Goal: Task Accomplishment & Management: Manage account settings

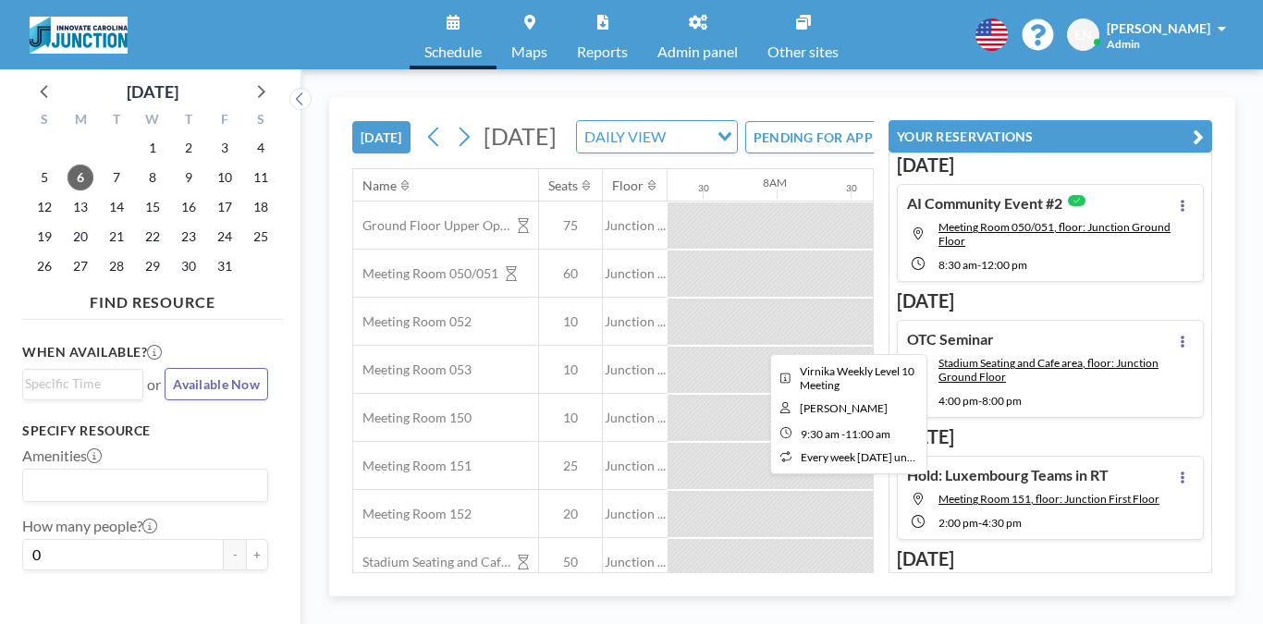
scroll to position [0, 1081]
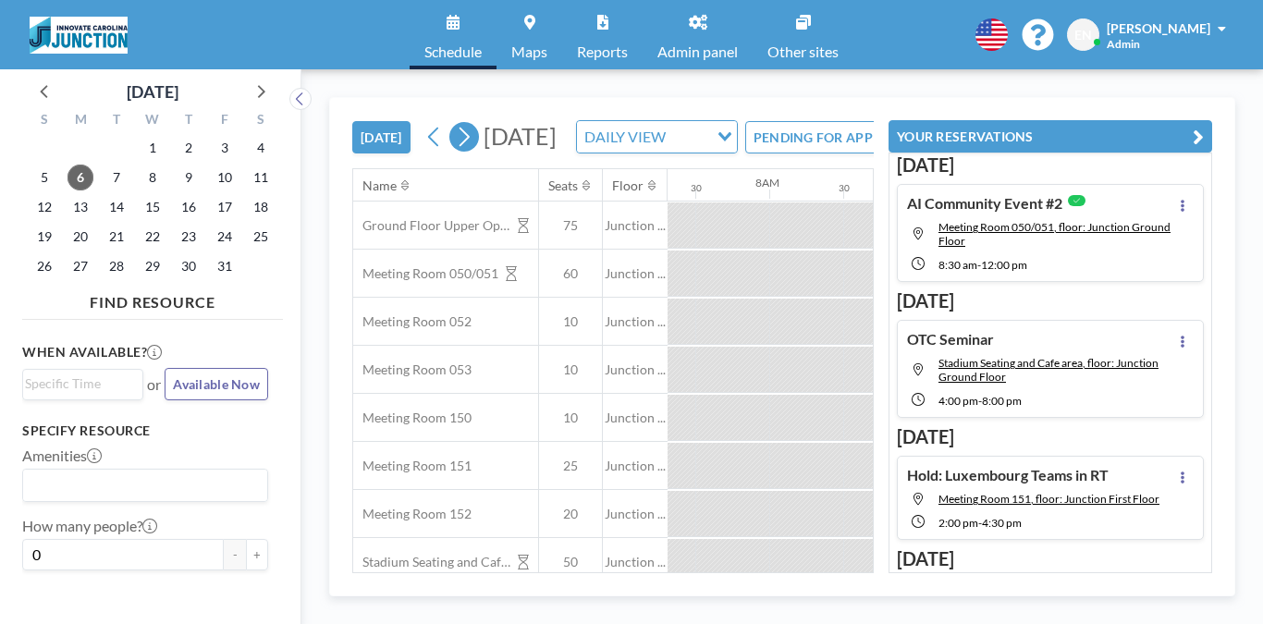
click at [455, 123] on icon at bounding box center [464, 137] width 18 height 28
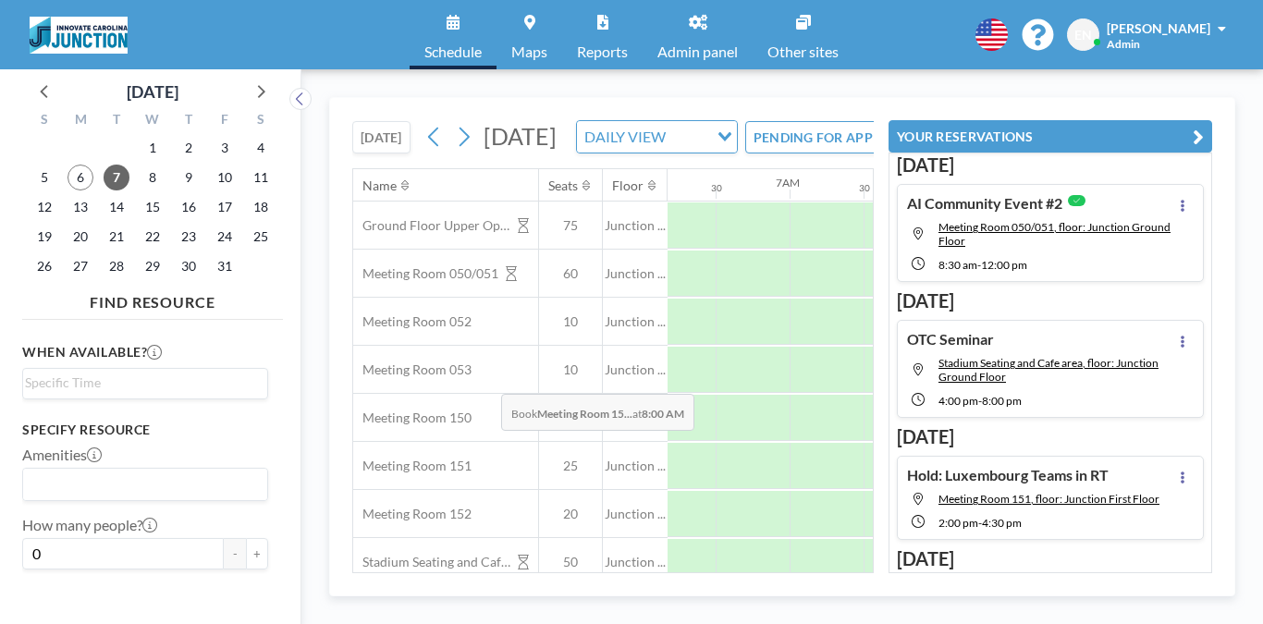
scroll to position [0, 907]
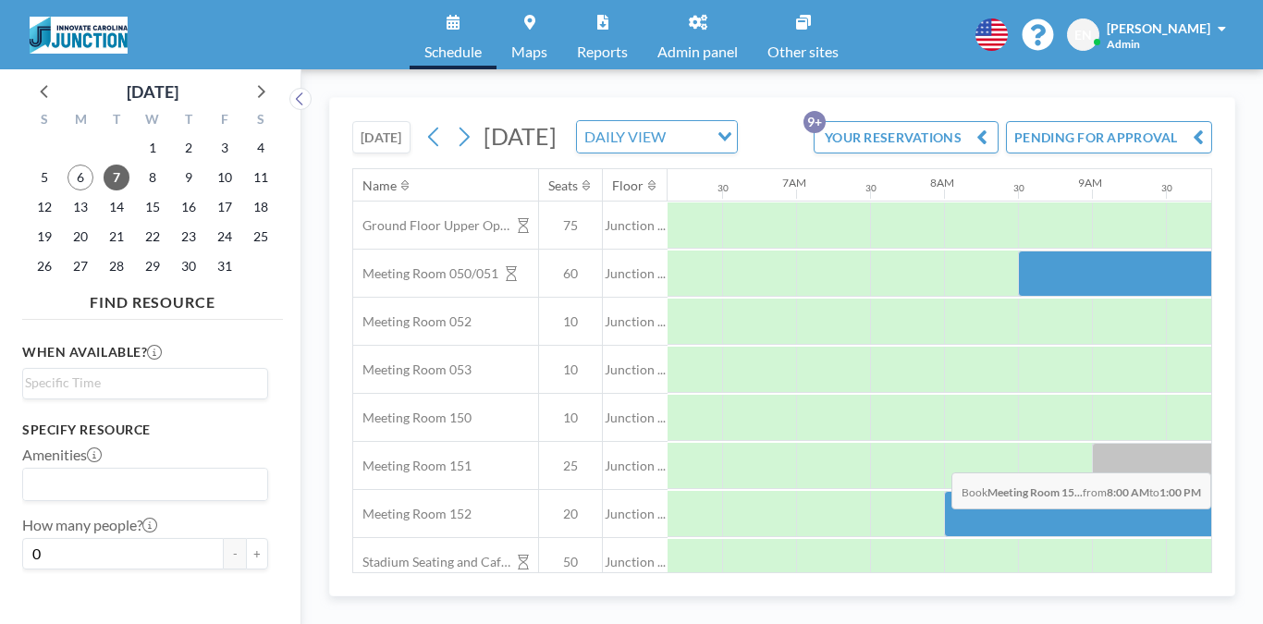
drag, startPoint x: 631, startPoint y: 425, endPoint x: 1149, endPoint y: 429, distance: 517.6
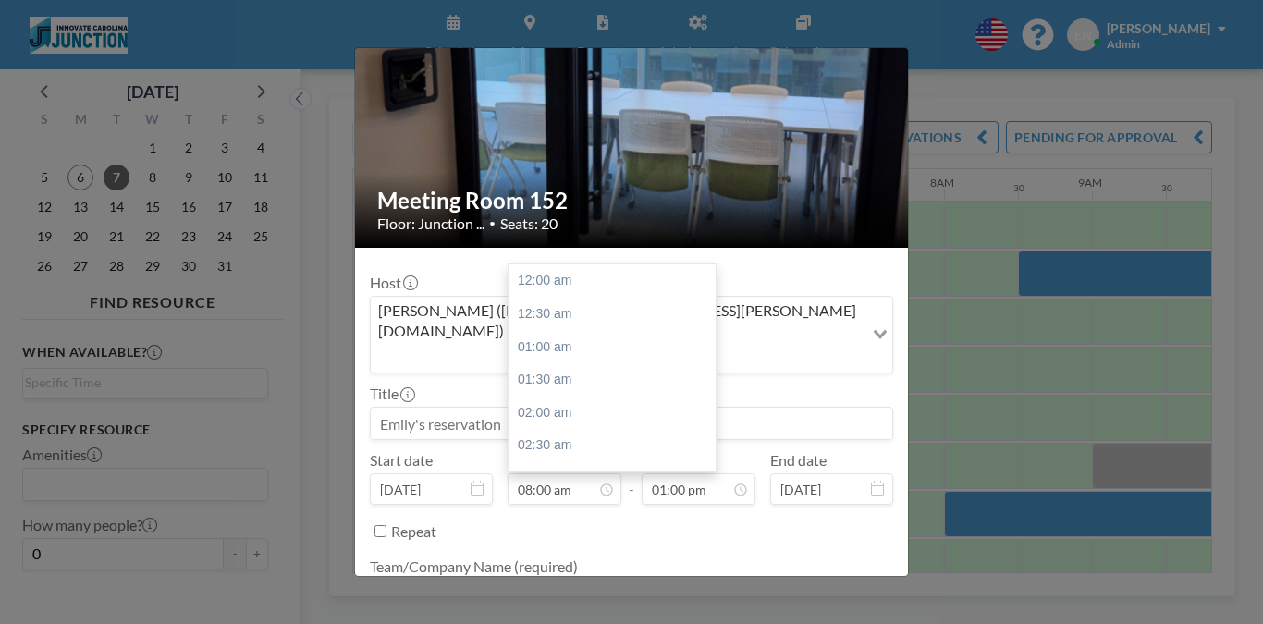
scroll to position [472, 0]
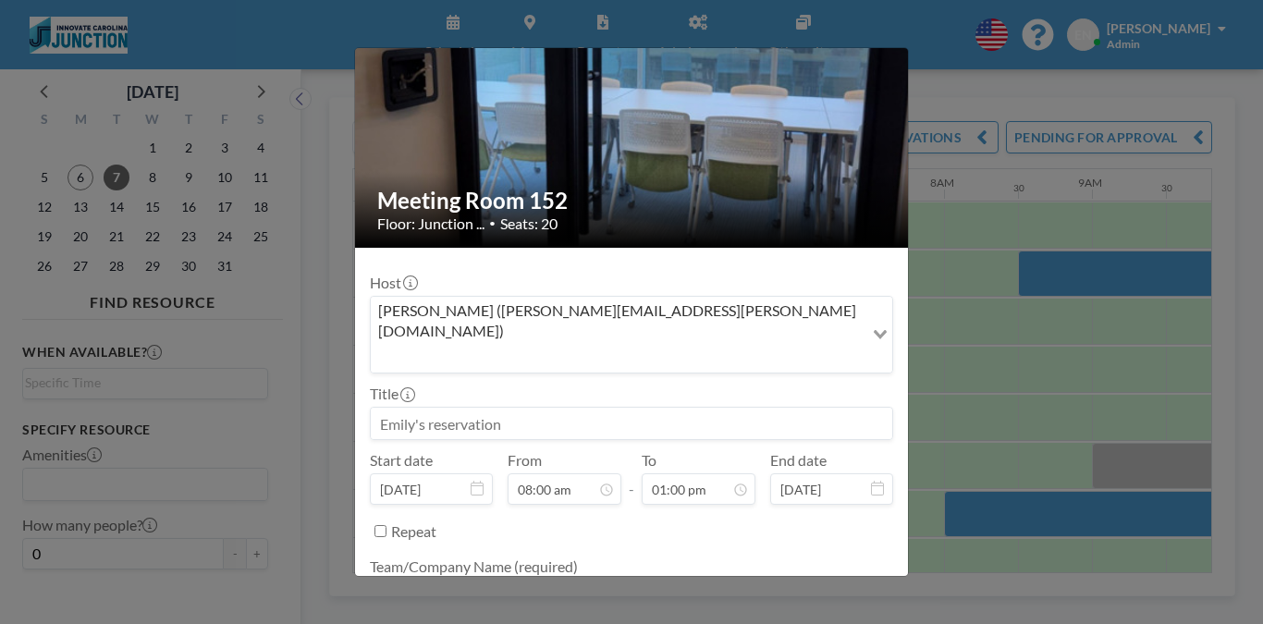
click at [802, 573] on form "Host Emily Nelson (emily.nelson@unc.edu) Loading... Title Start date Oct 7, 202…" at bounding box center [631, 497] width 553 height 498
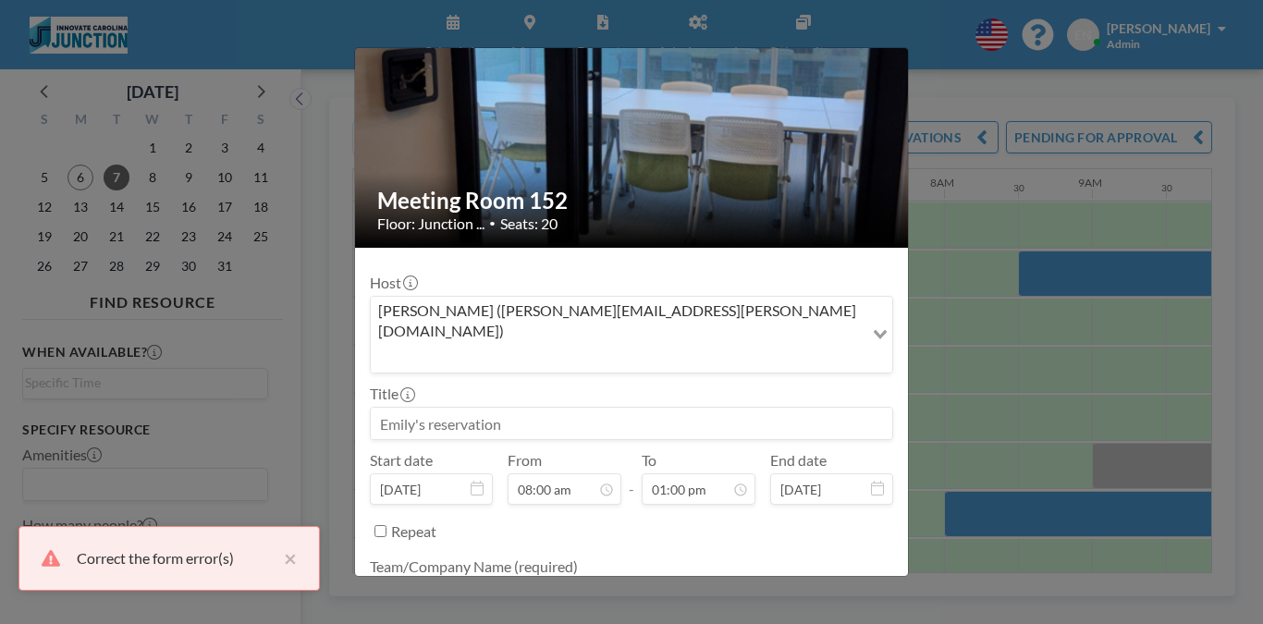
click at [595, 579] on textarea at bounding box center [631, 594] width 523 height 31
type textarea "I"
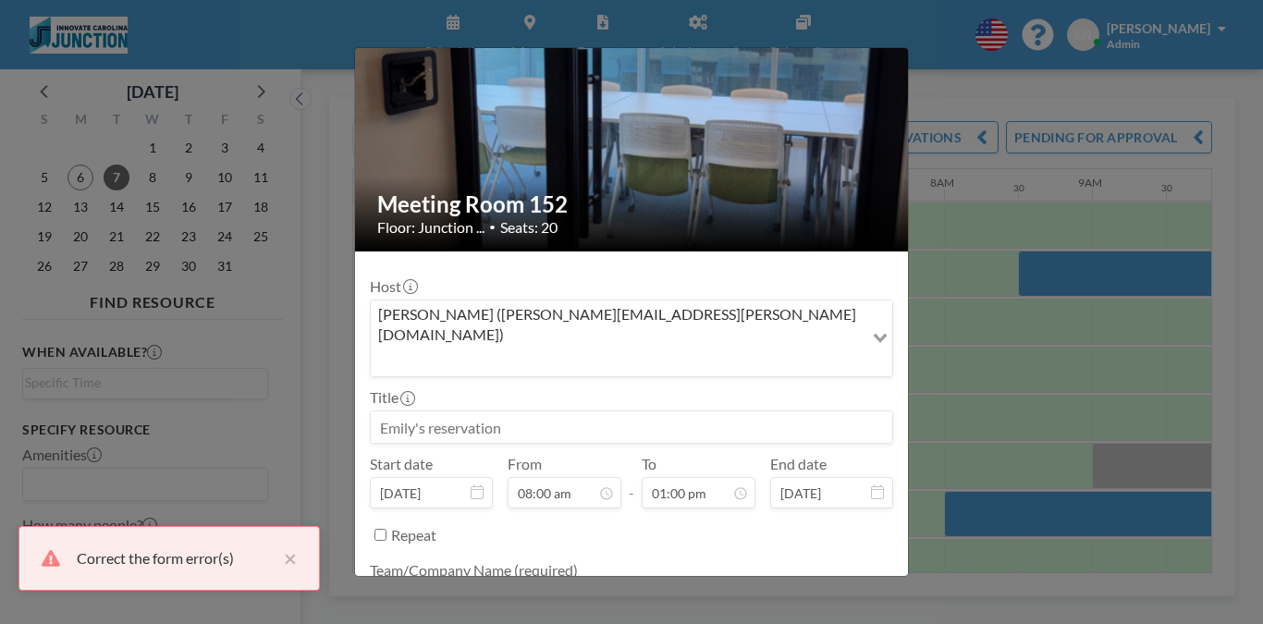
type textarea "AI event"
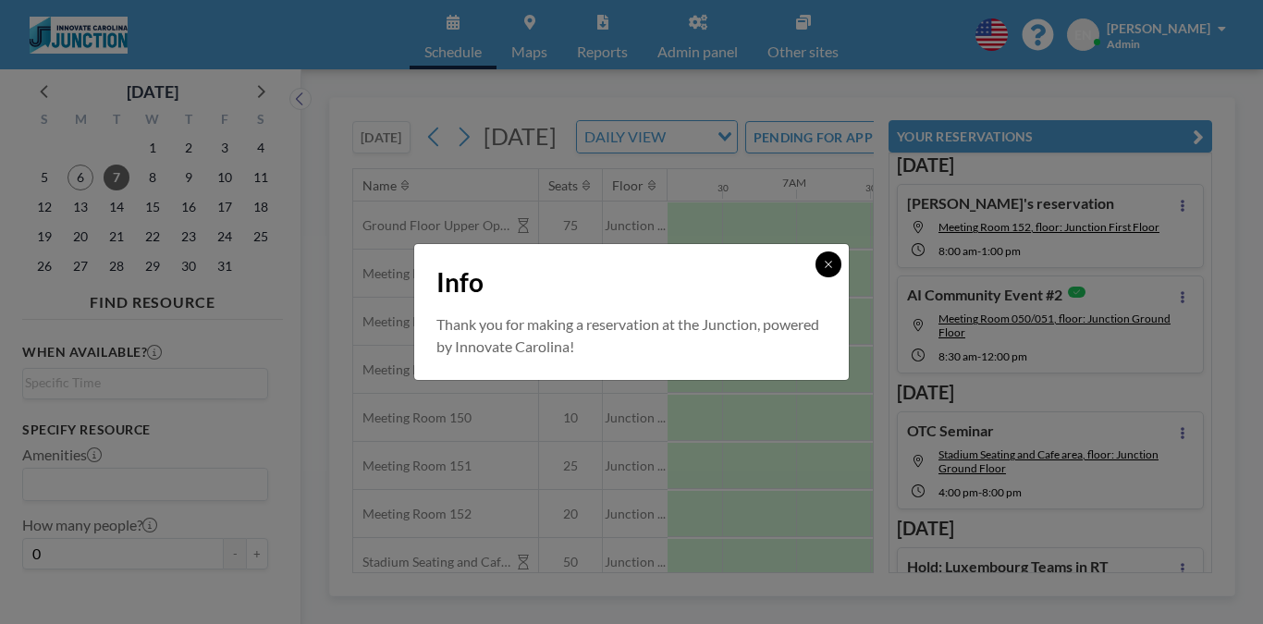
click at [824, 267] on icon at bounding box center [827, 264] width 6 height 6
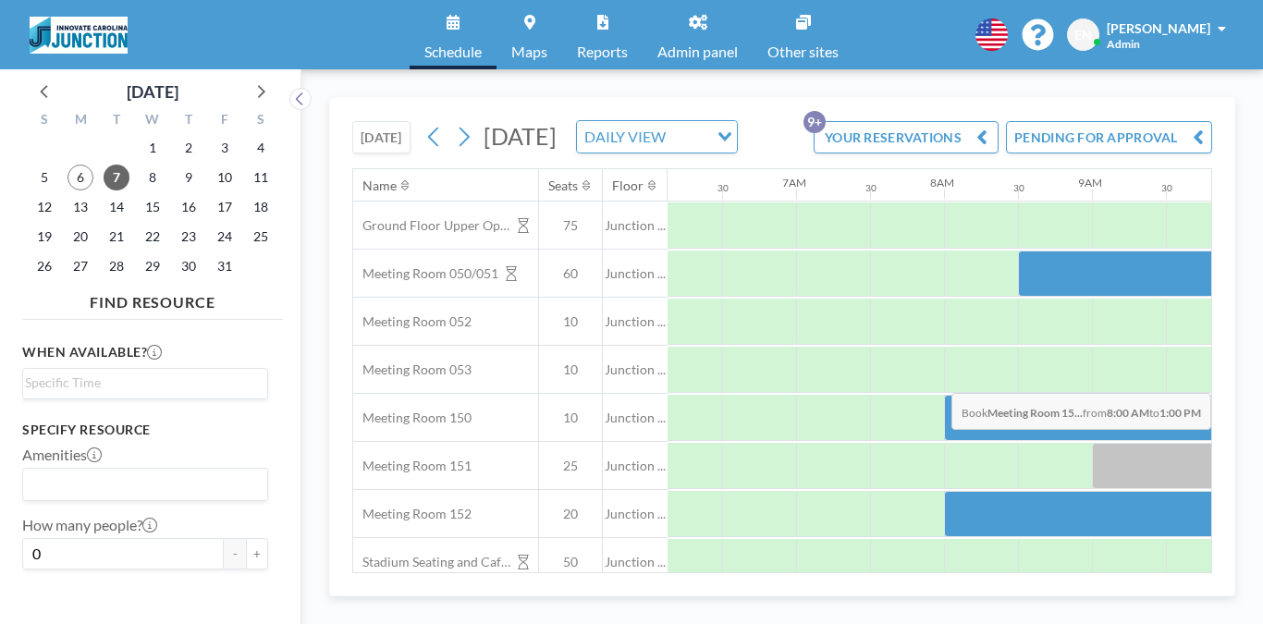
drag, startPoint x: 618, startPoint y: 338, endPoint x: 1183, endPoint y: 350, distance: 564.8
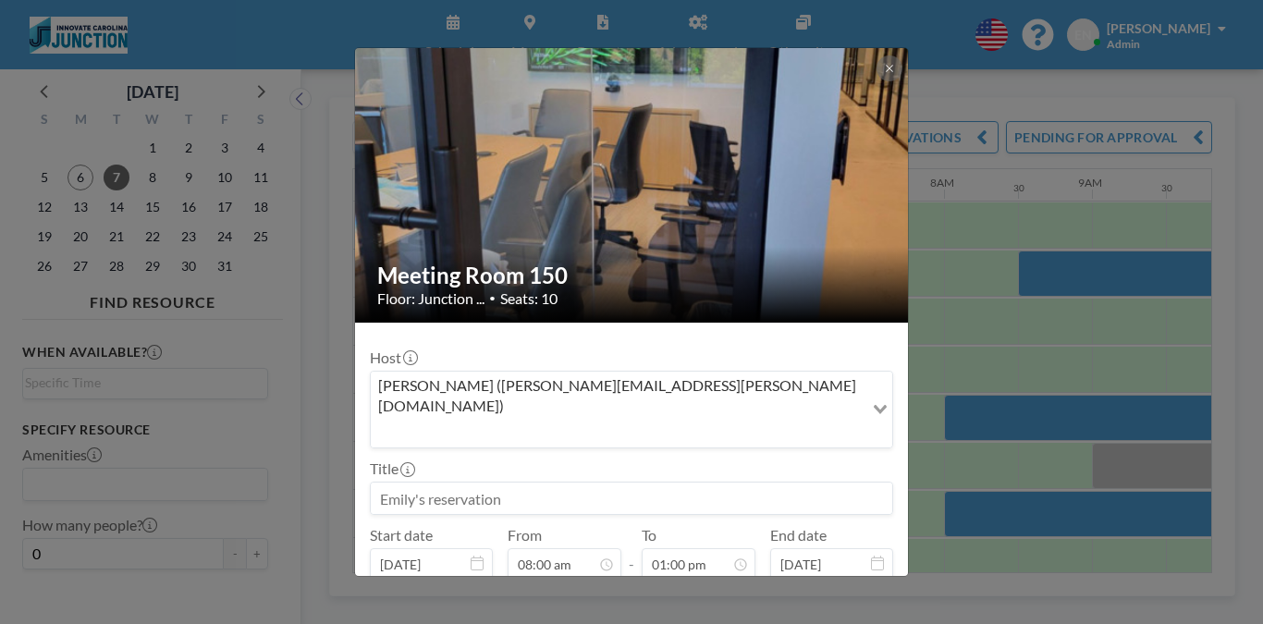
click at [508, 482] on input at bounding box center [631, 497] width 521 height 31
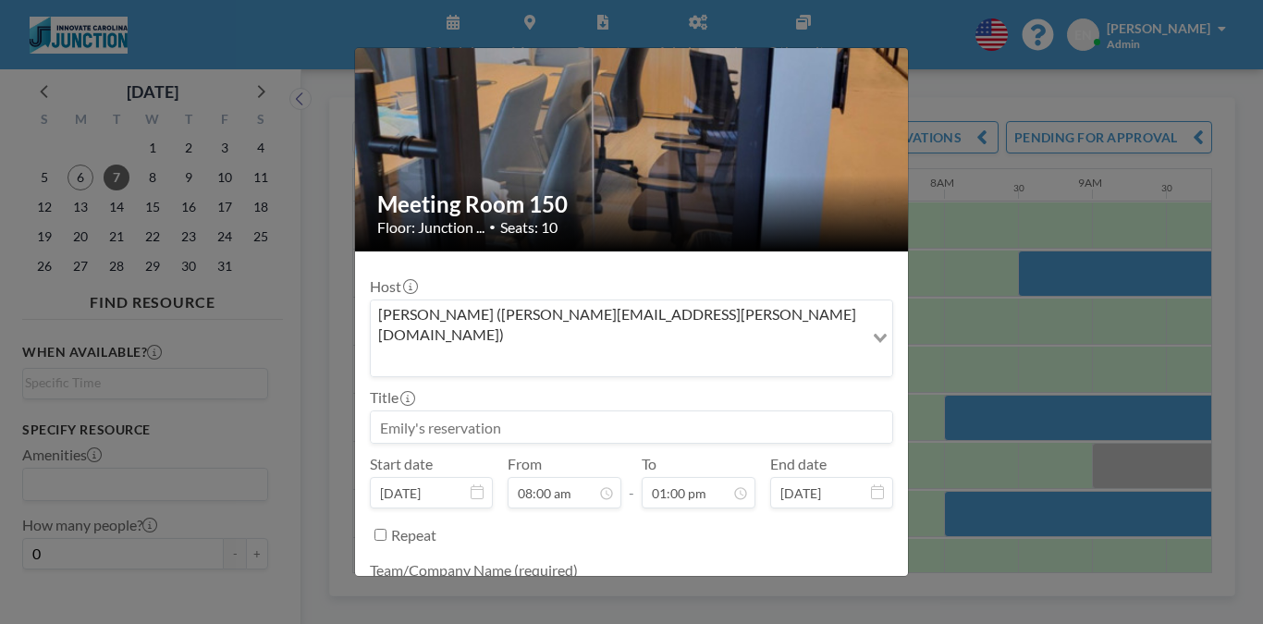
type textarea "AI Event"
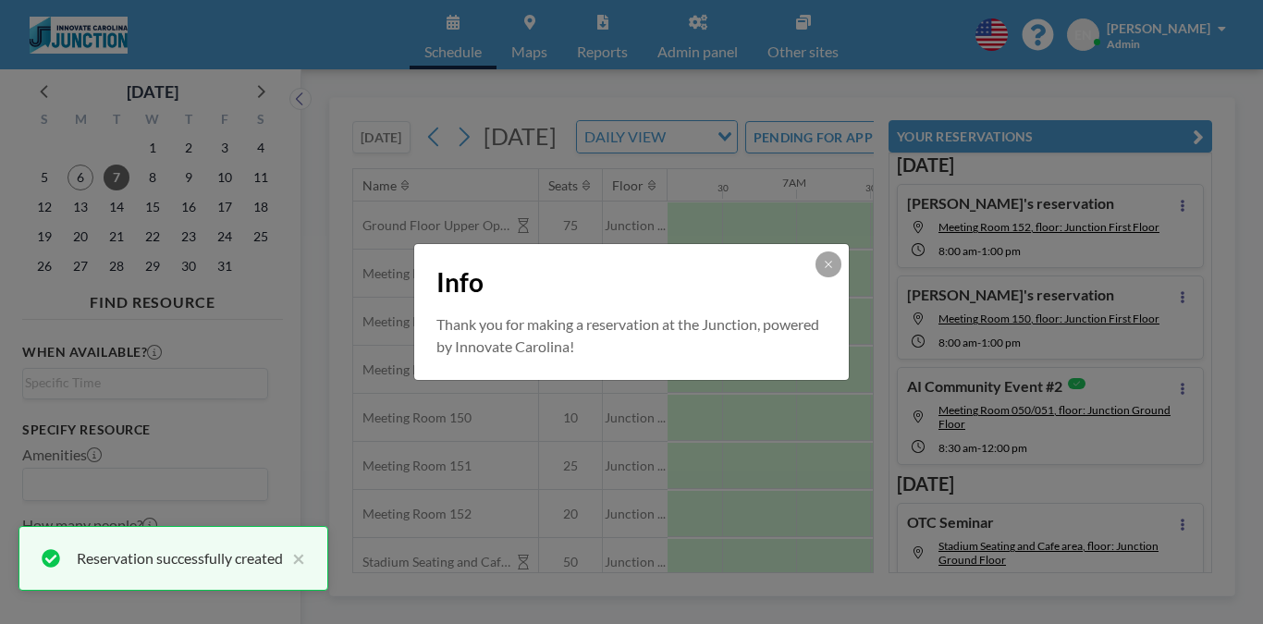
click at [800, 261] on div "Info" at bounding box center [631, 278] width 434 height 69
click at [823, 269] on icon at bounding box center [828, 264] width 11 height 11
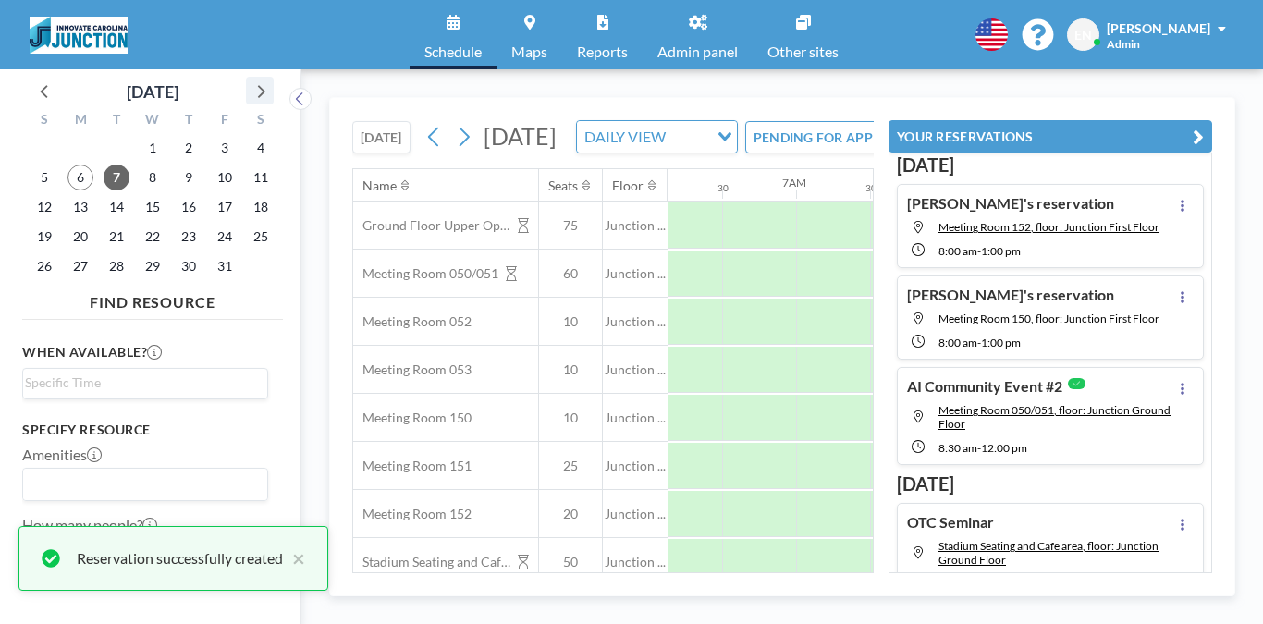
click at [258, 85] on icon at bounding box center [261, 91] width 7 height 13
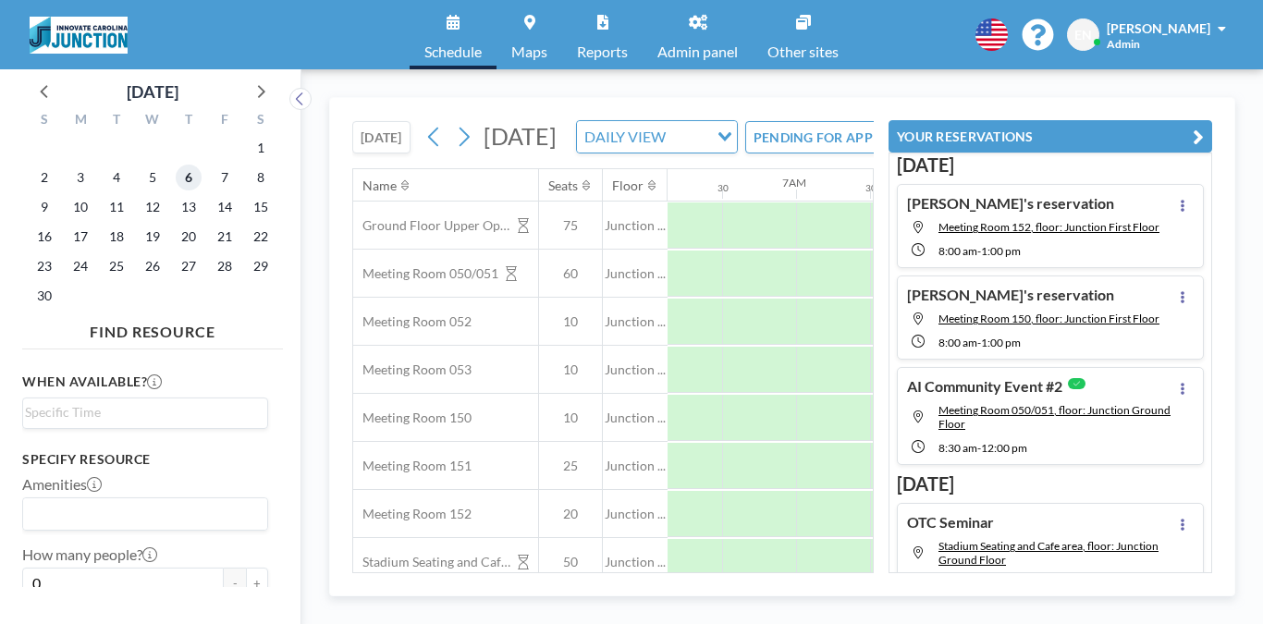
click at [176, 165] on span "6" at bounding box center [189, 178] width 26 height 26
click at [425, 125] on icon at bounding box center [434, 137] width 18 height 28
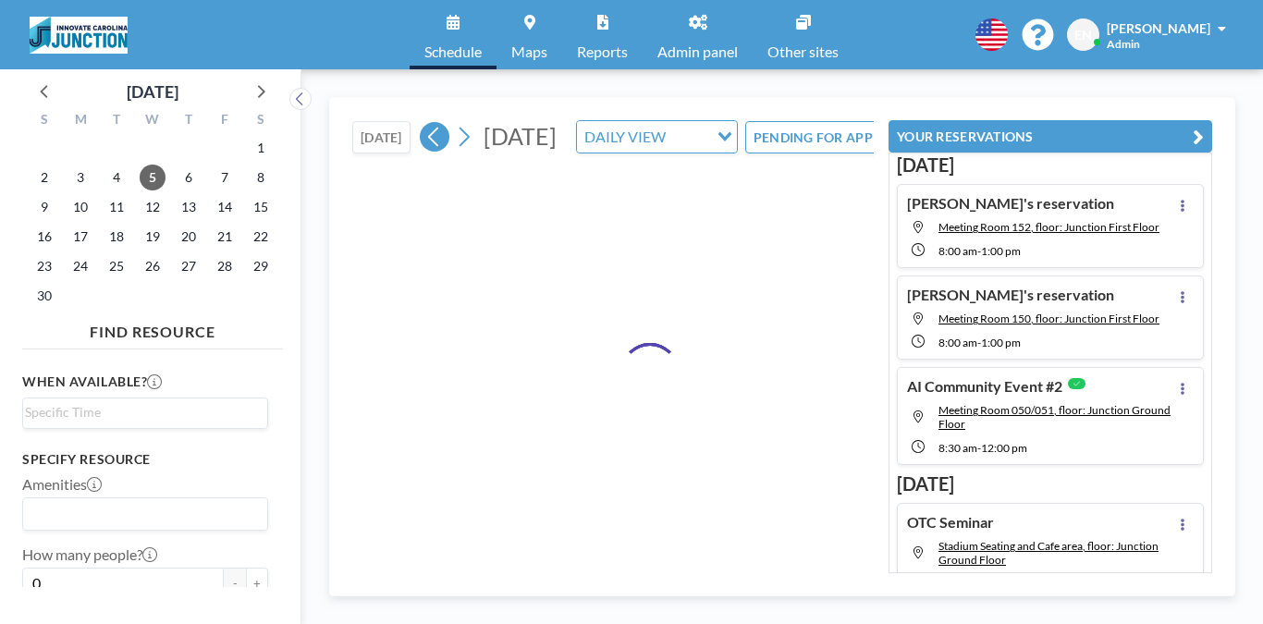
click at [425, 125] on icon at bounding box center [434, 137] width 18 height 28
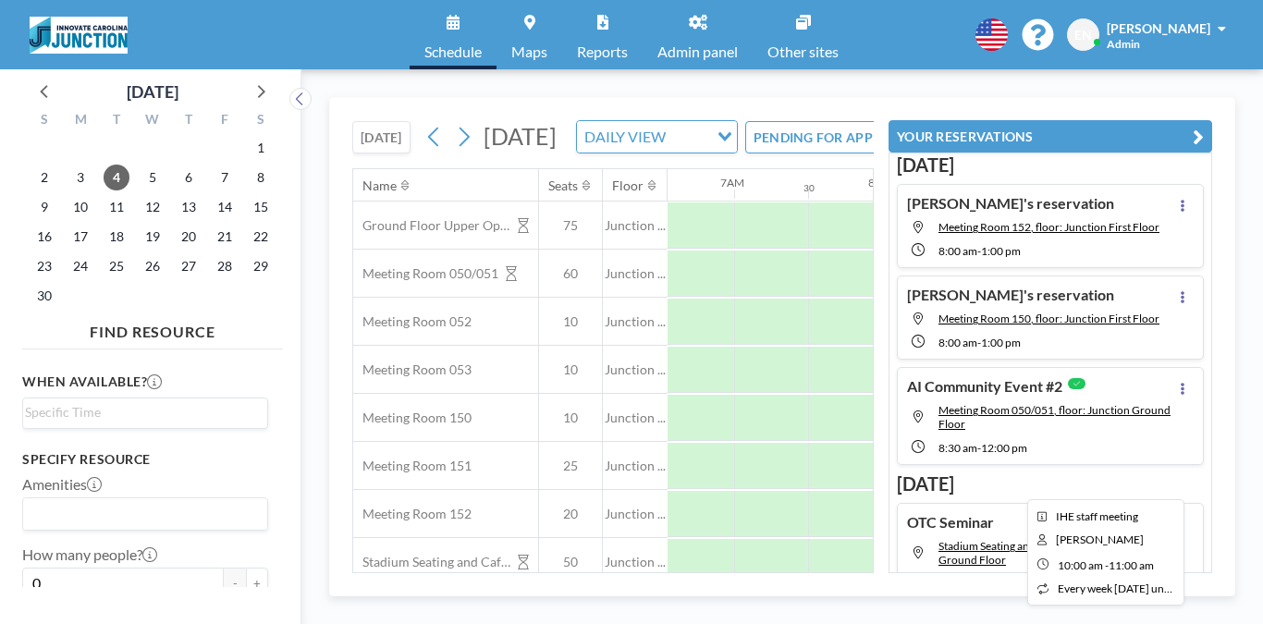
scroll to position [0, 974]
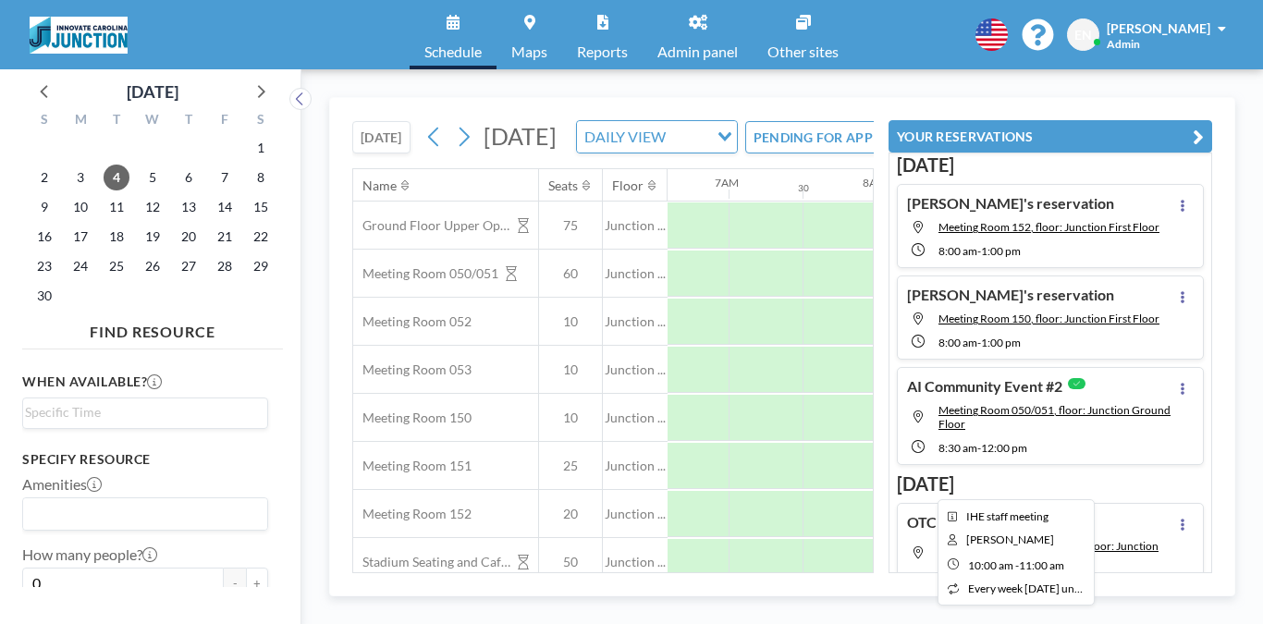
click at [1172, 443] on div at bounding box center [1246, 466] width 148 height 46
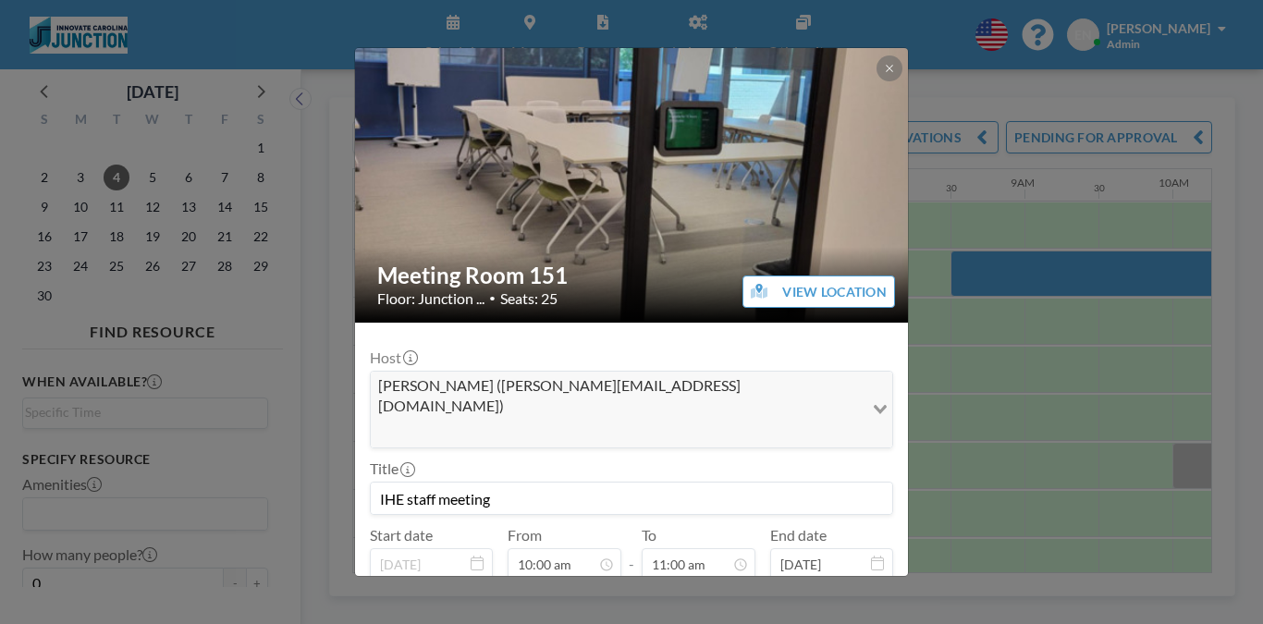
scroll to position [104, 0]
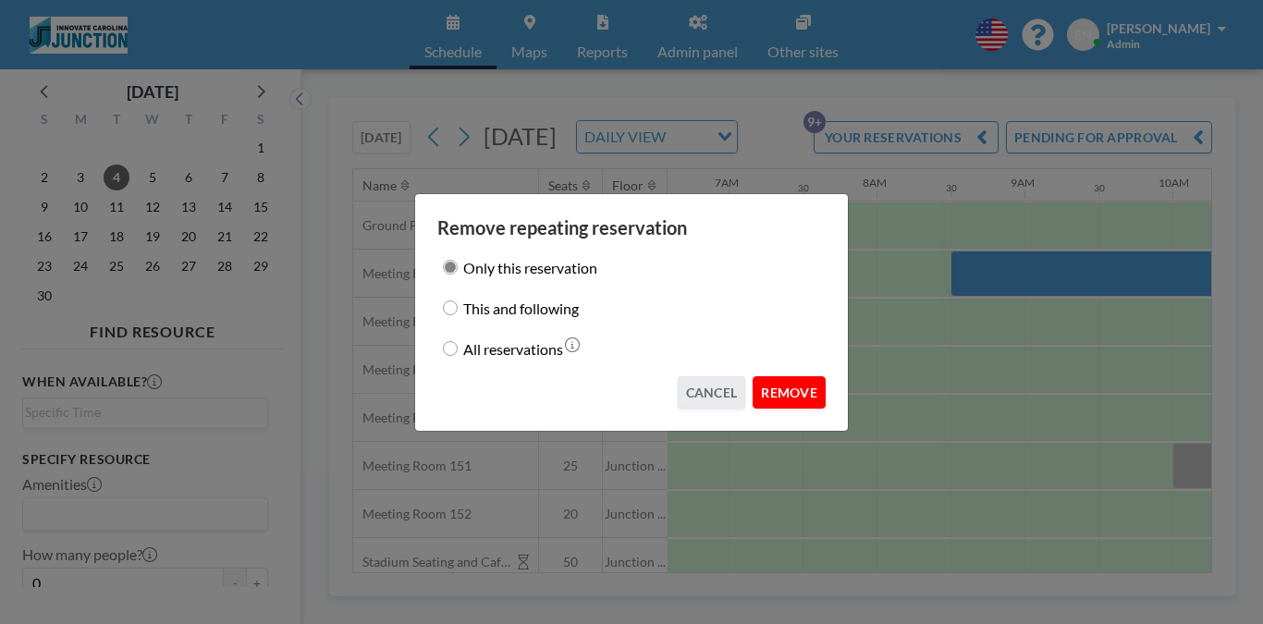
click at [752, 380] on button "REMOVE" at bounding box center [788, 392] width 73 height 32
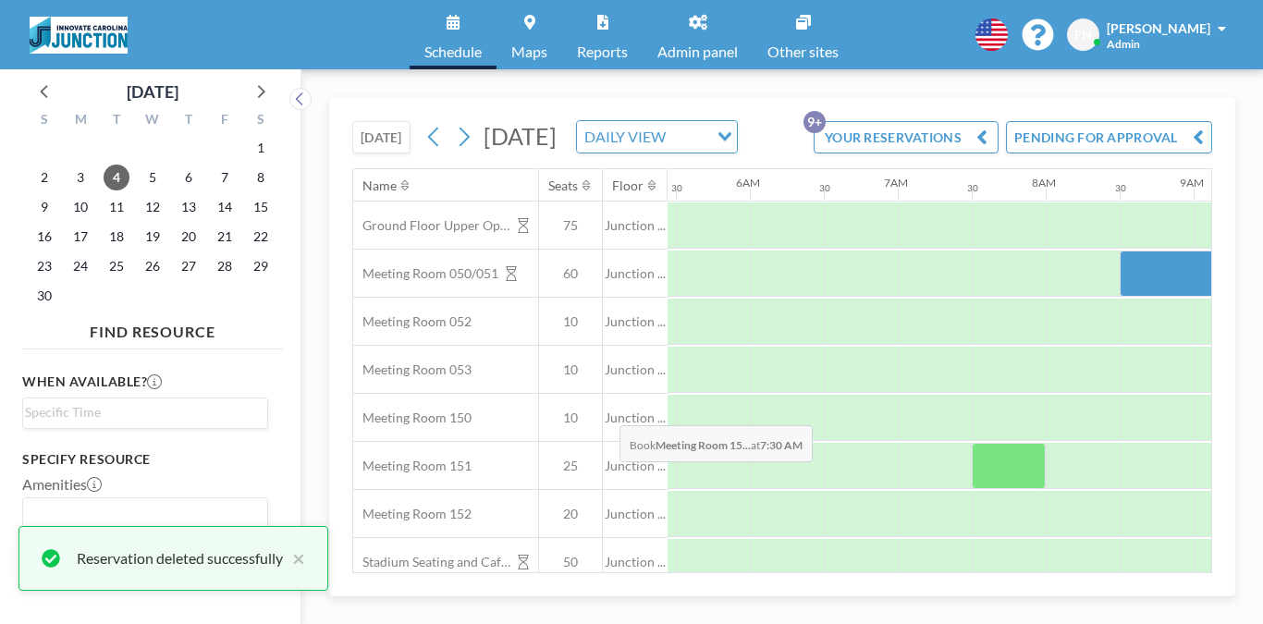
scroll to position [0, 804]
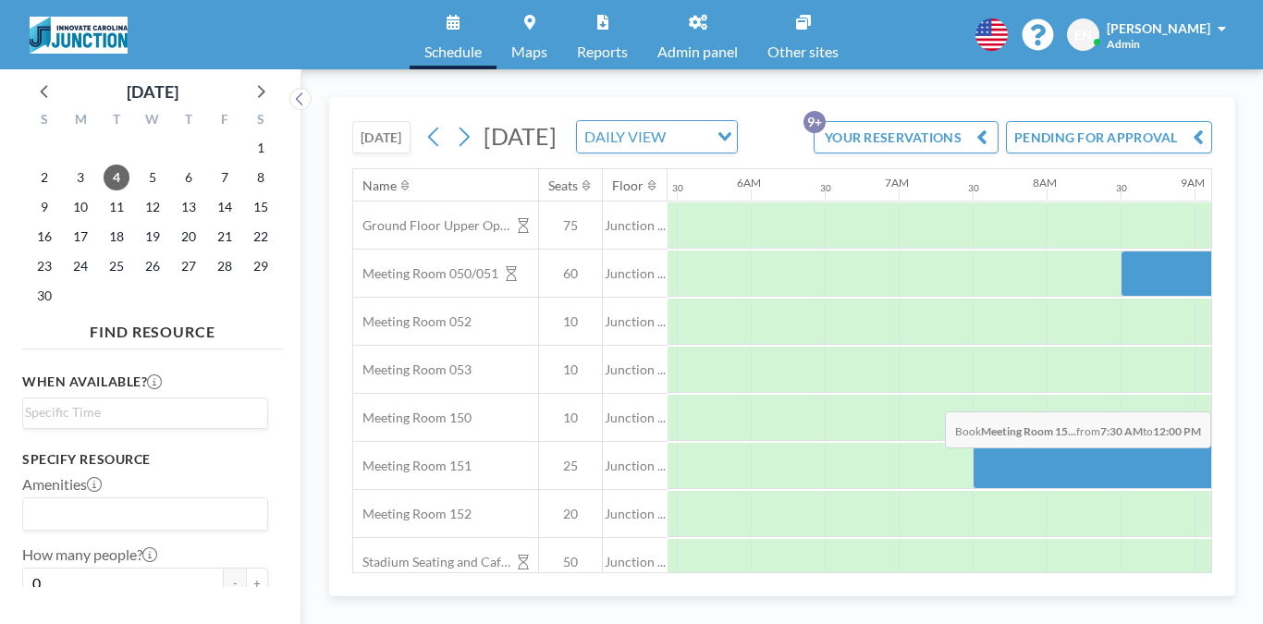
drag, startPoint x: 663, startPoint y: 379, endPoint x: 1117, endPoint y: 368, distance: 454.9
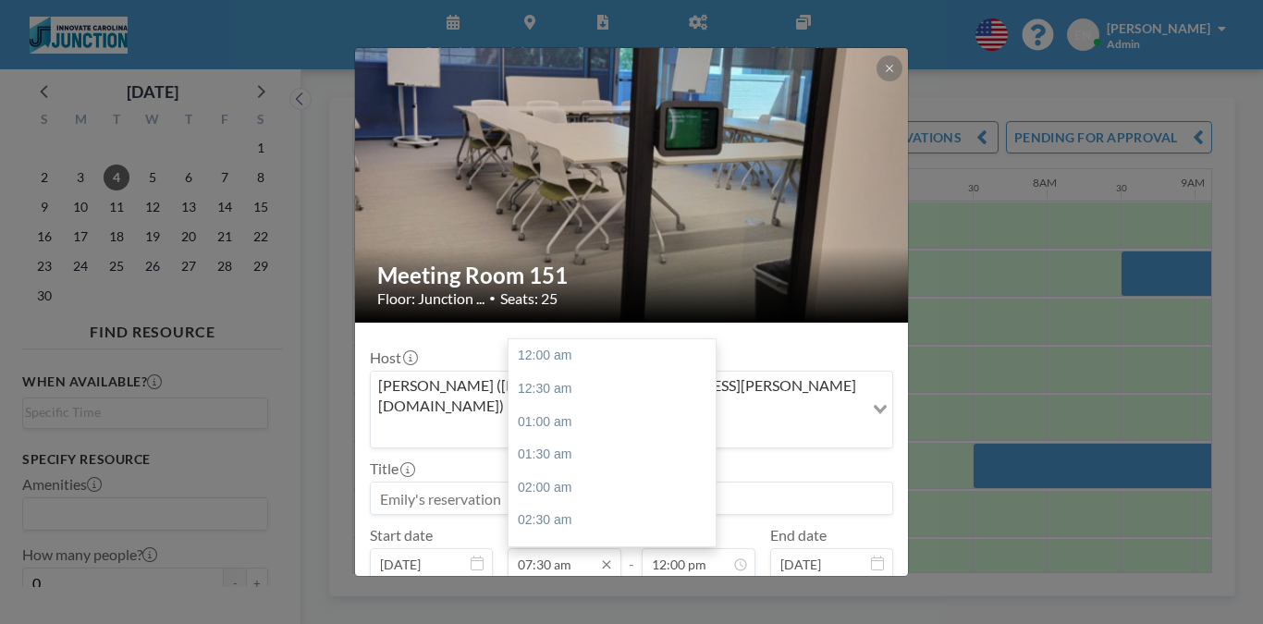
scroll to position [443, 0]
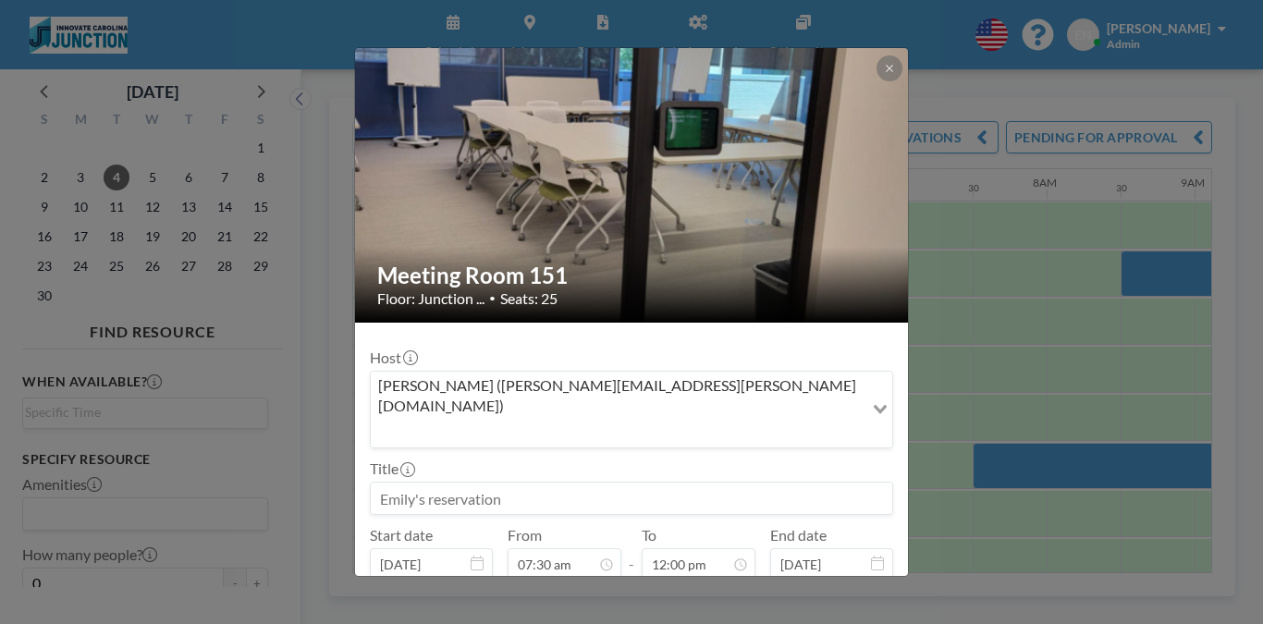
click at [465, 482] on input at bounding box center [631, 497] width 521 height 31
type input "AI Event"
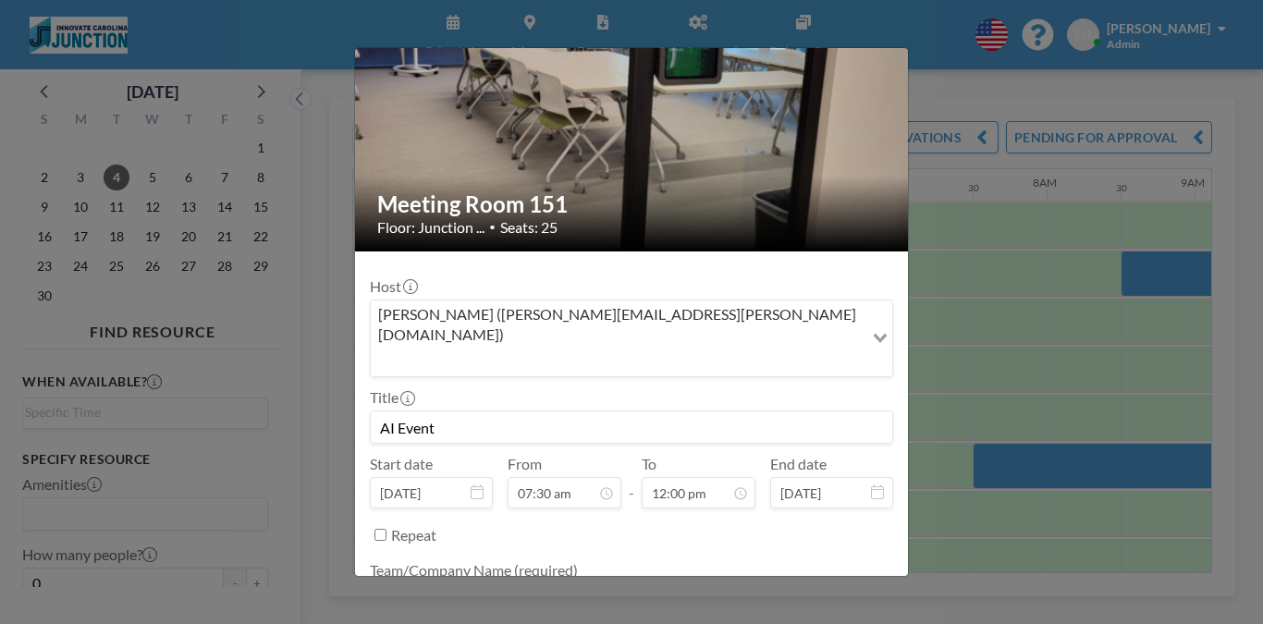
type textarea "Innovate"
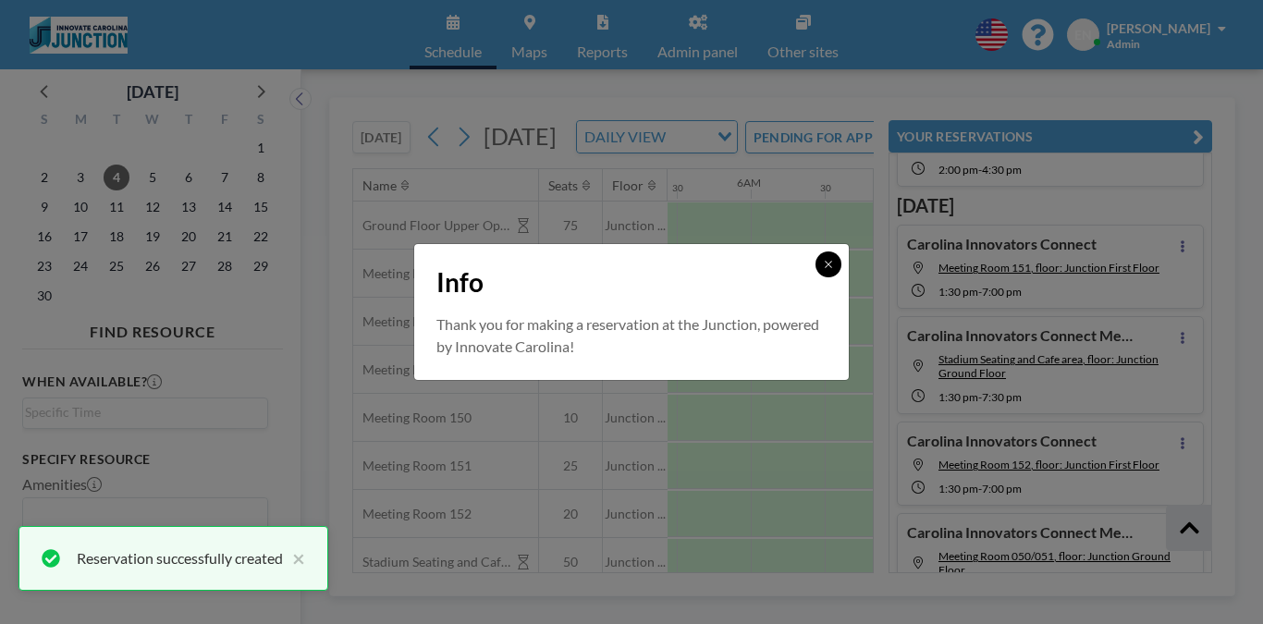
click at [815, 269] on button at bounding box center [828, 264] width 26 height 26
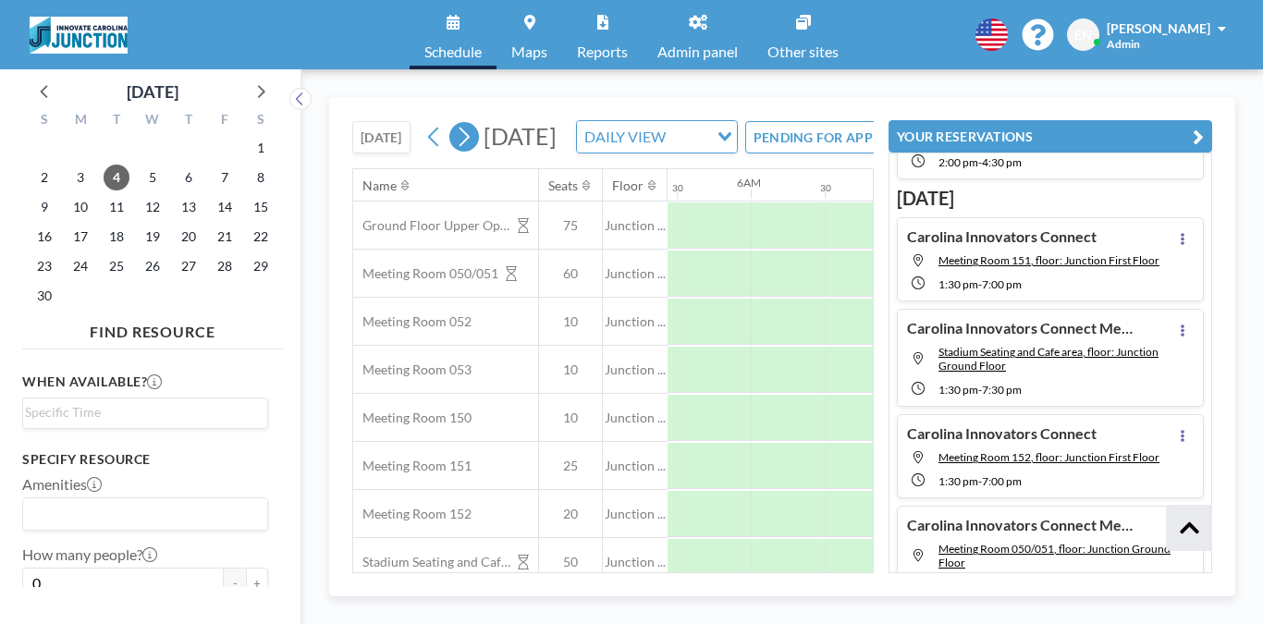
click at [449, 122] on button at bounding box center [464, 137] width 30 height 30
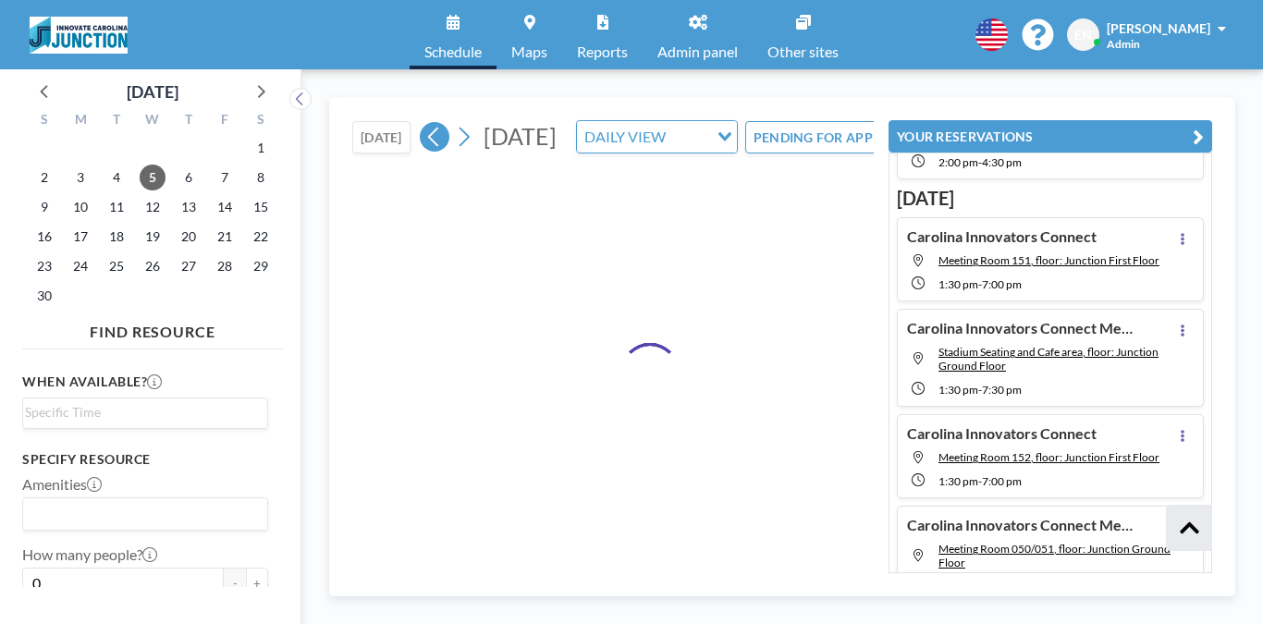
click at [425, 123] on icon at bounding box center [434, 137] width 18 height 28
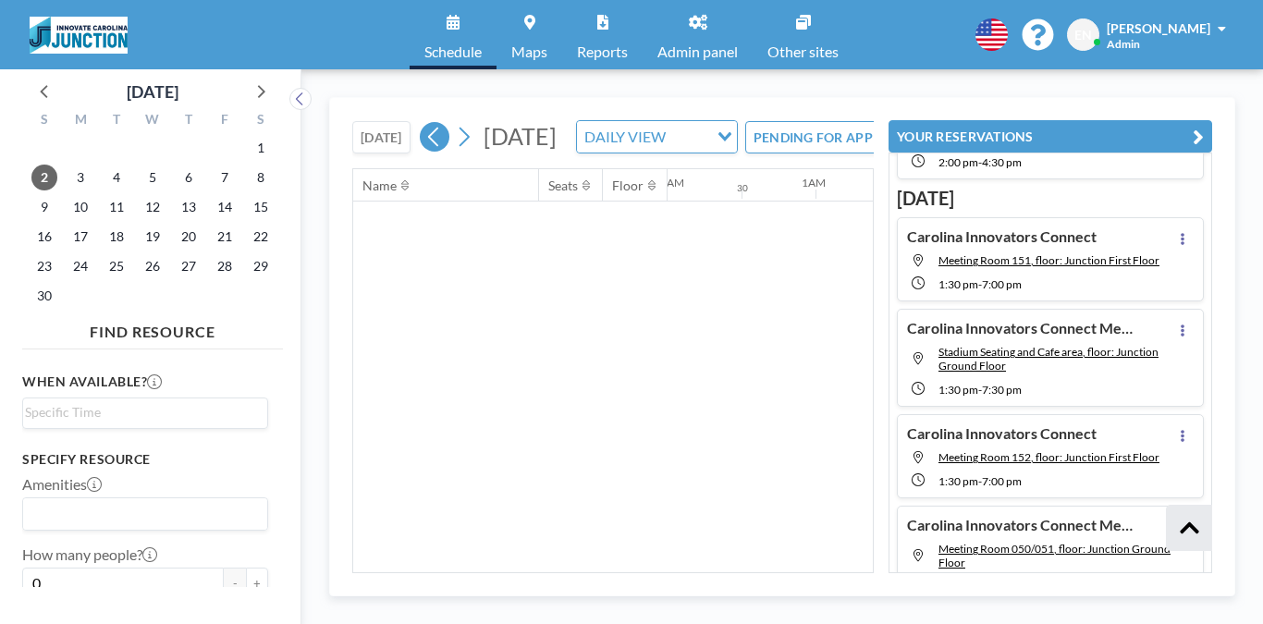
click at [425, 123] on icon at bounding box center [434, 137] width 18 height 28
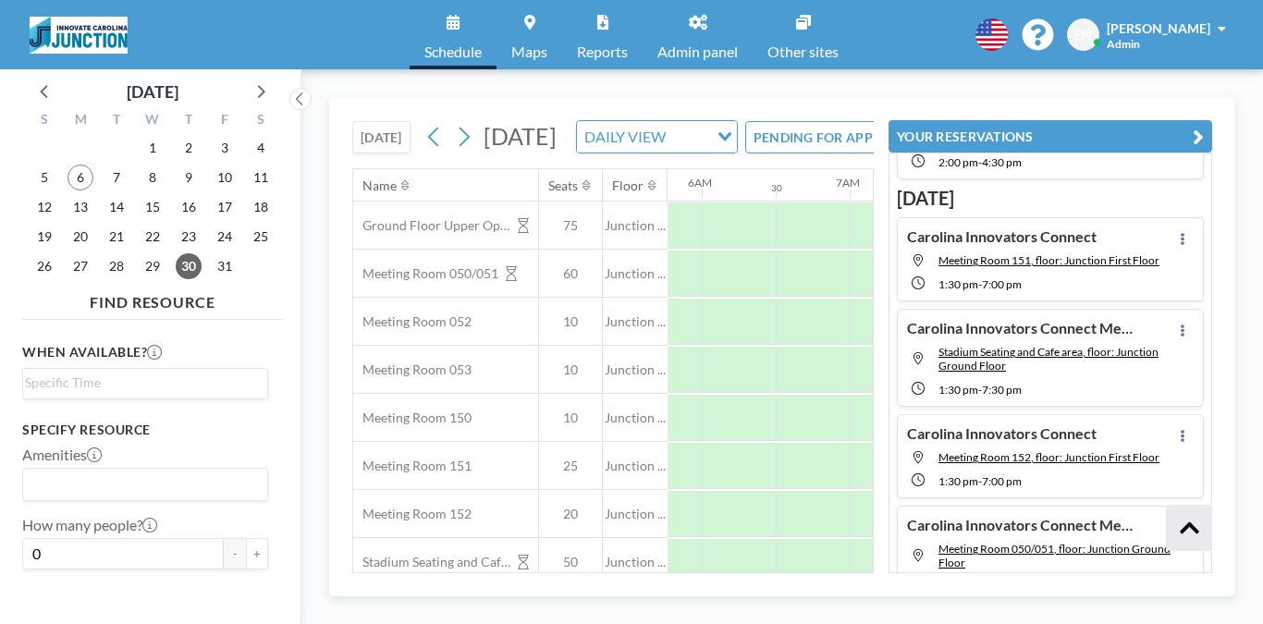
scroll to position [0, 901]
click at [67, 165] on span "6" at bounding box center [80, 178] width 26 height 26
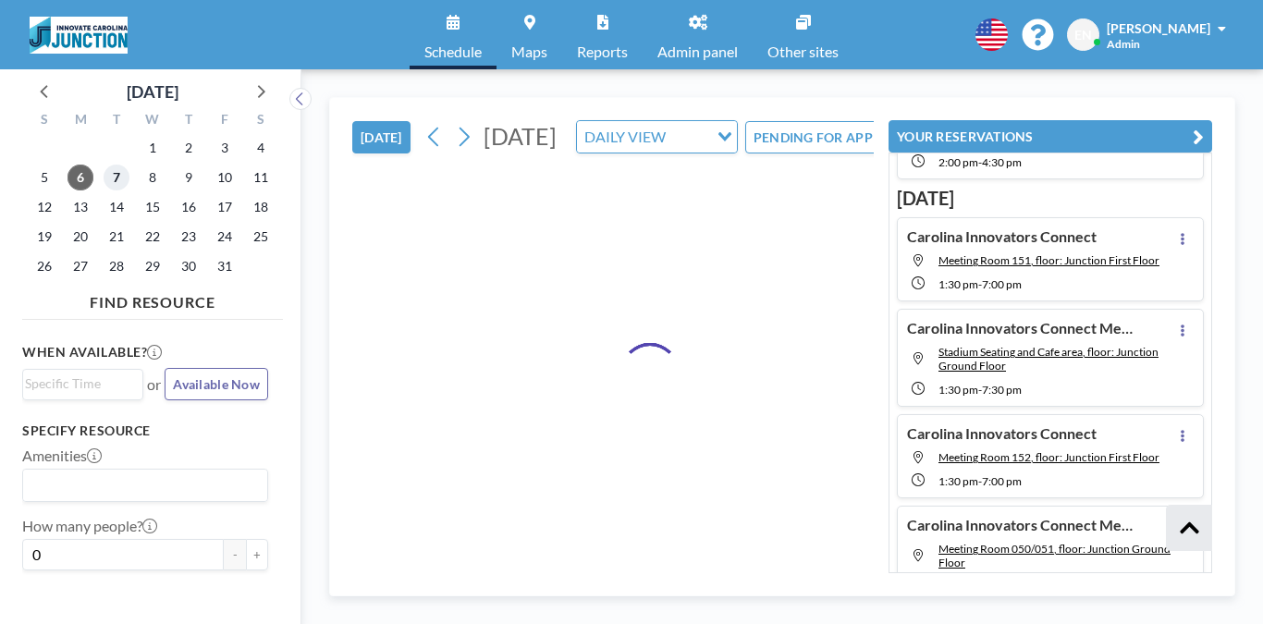
click at [105, 165] on span "7" at bounding box center [117, 178] width 26 height 26
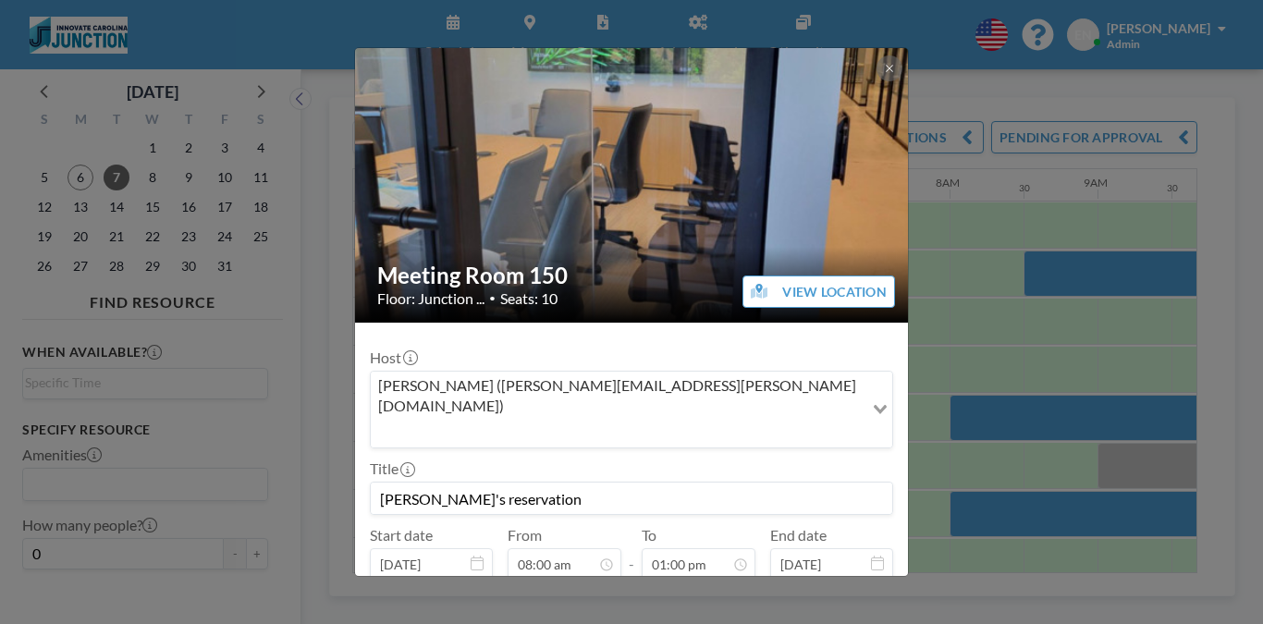
click at [745, 339] on div "Host Emily Nelson (emily.nelson@unc.edu) Loading... Title Emily's reservation S…" at bounding box center [631, 547] width 523 height 421
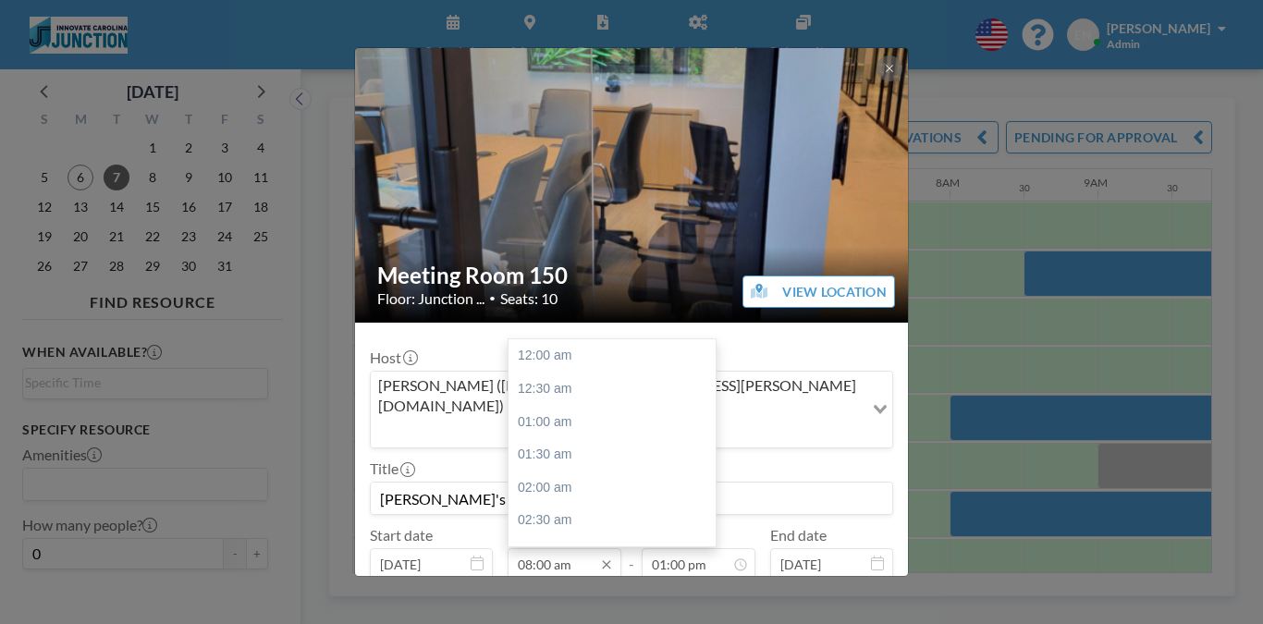
scroll to position [472, 0]
click at [539, 548] on input "08:00 am" at bounding box center [564, 563] width 114 height 31
click at [572, 528] on div "07:30 am" at bounding box center [611, 544] width 207 height 33
type input "07:30 am"
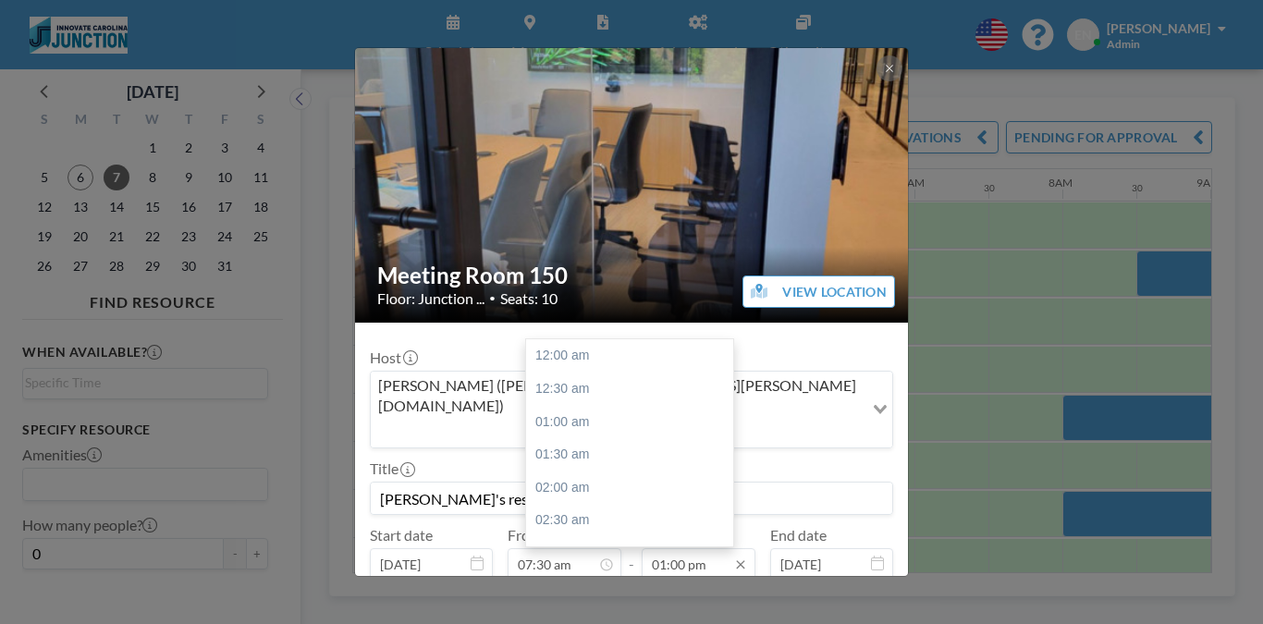
scroll to position [767, 0]
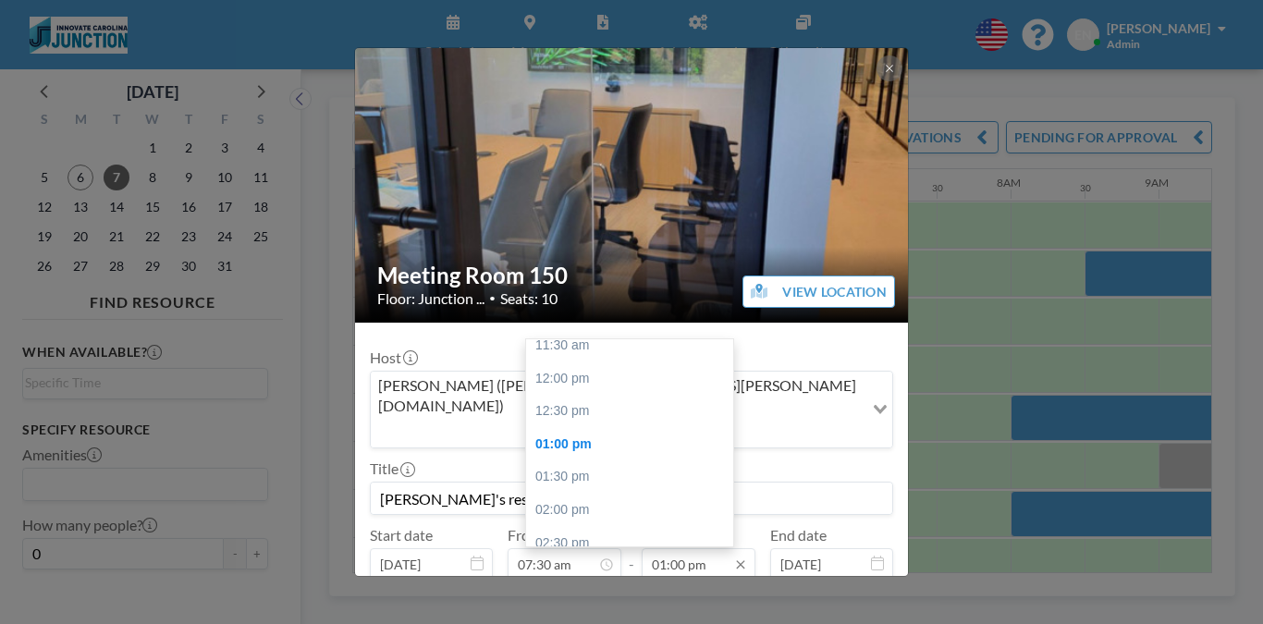
click at [669, 548] on input "01:00 pm" at bounding box center [698, 563] width 114 height 31
click at [661, 548] on input "11:30 pm" at bounding box center [698, 563] width 114 height 31
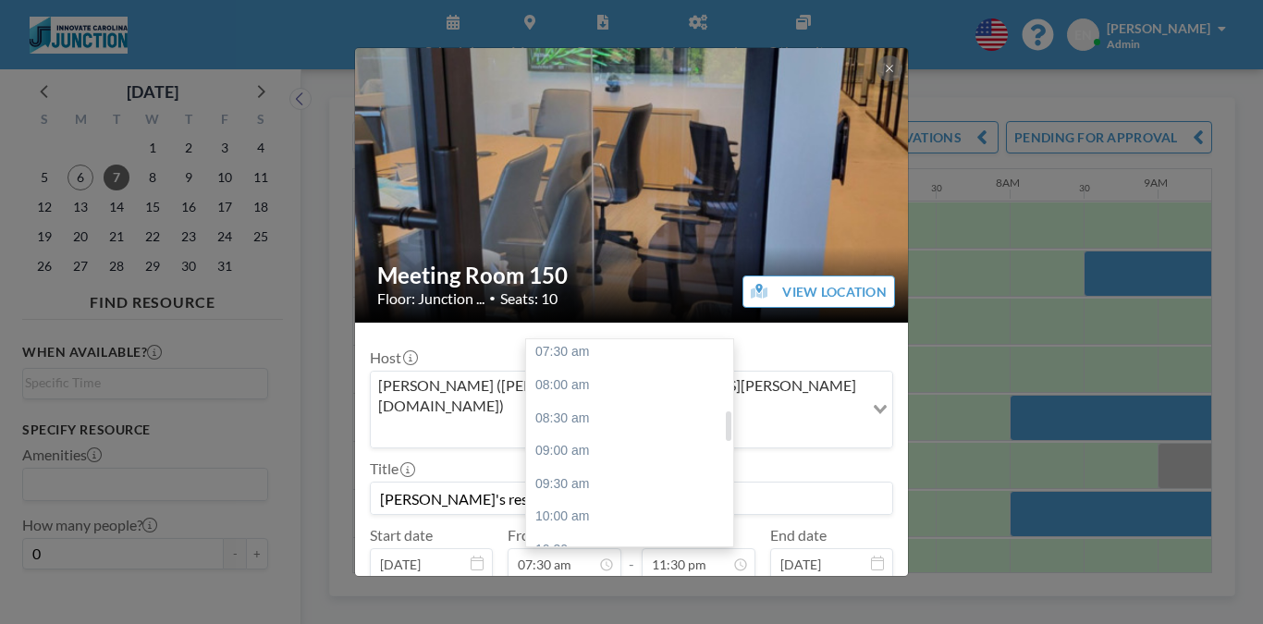
click at [596, 599] on div "11:30 am" at bounding box center [629, 615] width 207 height 33
type input "11:30 am"
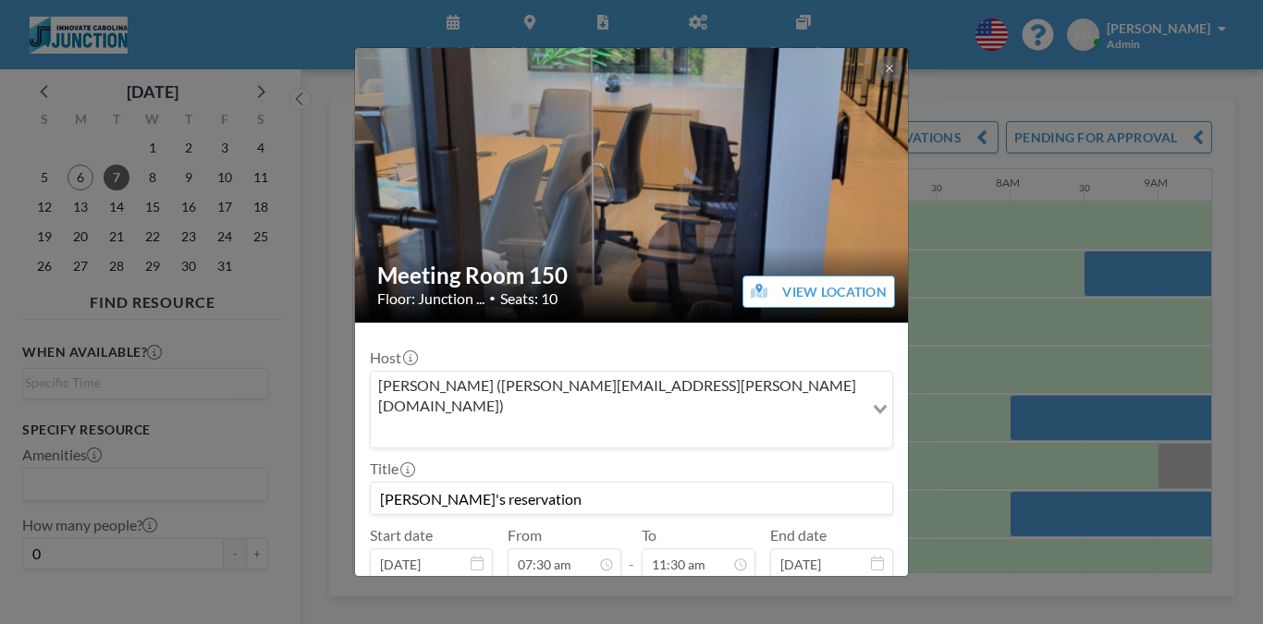
scroll to position [71, 0]
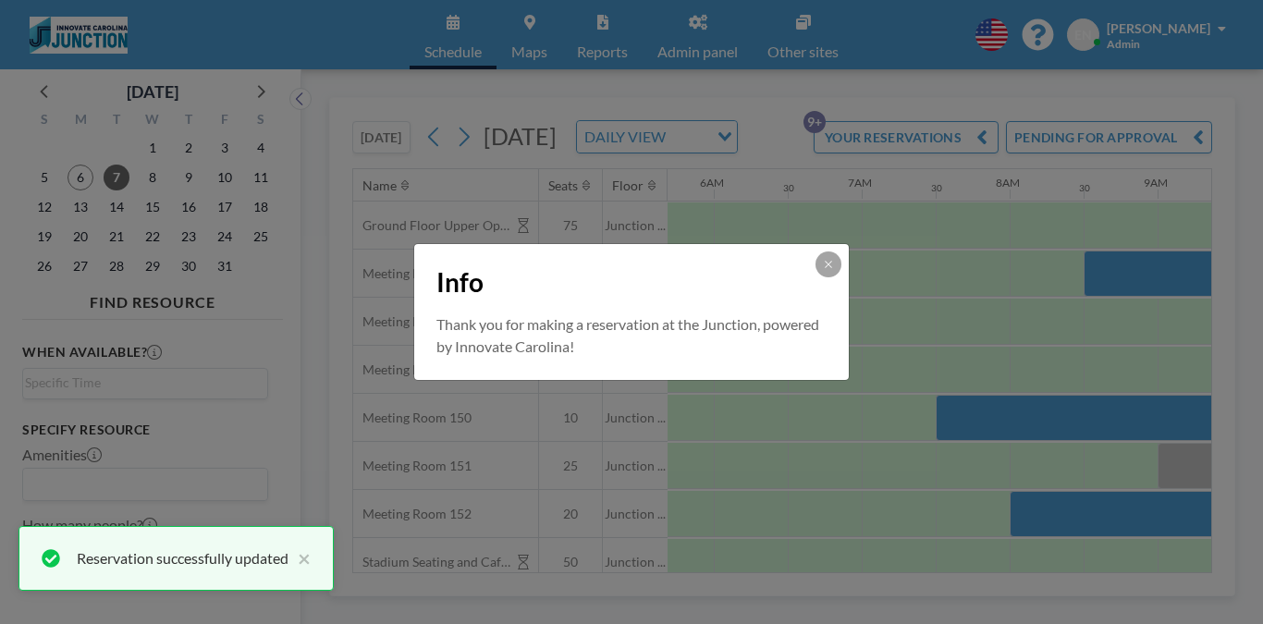
click at [983, 420] on div "Info Thank you for making a reservation at the Junction, powered by Innovate Ca…" at bounding box center [631, 312] width 1263 height 624
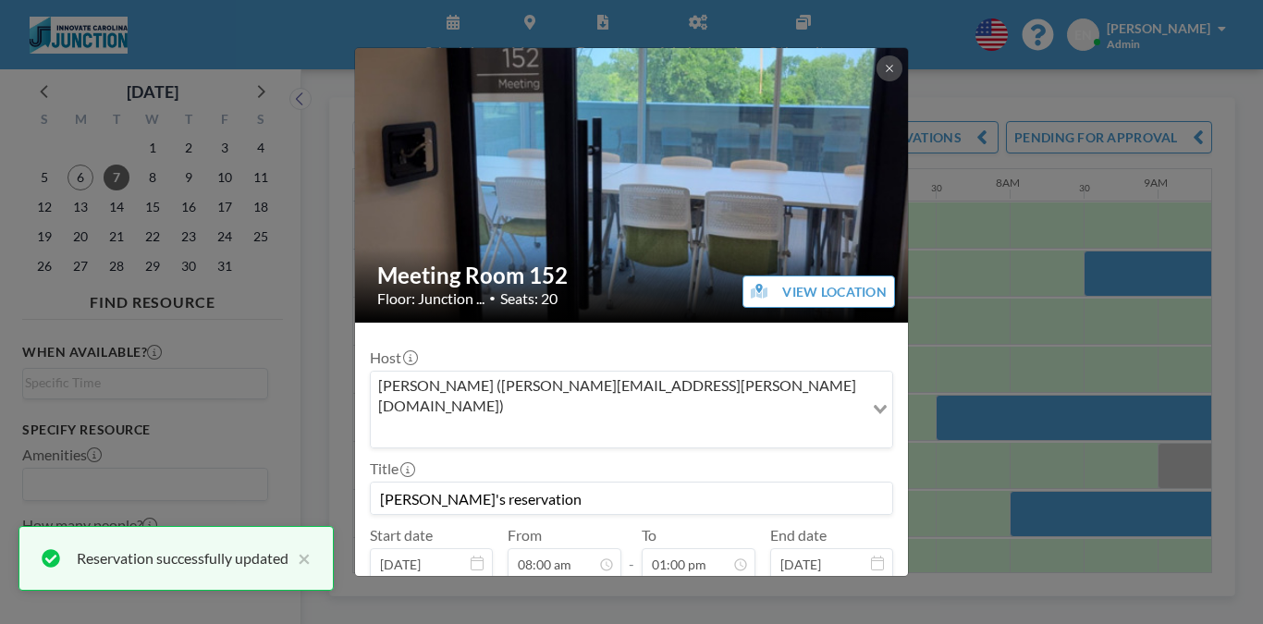
click at [970, 257] on div "Meeting Room 152 Floor: Junction ... • Seats: 20 VIEW LOCATION Host Emily Nelso…" at bounding box center [631, 312] width 1263 height 624
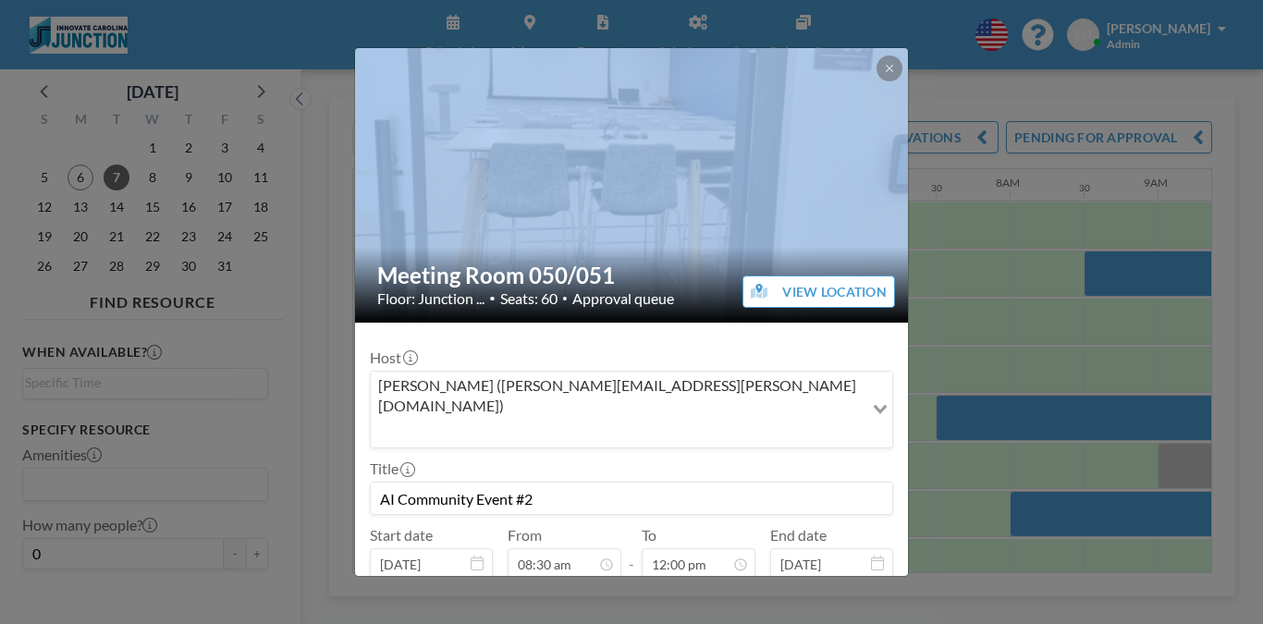
click at [997, 226] on div "Meeting Room 050/051 Floor: Junction ... • Seats: 60 • Approval queue VIEW LOCA…" at bounding box center [631, 312] width 1263 height 624
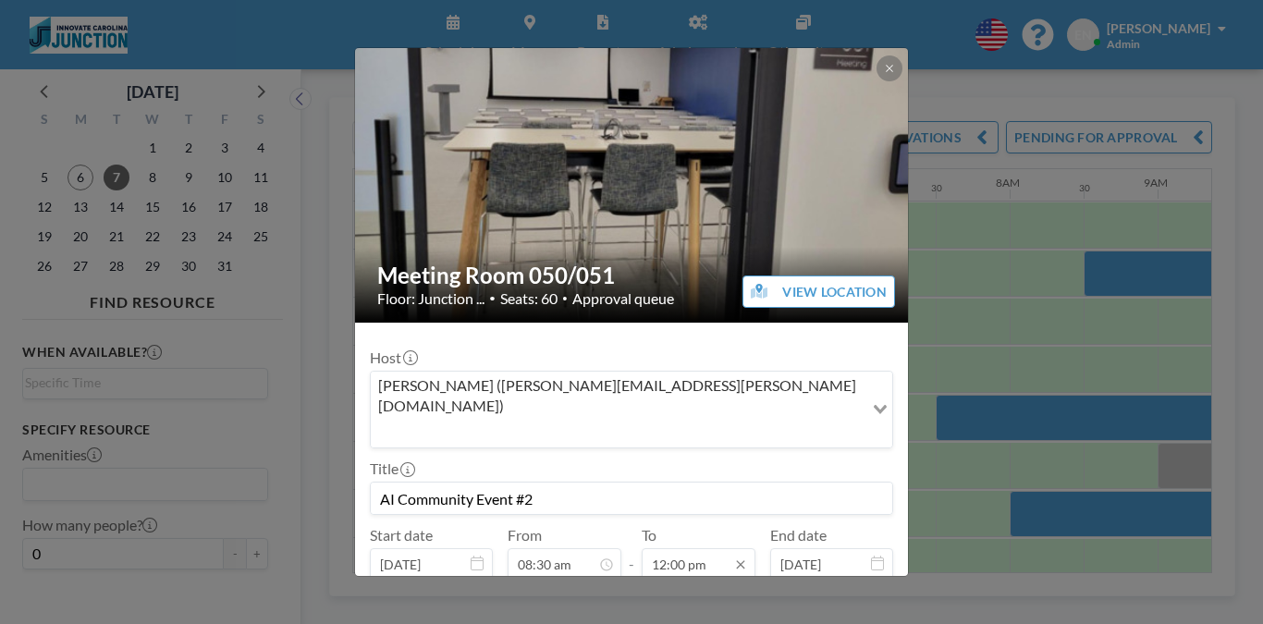
click at [689, 548] on input "12:00 pm" at bounding box center [698, 563] width 114 height 31
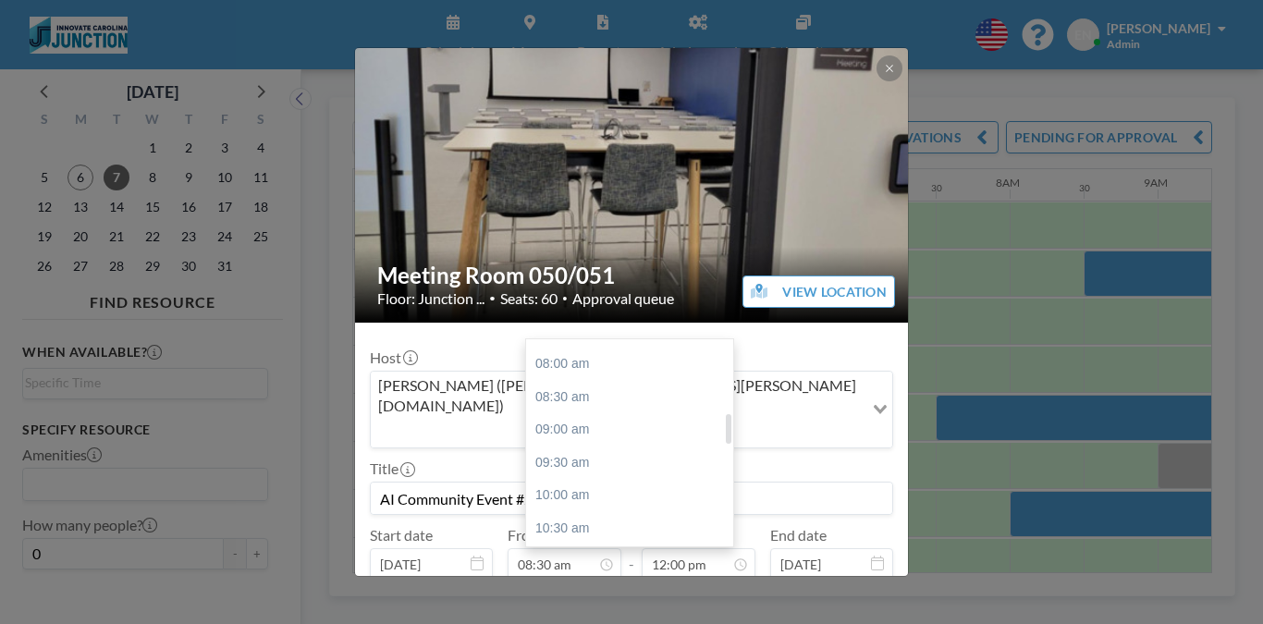
scroll to position [533, 0]
click at [600, 563] on div "11:30 am" at bounding box center [629, 579] width 207 height 33
type input "11:30 am"
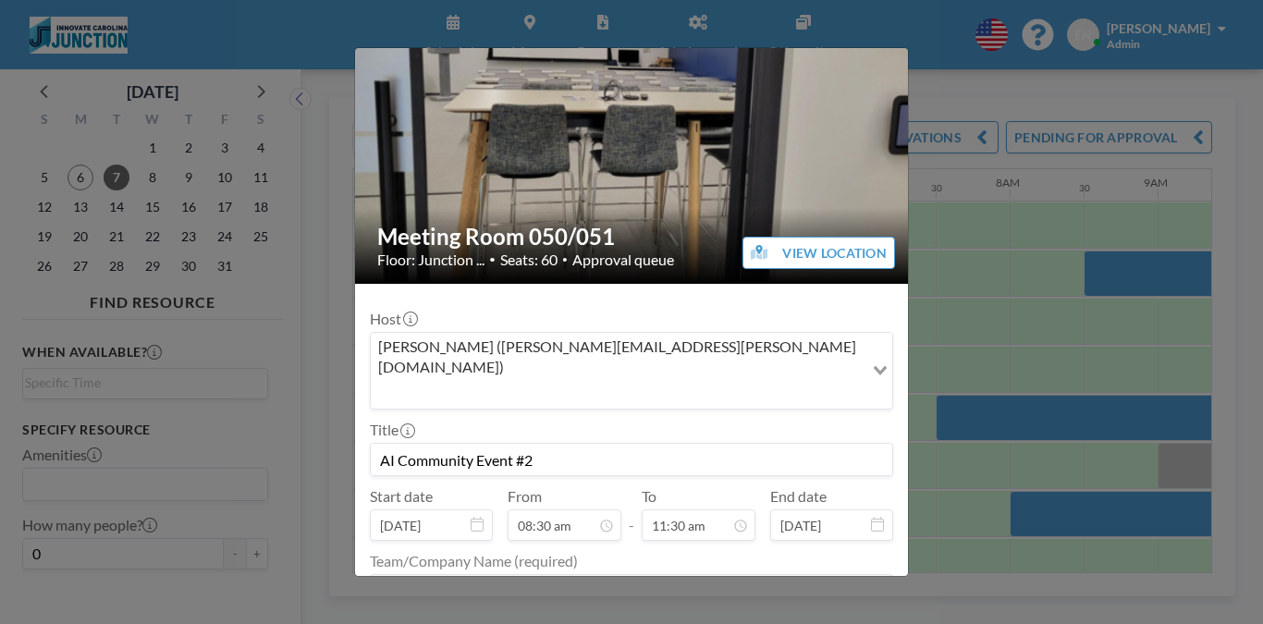
scroll to position [502, 0]
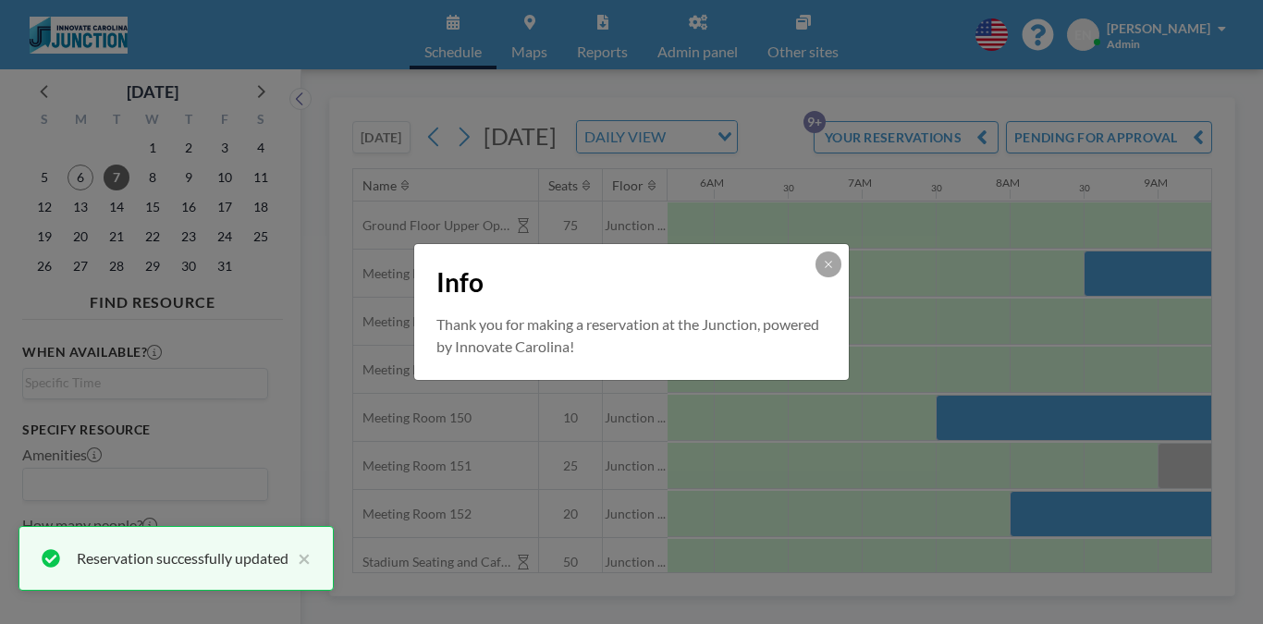
click at [1062, 419] on div "Info Thank you for making a reservation at the Junction, powered by Innovate Ca…" at bounding box center [631, 312] width 1263 height 624
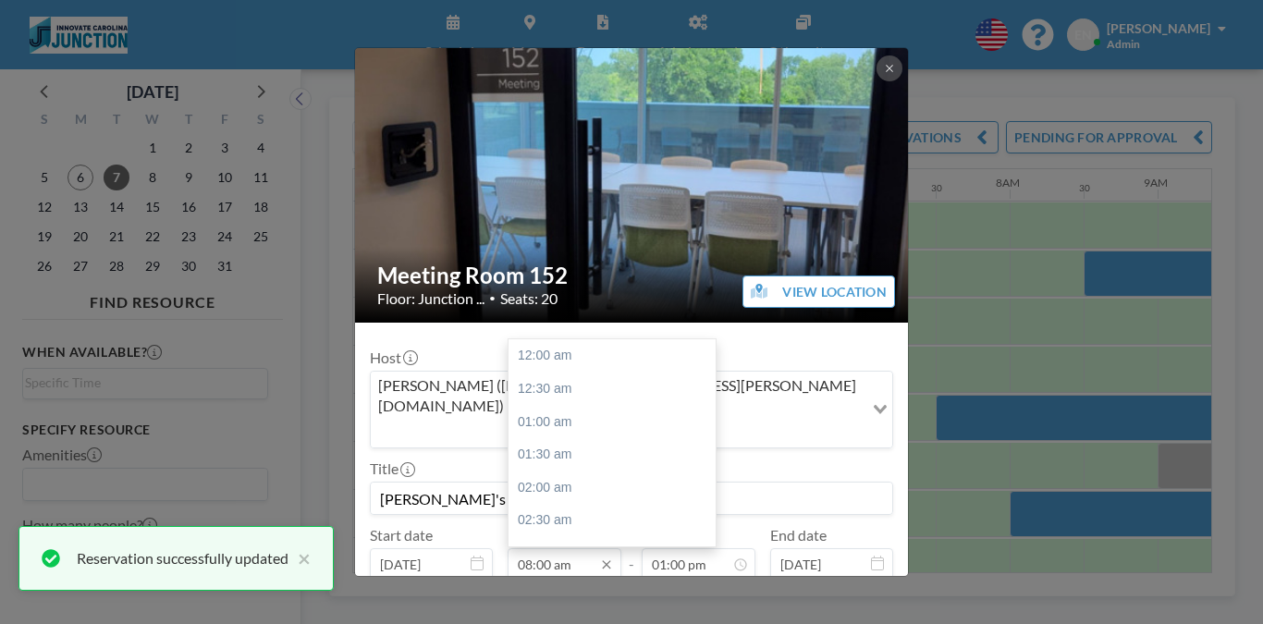
click at [577, 548] on input "08:00 am" at bounding box center [564, 563] width 114 height 31
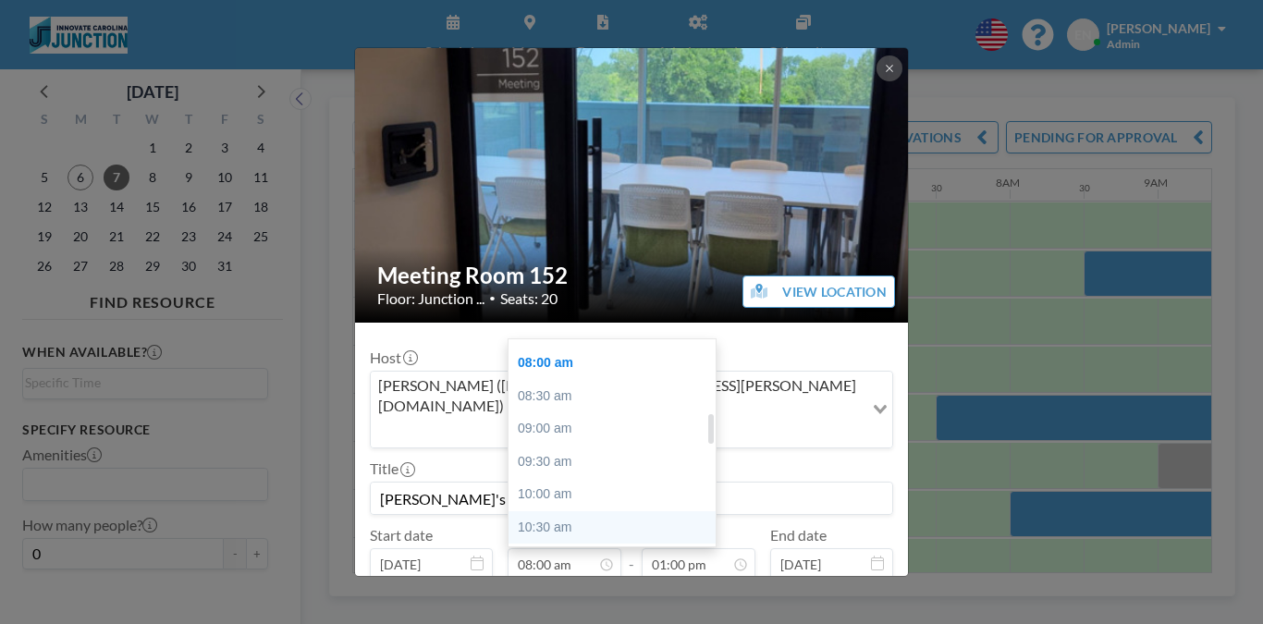
scroll to position [521, 0]
click at [588, 575] on div "11:30 am" at bounding box center [611, 591] width 207 height 33
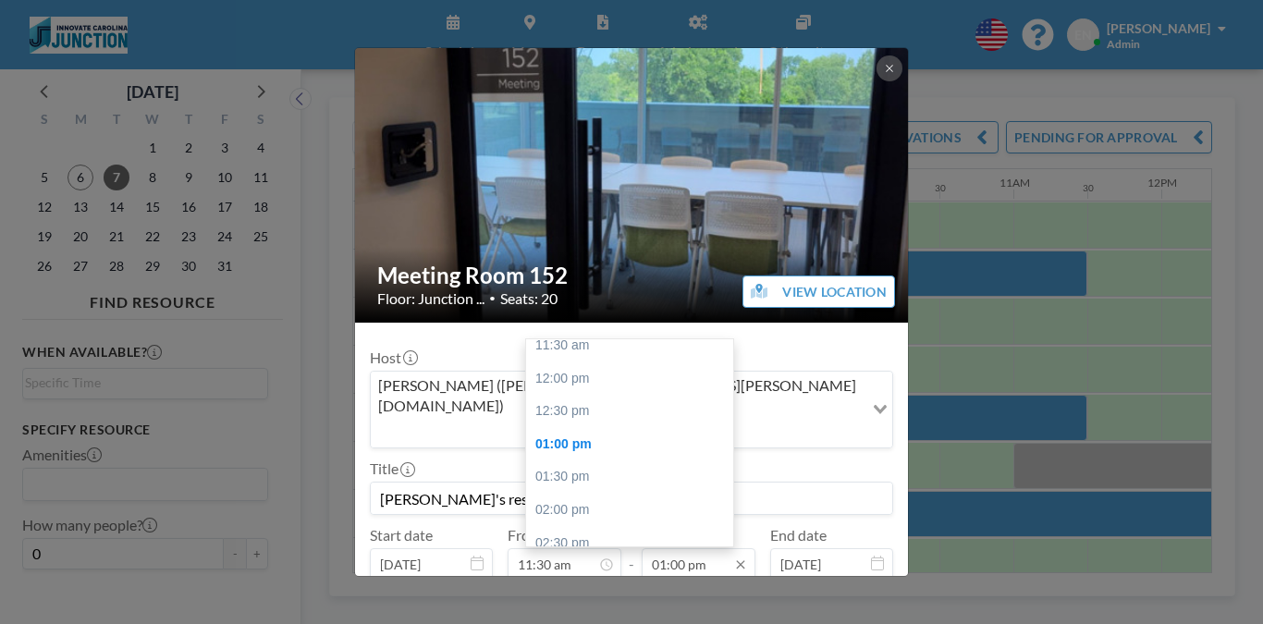
scroll to position [0, 1322]
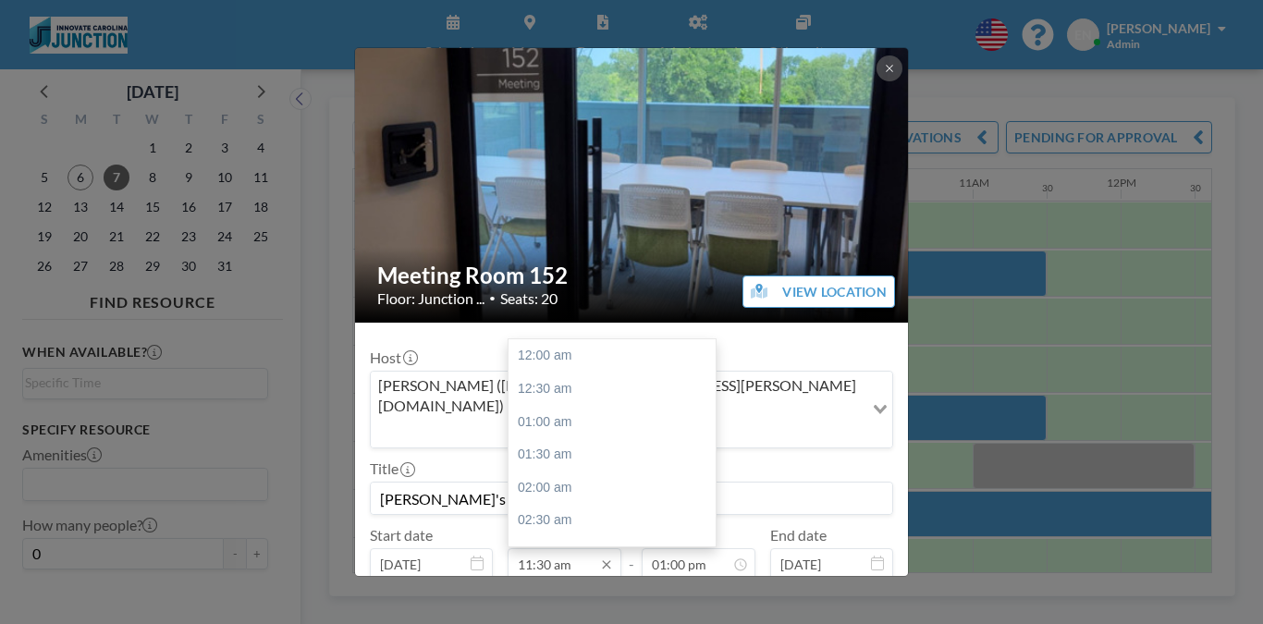
click at [572, 548] on input "11:30 am" at bounding box center [564, 563] width 114 height 31
click at [598, 461] on div "07:30 am" at bounding box center [611, 477] width 207 height 33
type input "07:30 am"
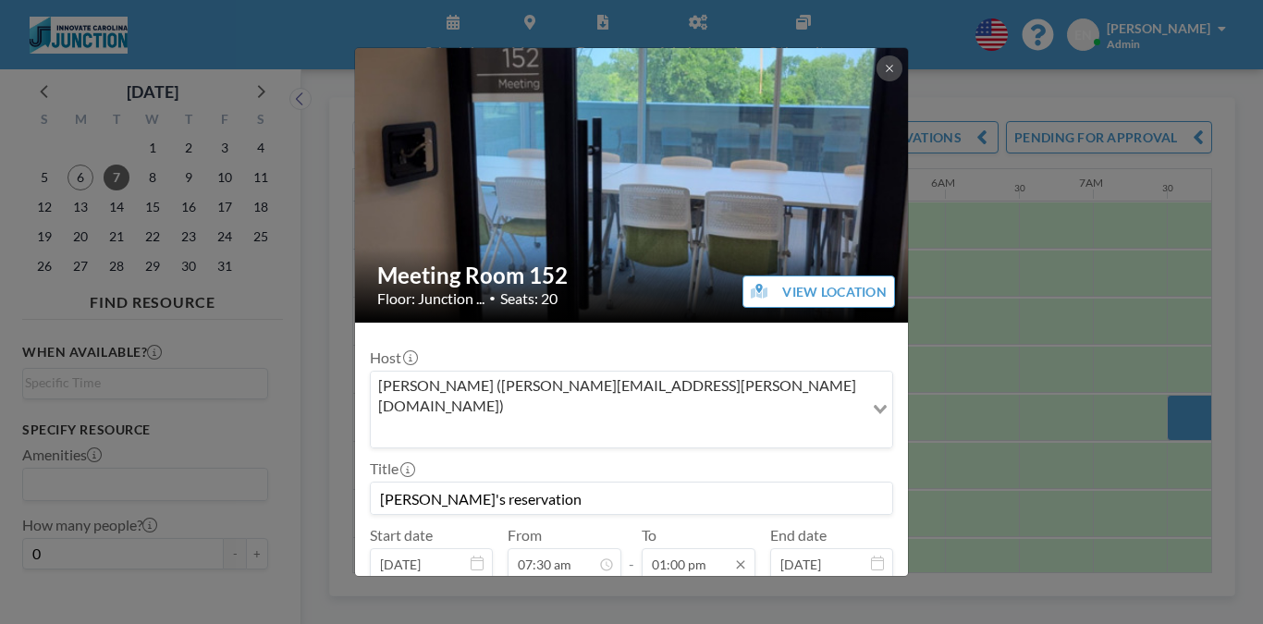
scroll to position [0, 0]
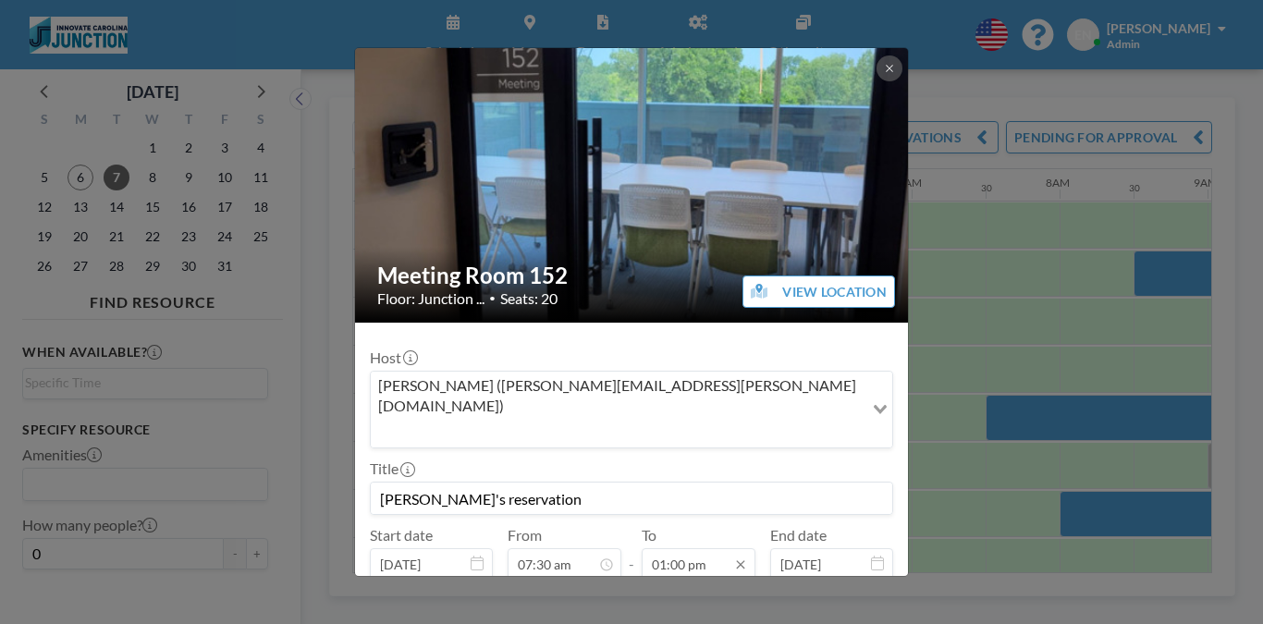
click at [674, 548] on input "01:00 pm" at bounding box center [698, 563] width 114 height 31
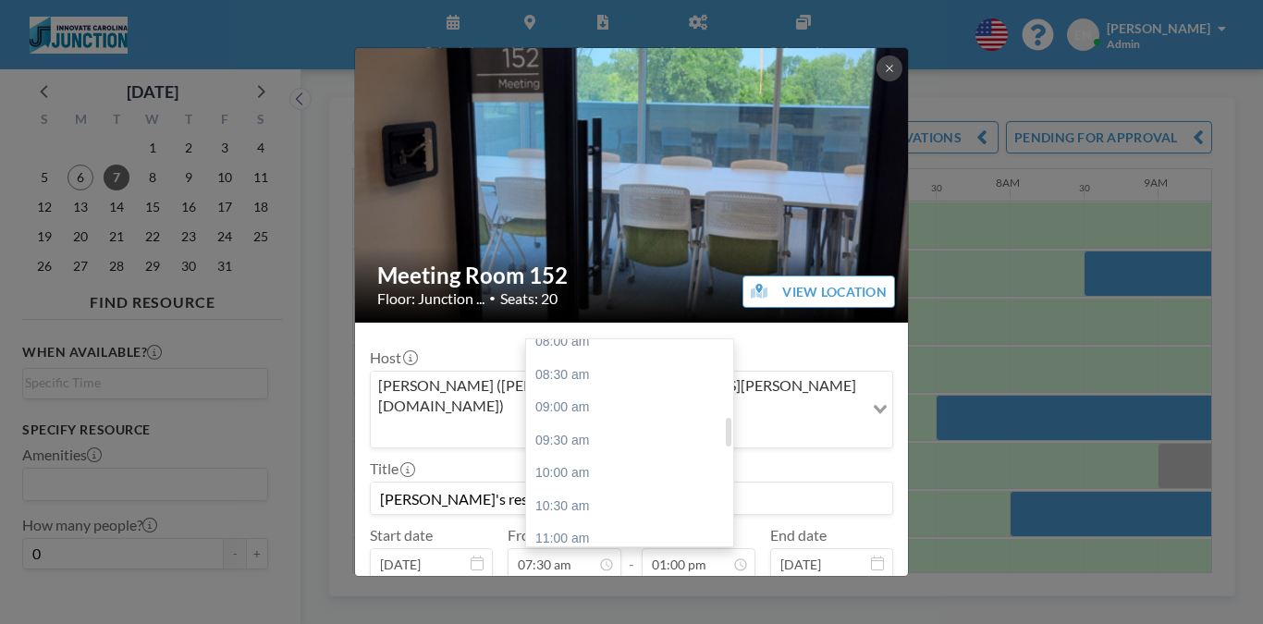
click at [614, 555] on div "11:30 am" at bounding box center [629, 571] width 207 height 33
type input "11:30 am"
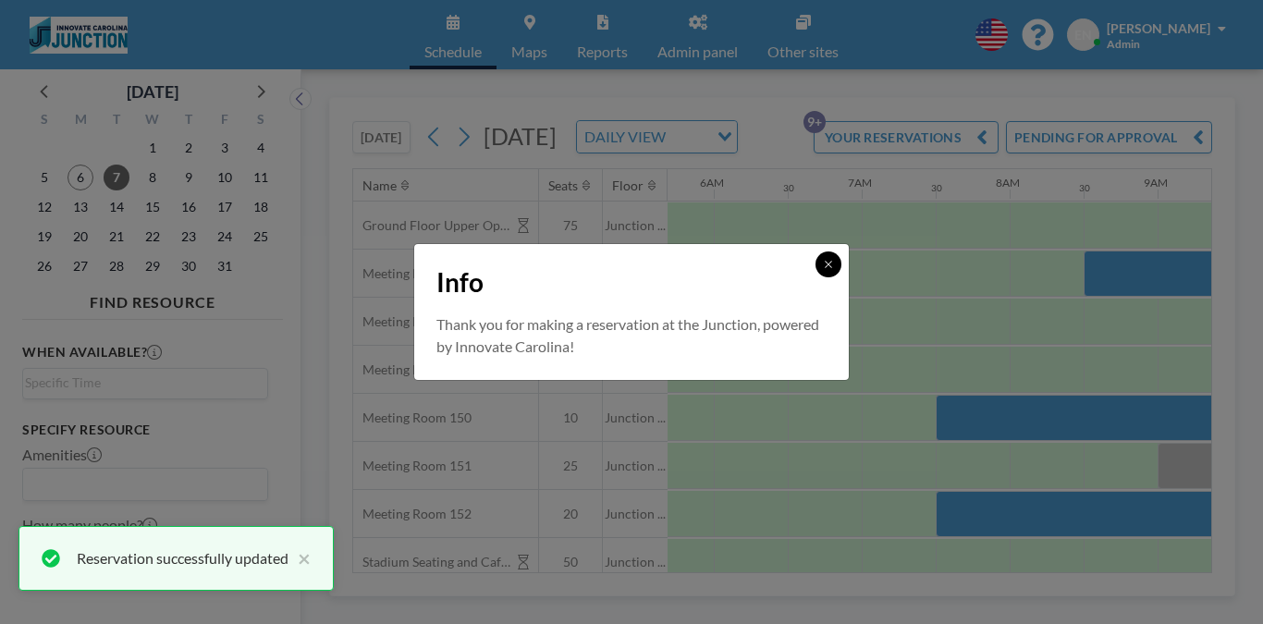
click at [815, 272] on button at bounding box center [828, 264] width 26 height 26
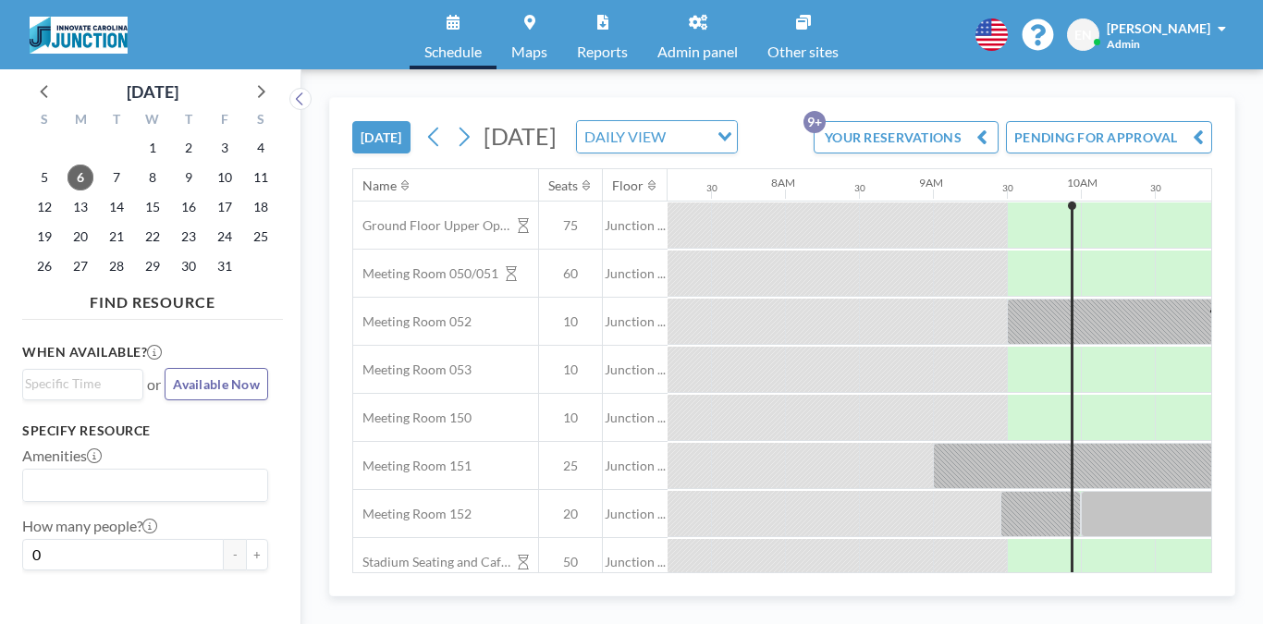
scroll to position [0, 1081]
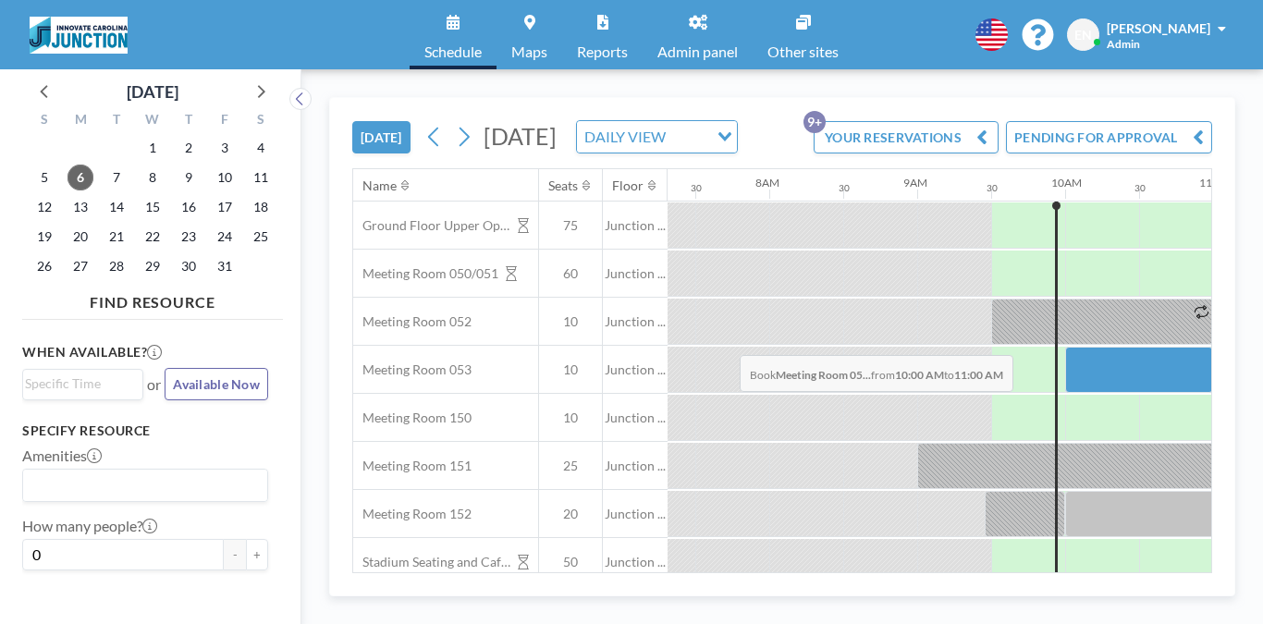
drag, startPoint x: 677, startPoint y: 309, endPoint x: 734, endPoint y: 311, distance: 57.4
click at [1065, 347] on div at bounding box center [1139, 370] width 148 height 46
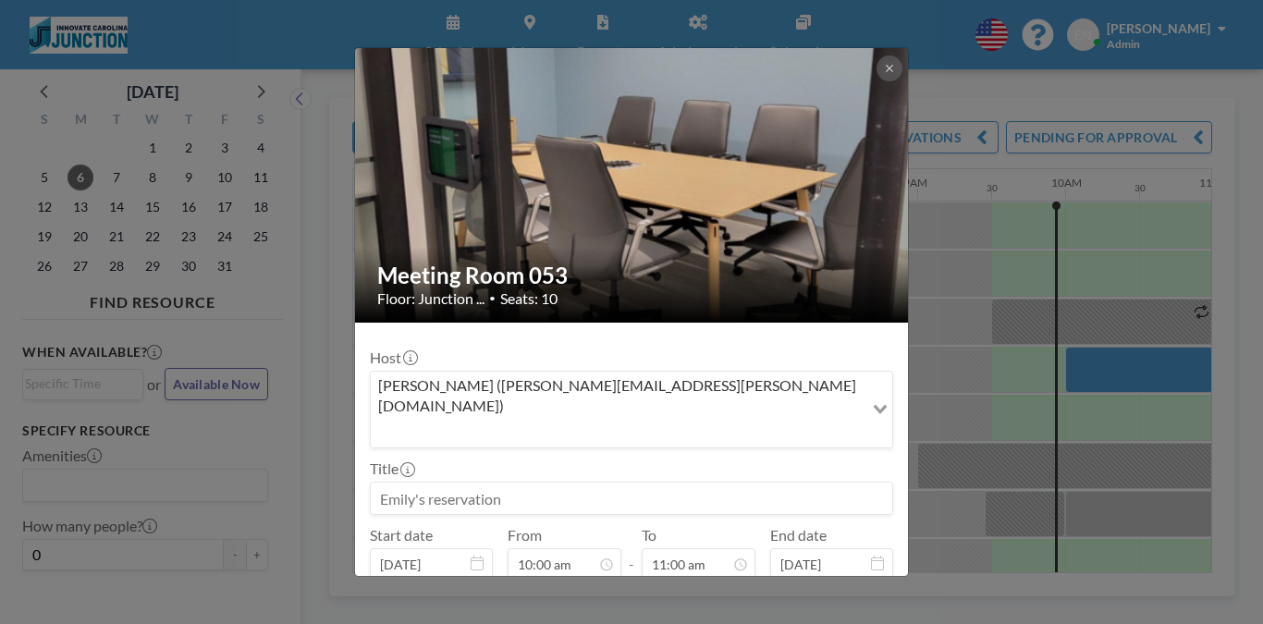
click at [626, 482] on input at bounding box center [631, 497] width 521 height 31
type input "Event Chat"
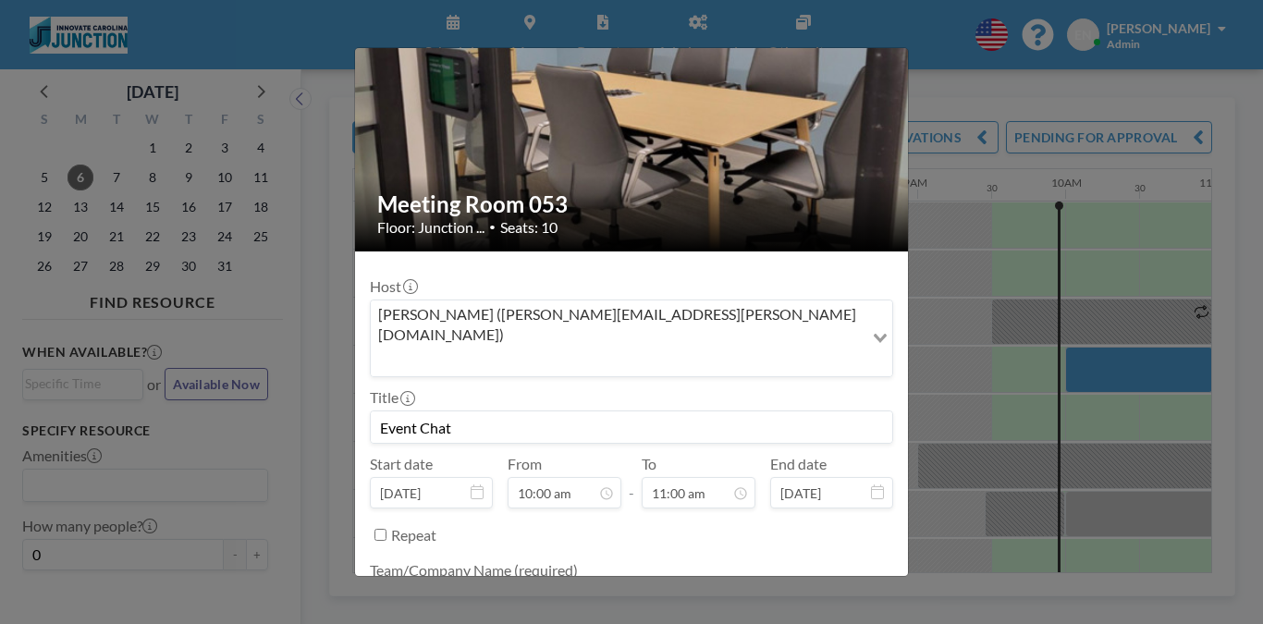
type textarea "Innovate Carolina"
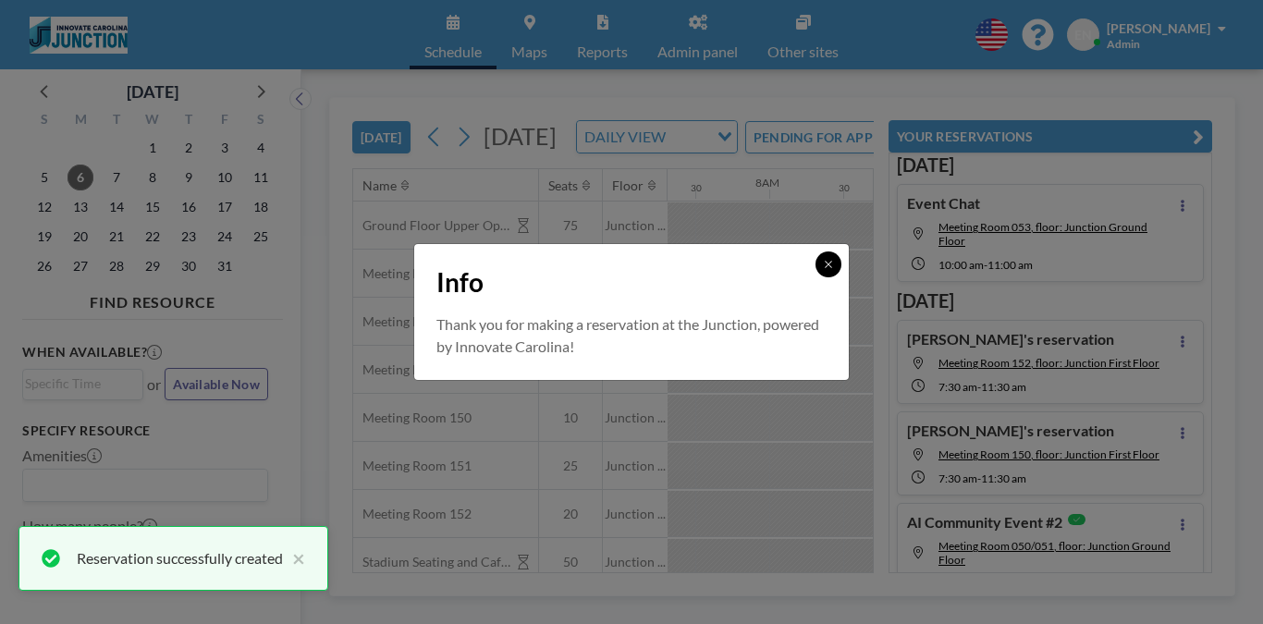
click at [815, 265] on button at bounding box center [828, 264] width 26 height 26
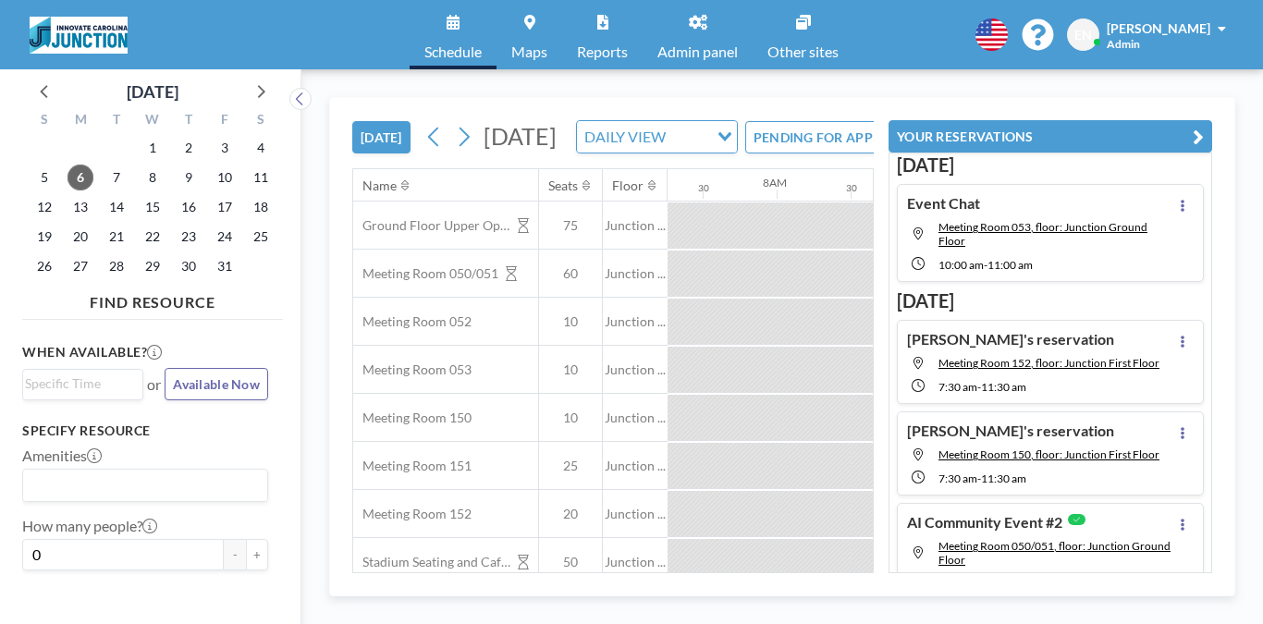
scroll to position [0, 1081]
click at [104, 194] on span "14" at bounding box center [117, 207] width 26 height 26
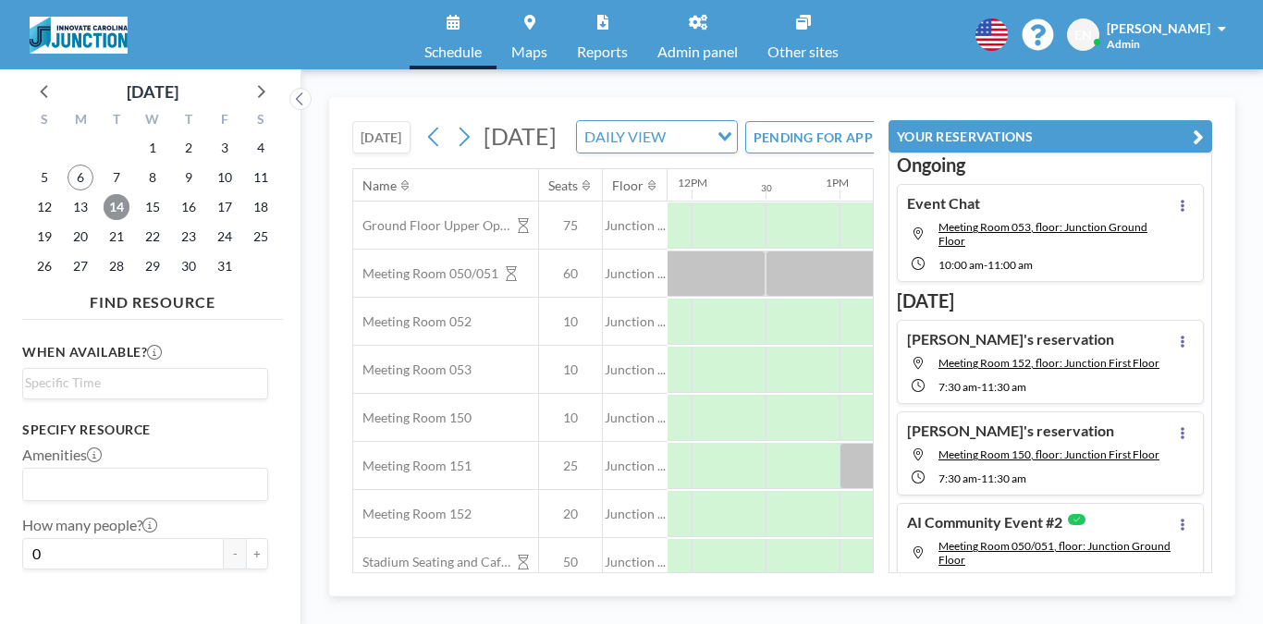
scroll to position [0, 1656]
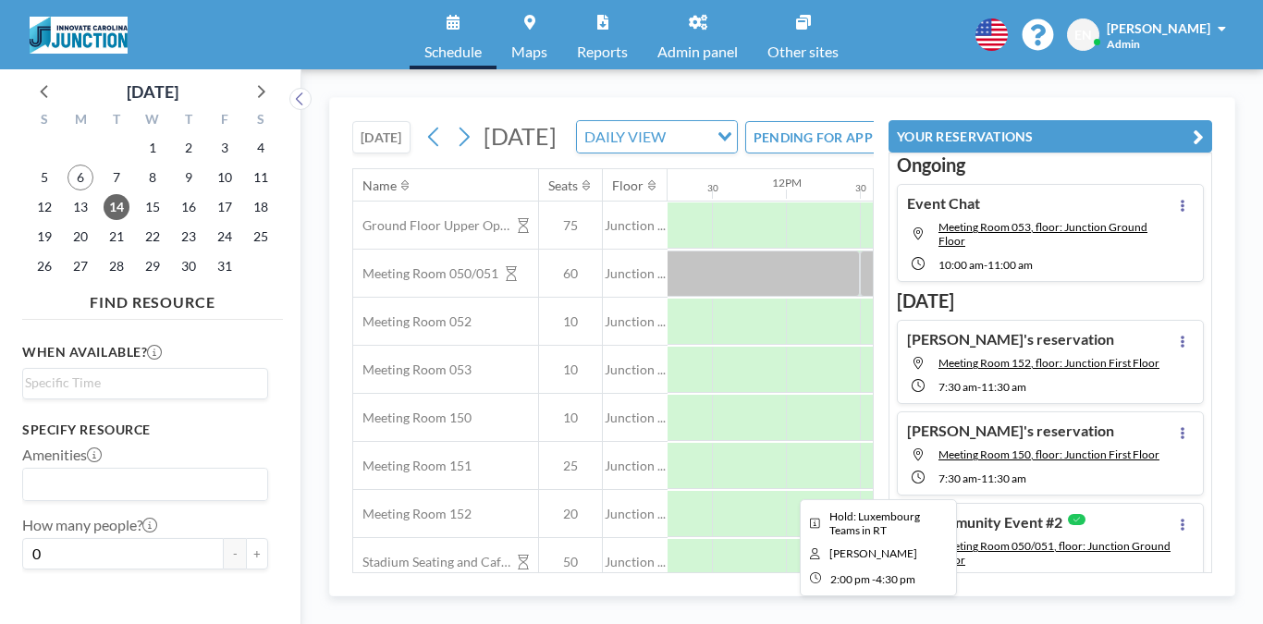
click at [1081, 443] on div at bounding box center [1266, 466] width 370 height 46
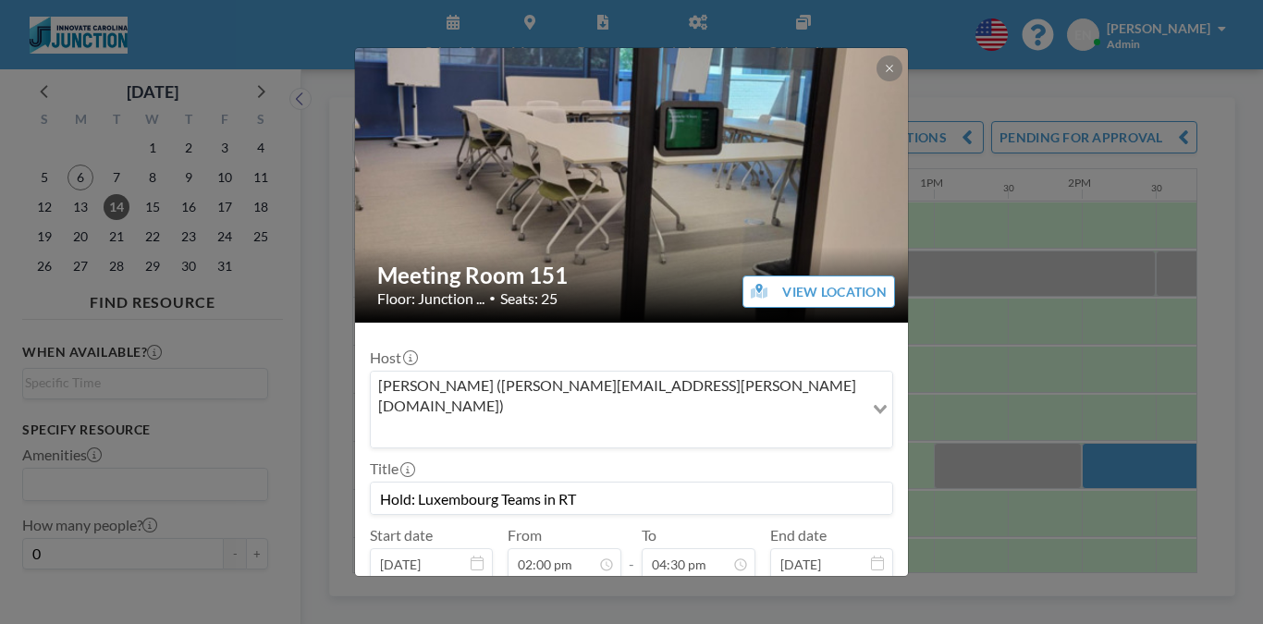
click at [677, 482] on input "Hold: Luxembourg Teams in RT" at bounding box center [631, 497] width 521 height 31
drag, startPoint x: 457, startPoint y: 383, endPoint x: 367, endPoint y: 376, distance: 90.8
click at [367, 376] on div "Meeting Room 151 Floor: Junction ... • Seats: 25 VIEW LOCATION Host [PERSON_NAM…" at bounding box center [631, 312] width 1263 height 624
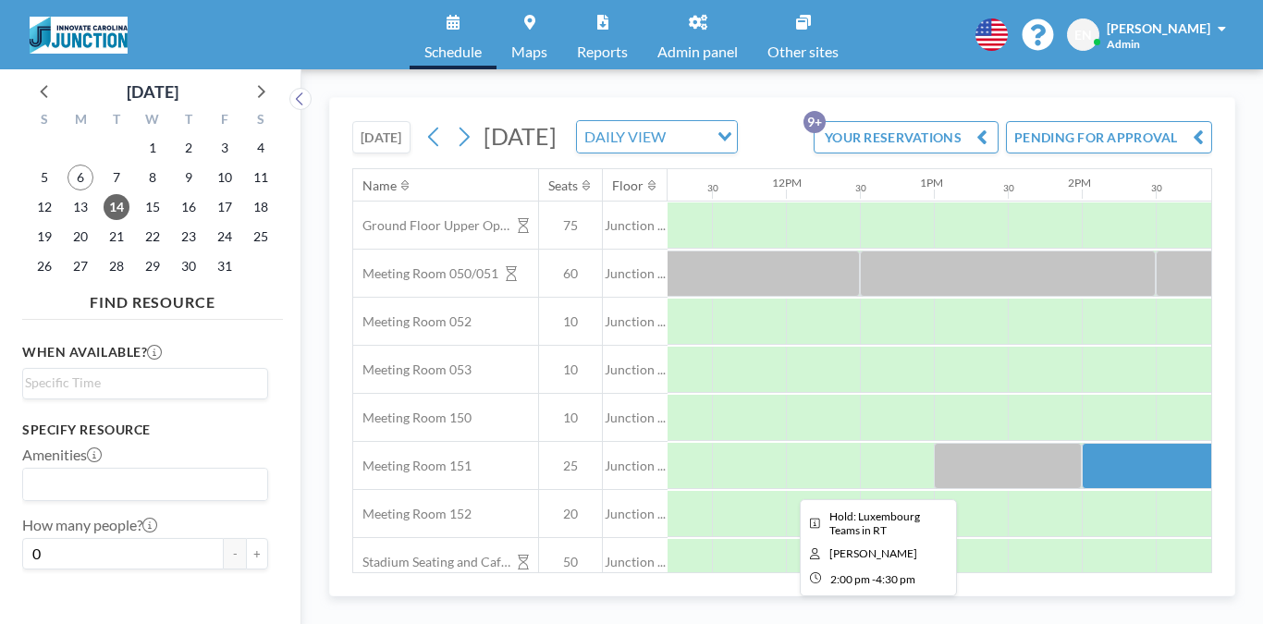
click at [1081, 443] on div at bounding box center [1266, 466] width 370 height 46
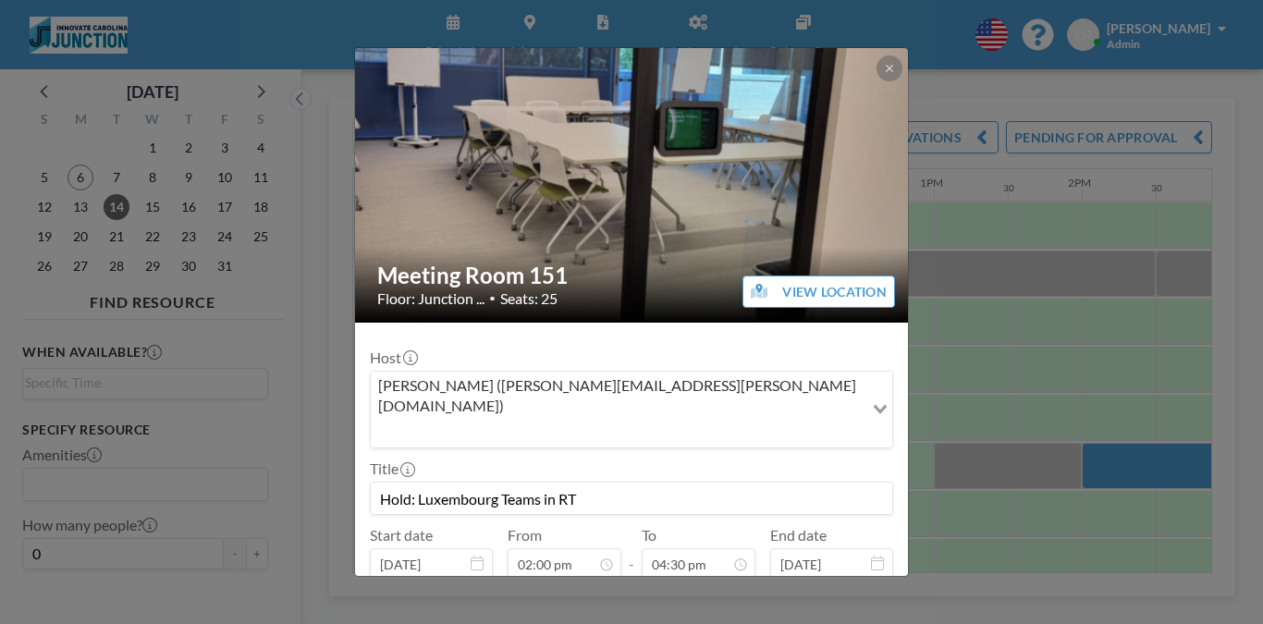
click at [781, 482] on input "Hold: Luxembourg Teams in RT" at bounding box center [631, 497] width 521 height 31
drag, startPoint x: 459, startPoint y: 376, endPoint x: 412, endPoint y: 375, distance: 47.1
click at [412, 375] on form "Host [PERSON_NAME] ([PERSON_NAME][EMAIL_ADDRESS][PERSON_NAME][DOMAIN_NAME]) Loa…" at bounding box center [631, 572] width 553 height 498
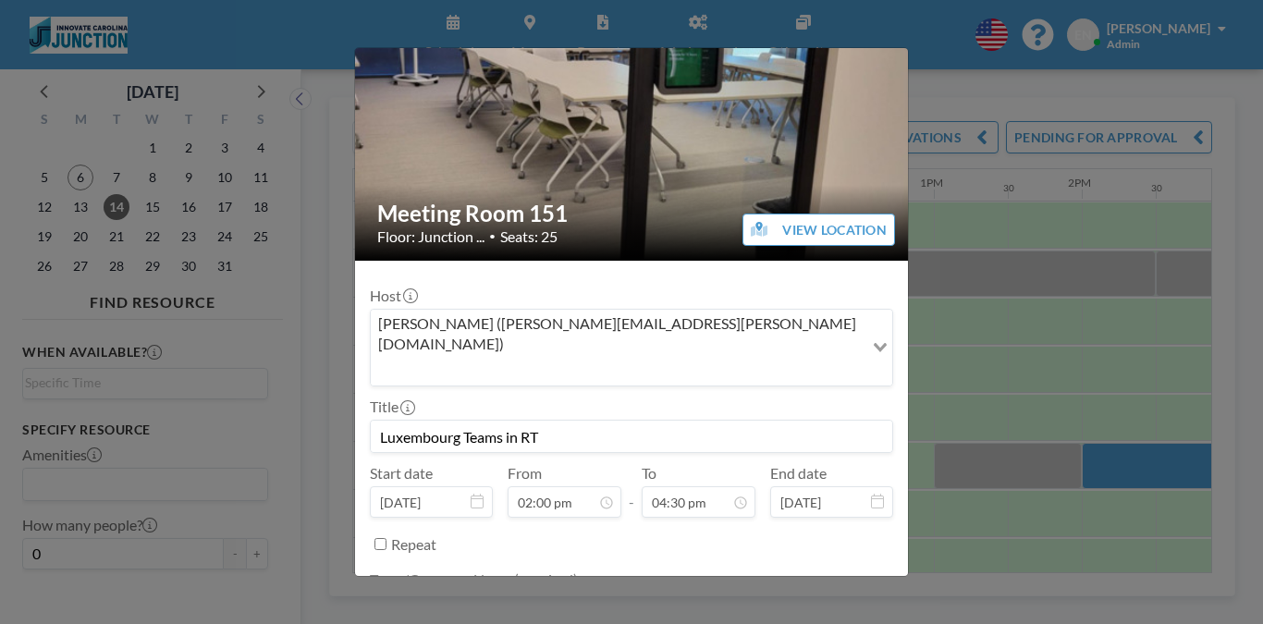
scroll to position [71, 0]
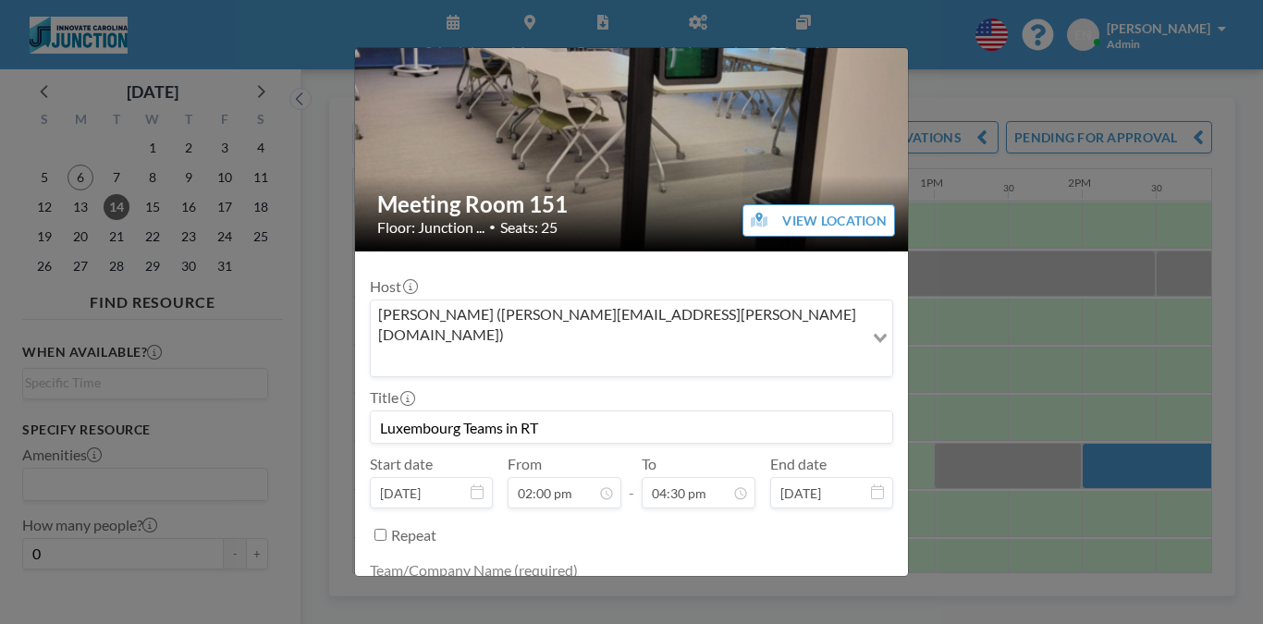
type input "Luxembourg Teams in RT"
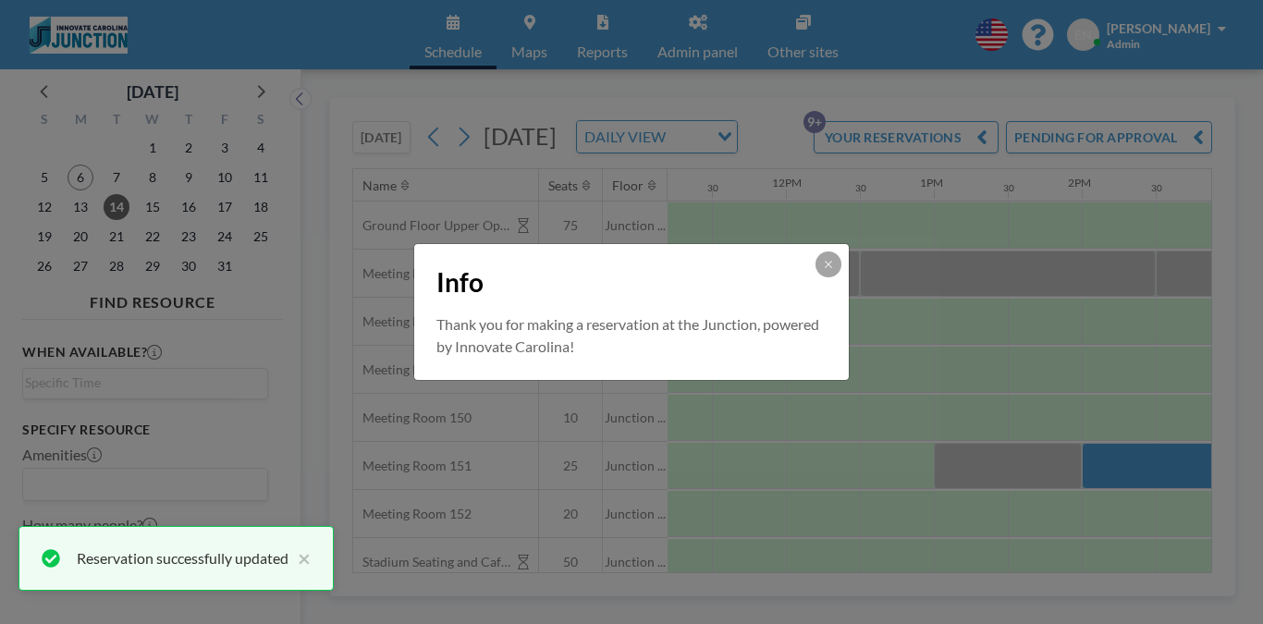
click at [741, 396] on div "Info Thank you for making a reservation at the Junction, powered by Innovate Ca…" at bounding box center [631, 312] width 1263 height 624
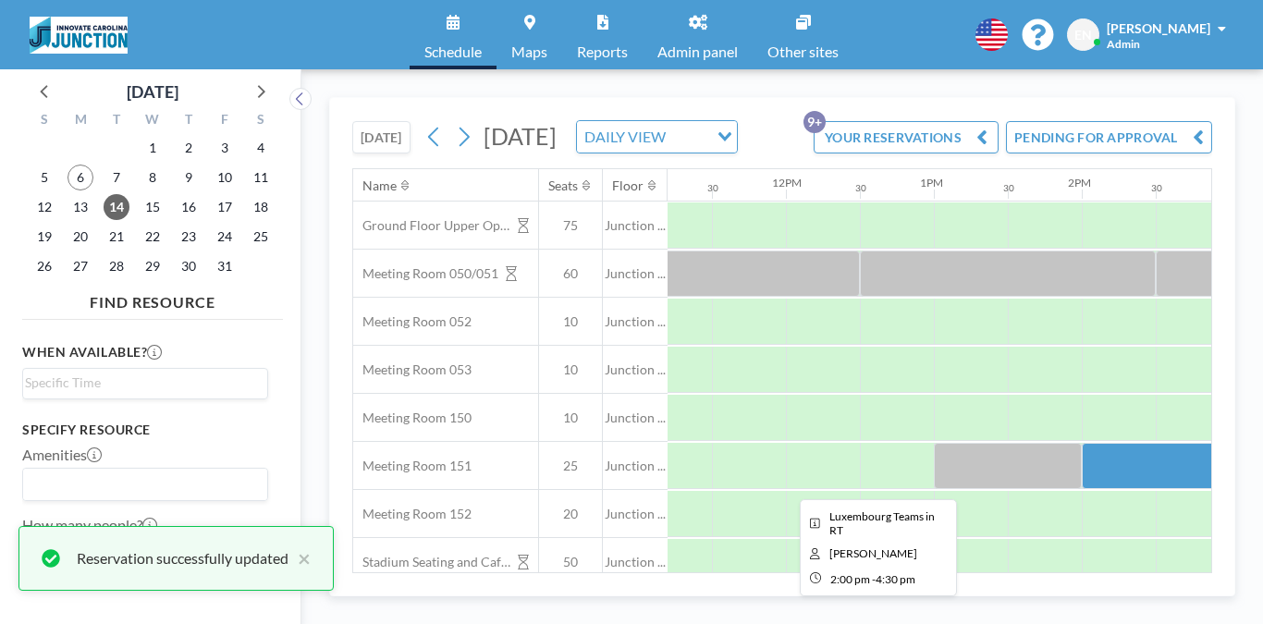
click at [1081, 443] on div at bounding box center [1266, 466] width 370 height 46
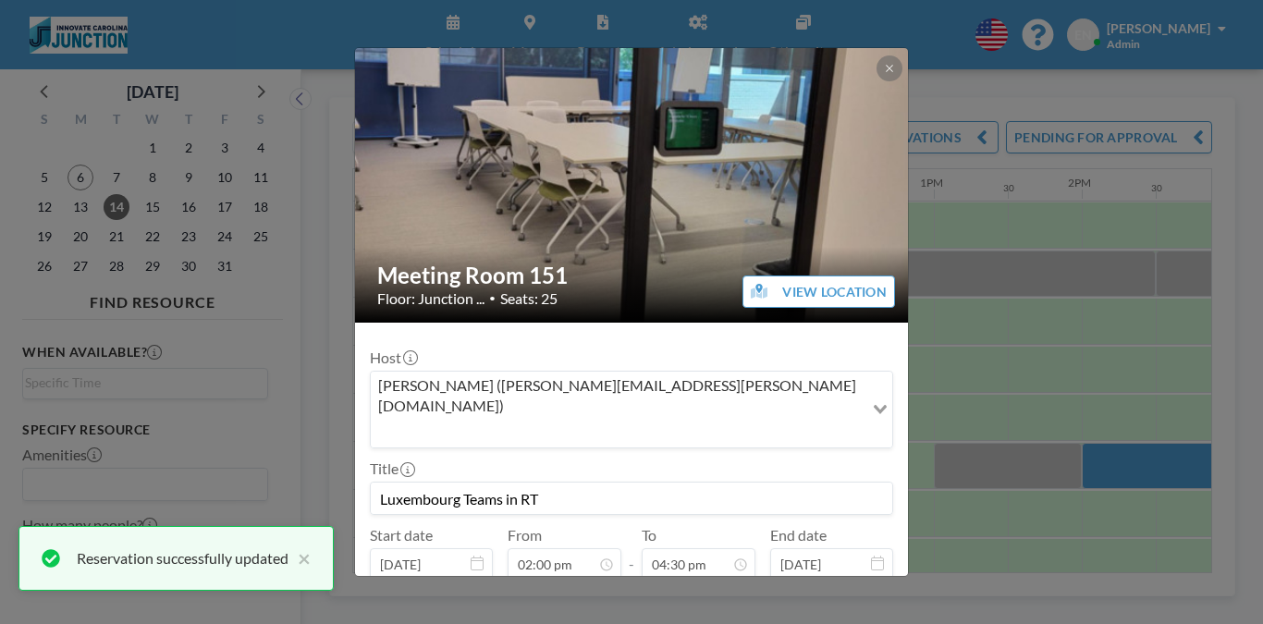
click at [753, 482] on input "Luxembourg Teams in RT" at bounding box center [631, 497] width 521 height 31
click at [494, 482] on input "Luxembourg Teams in RT" at bounding box center [631, 497] width 521 height 31
drag, startPoint x: 498, startPoint y: 380, endPoint x: 582, endPoint y: 380, distance: 84.1
click at [582, 482] on input "Luxembourg Teams in RT" at bounding box center [631, 497] width 521 height 31
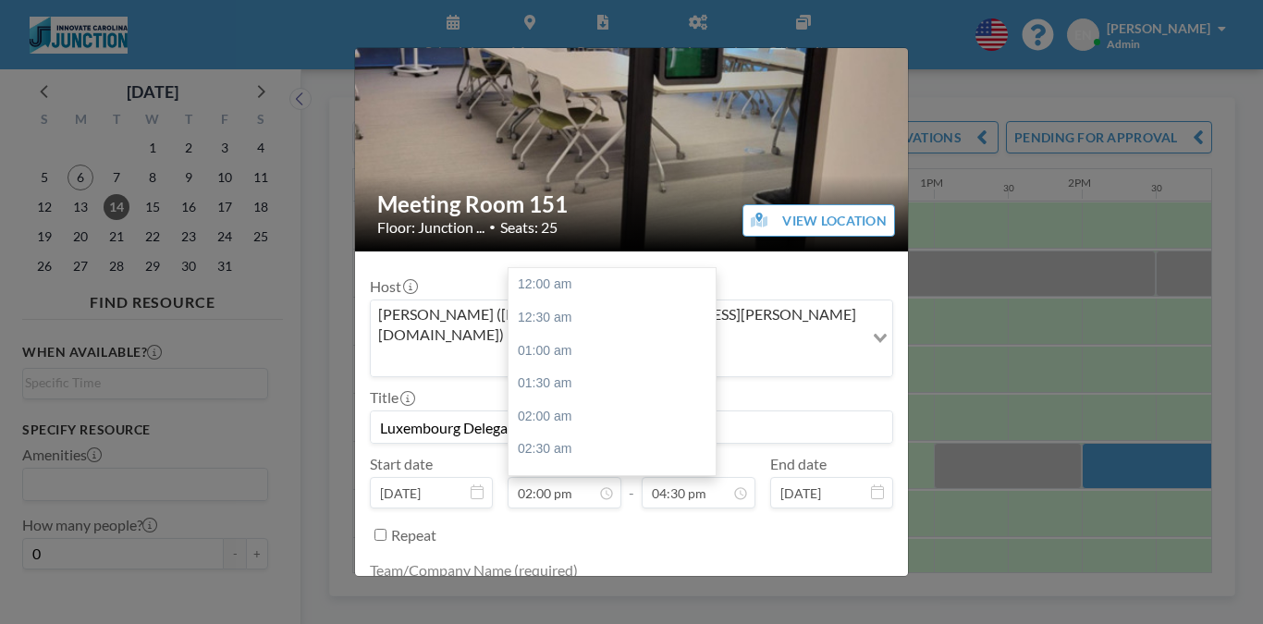
scroll to position [826, 0]
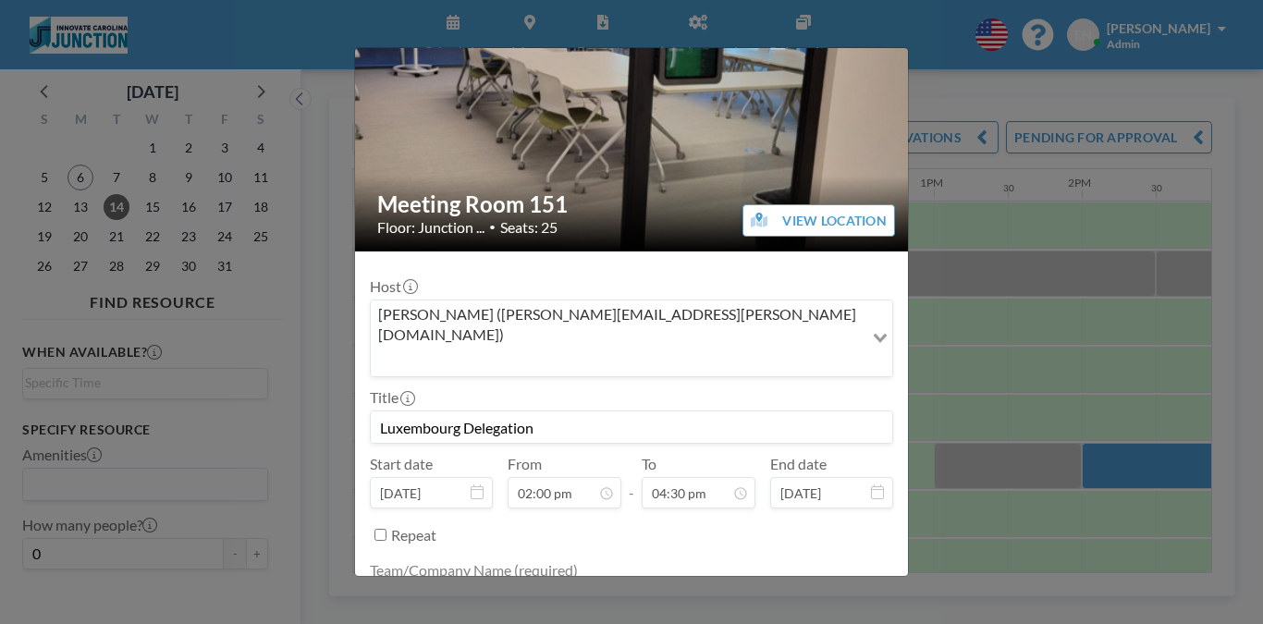
type input "Luxembourg Delegation"
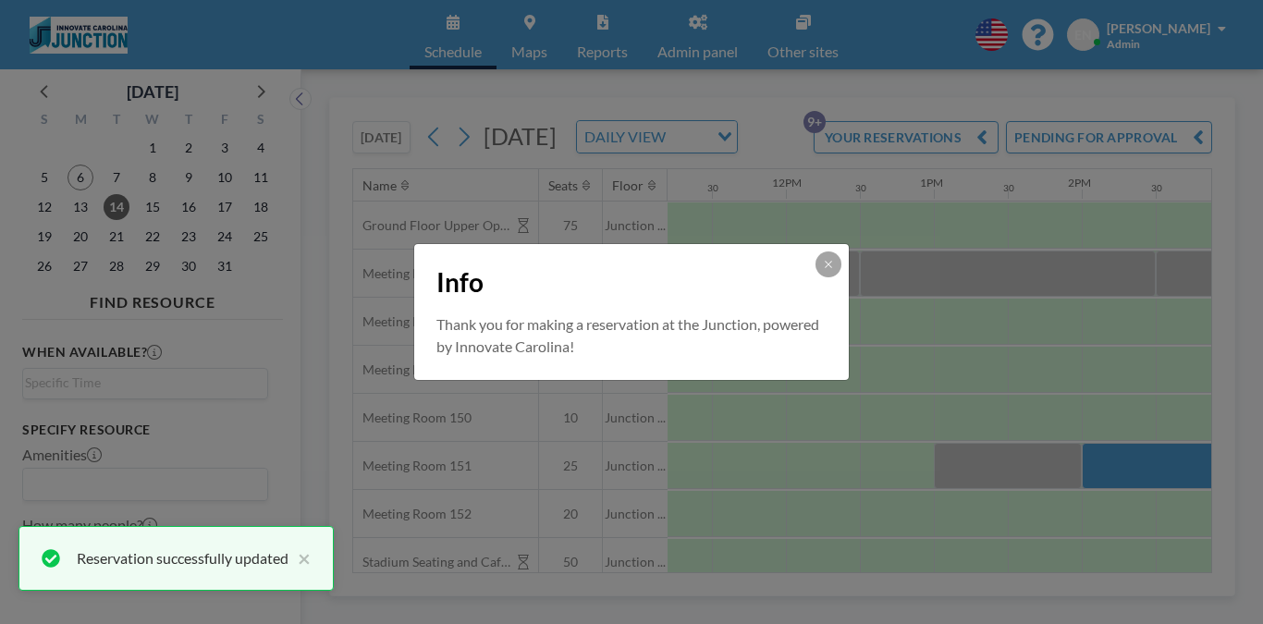
click at [787, 542] on div "Info Thank you for making a reservation at the Junction, powered by Innovate Ca…" at bounding box center [631, 312] width 1263 height 624
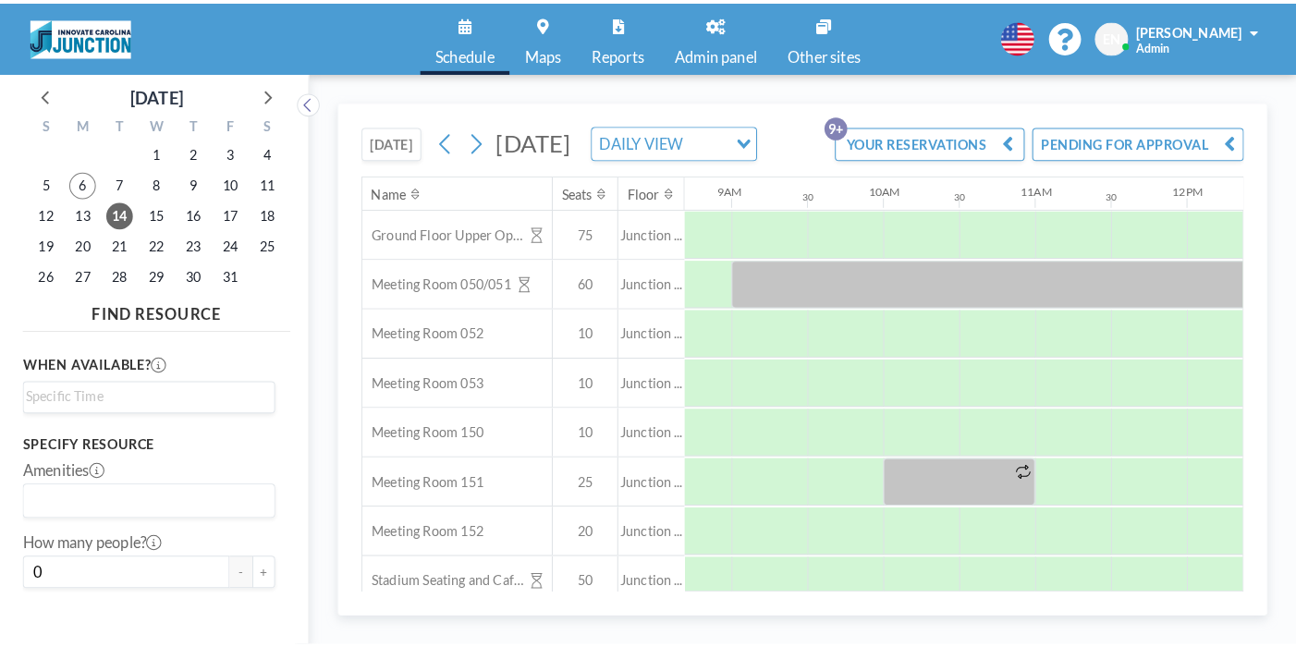
scroll to position [0, 1284]
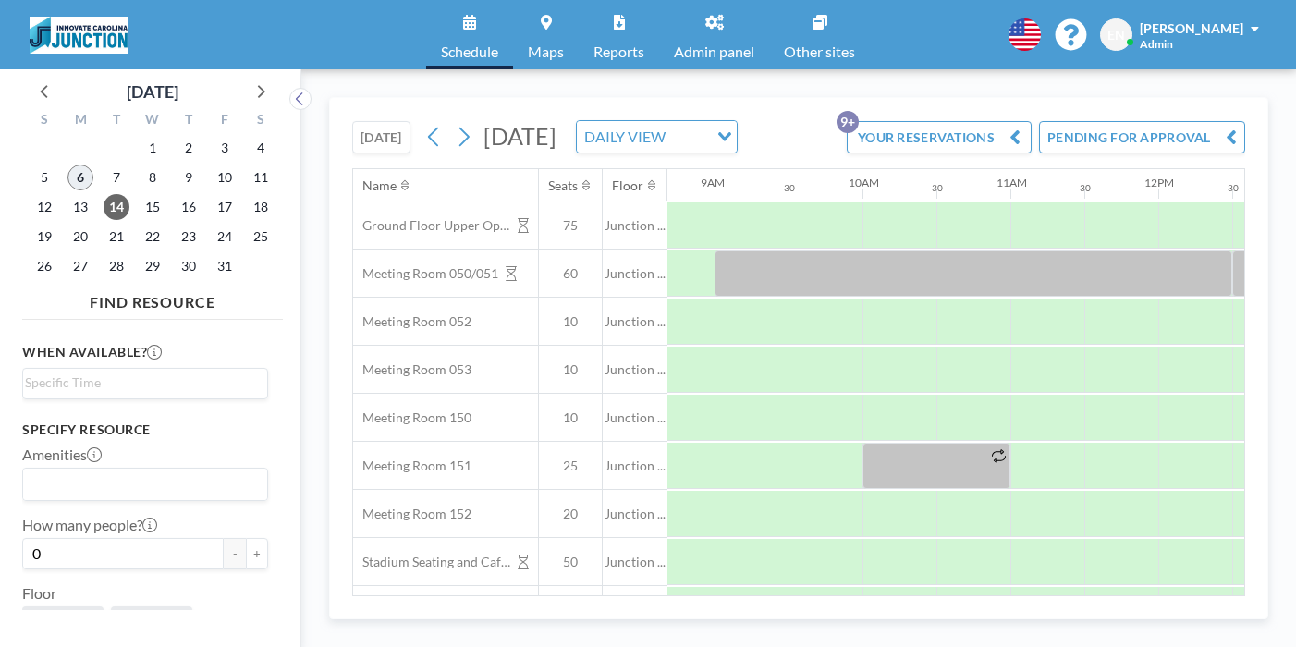
click at [67, 165] on span "6" at bounding box center [80, 178] width 26 height 26
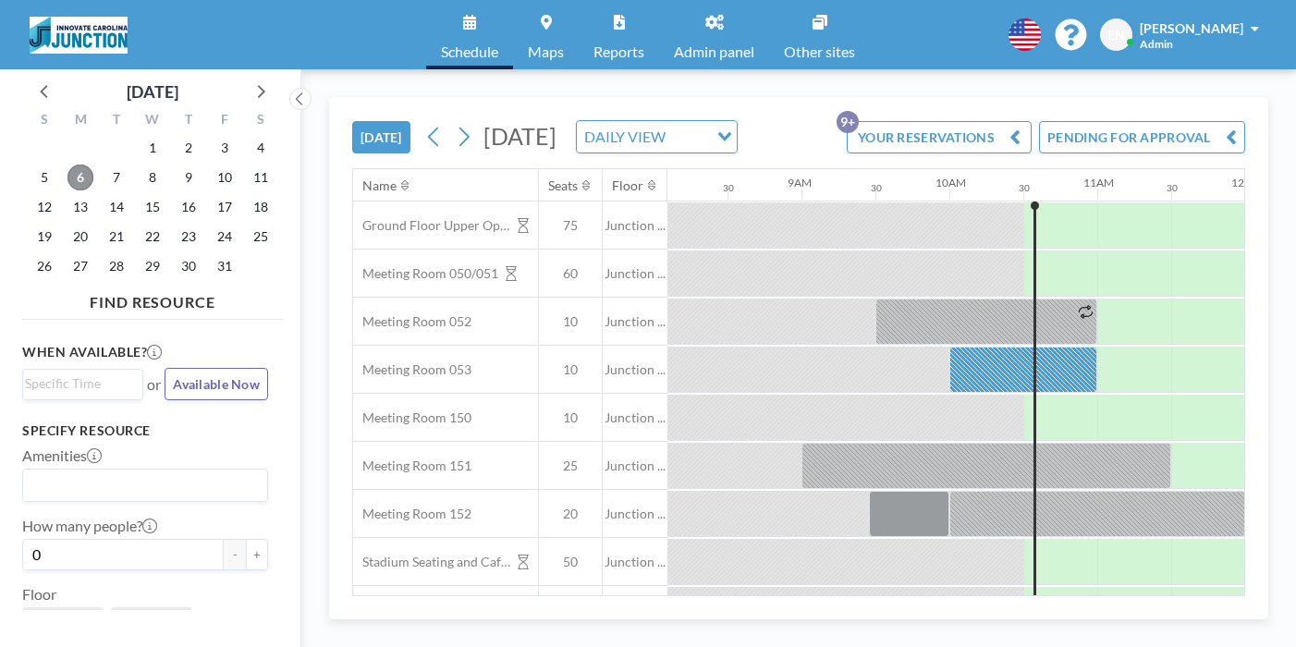
scroll to position [0, 1202]
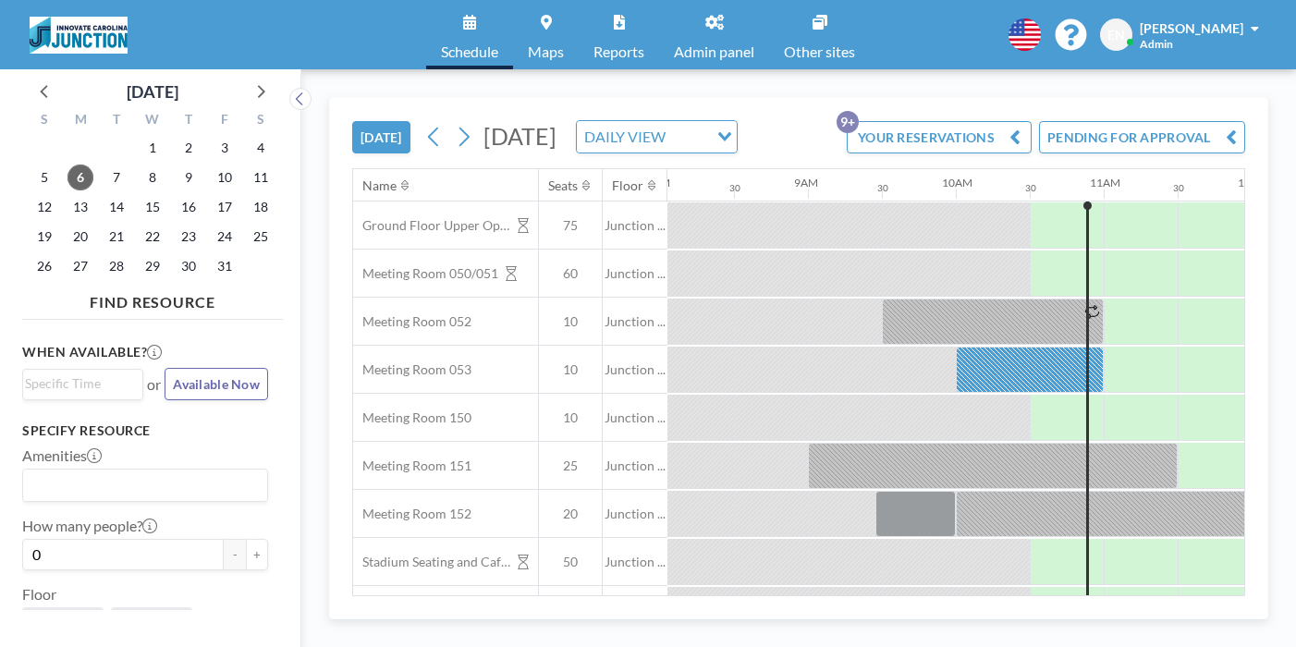
scroll to position [0, 1202]
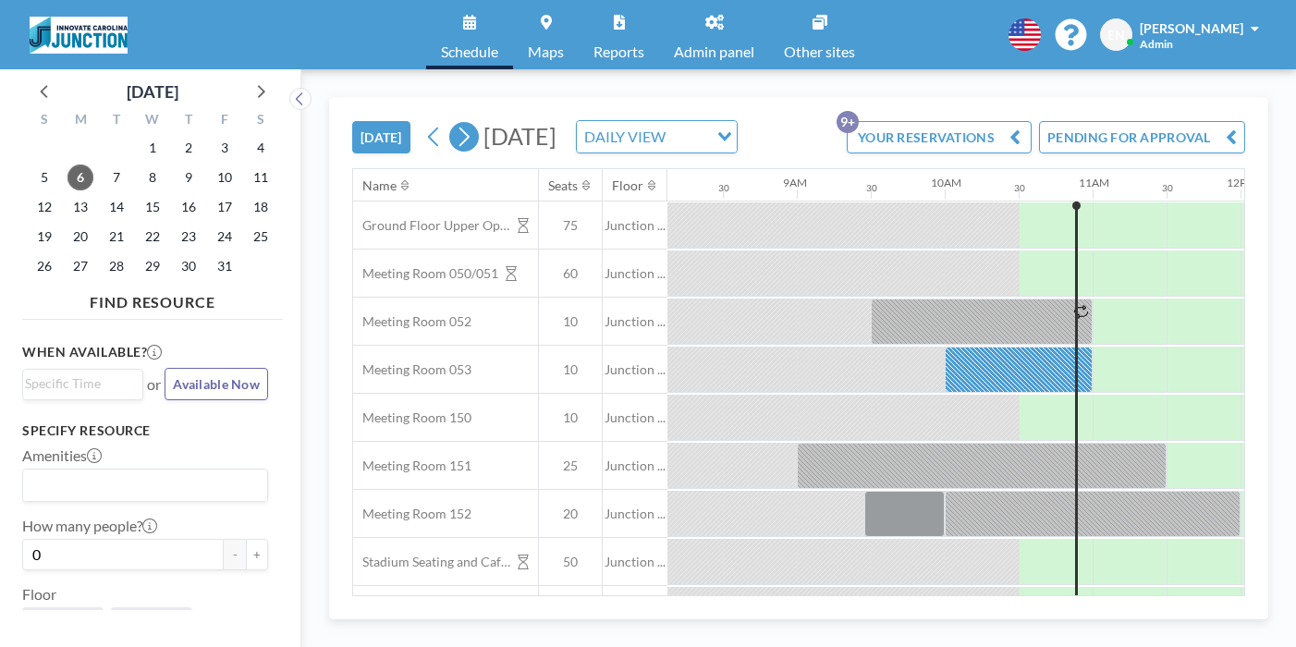
click at [455, 123] on icon at bounding box center [464, 137] width 18 height 28
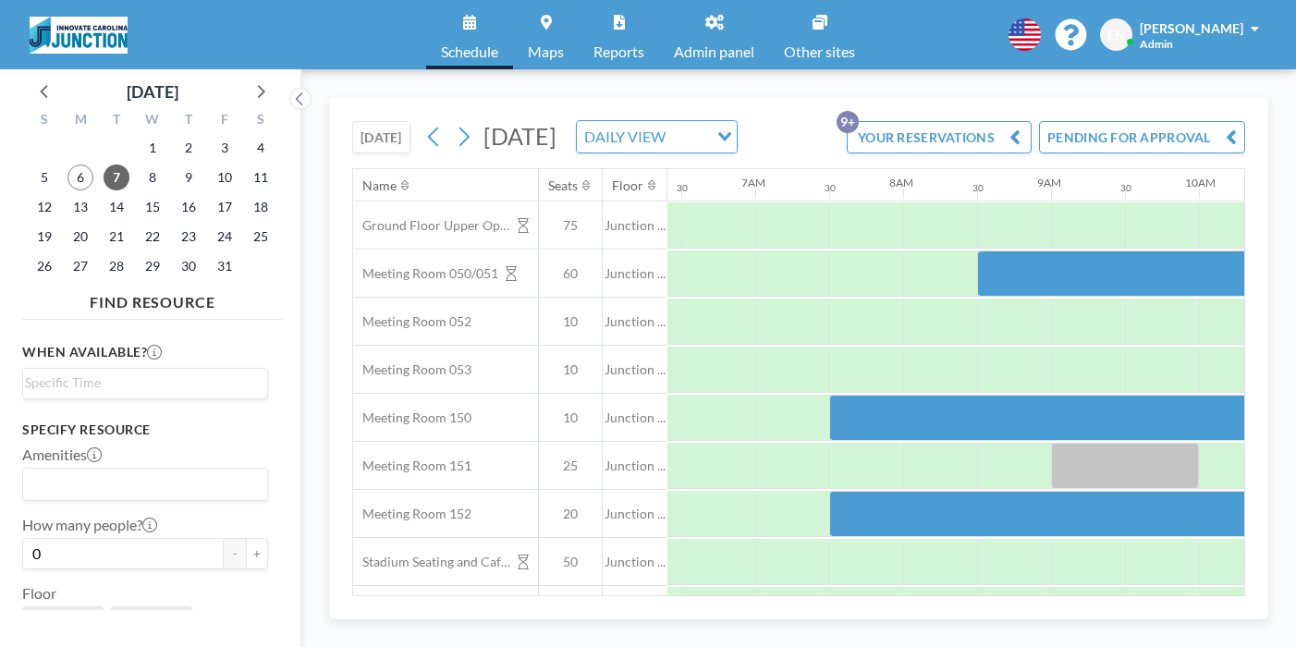
scroll to position [0, 961]
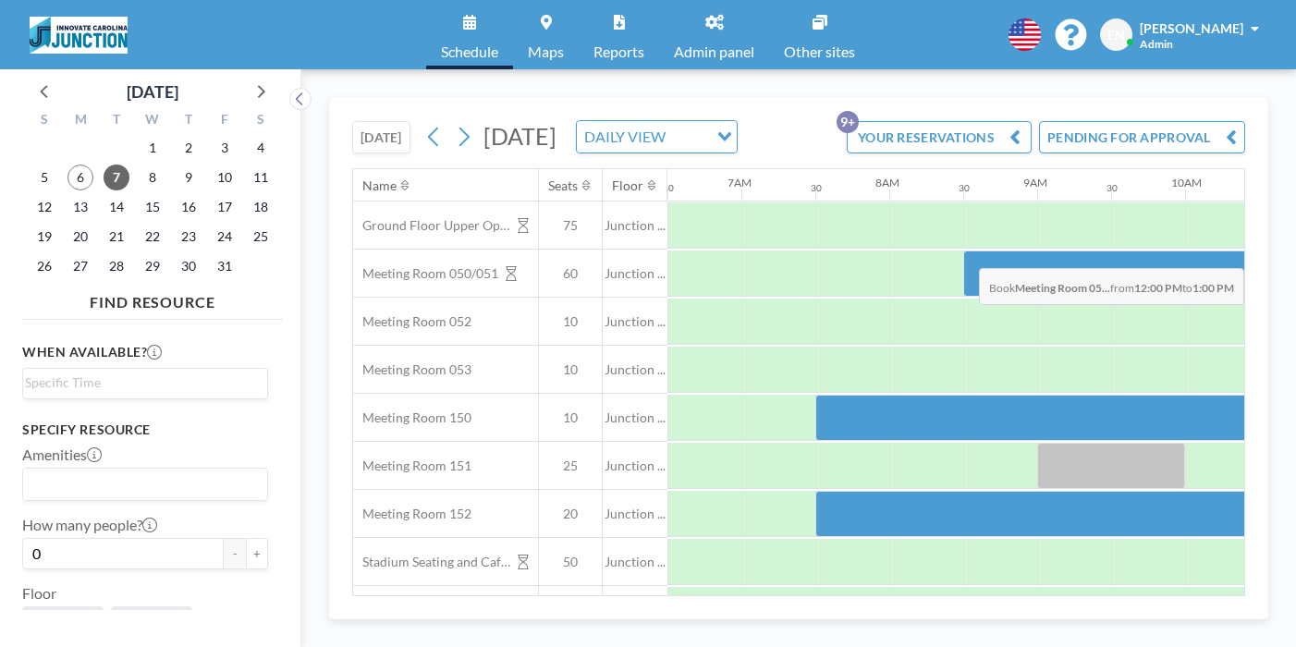
drag, startPoint x: 1032, startPoint y: 234, endPoint x: 1117, endPoint y: 225, distance: 85.5
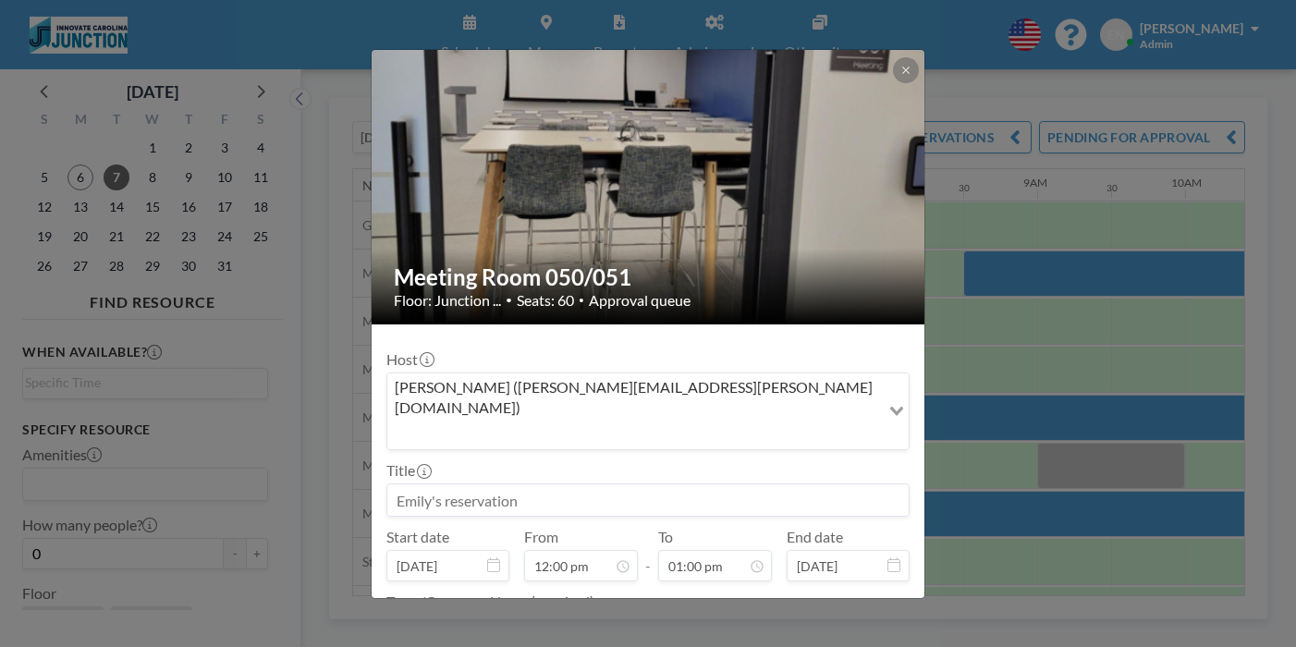
click at [520, 484] on input at bounding box center [647, 499] width 521 height 31
type input "Working Lunch"
click at [535, 615] on textarea at bounding box center [647, 630] width 523 height 31
type textarea "n"
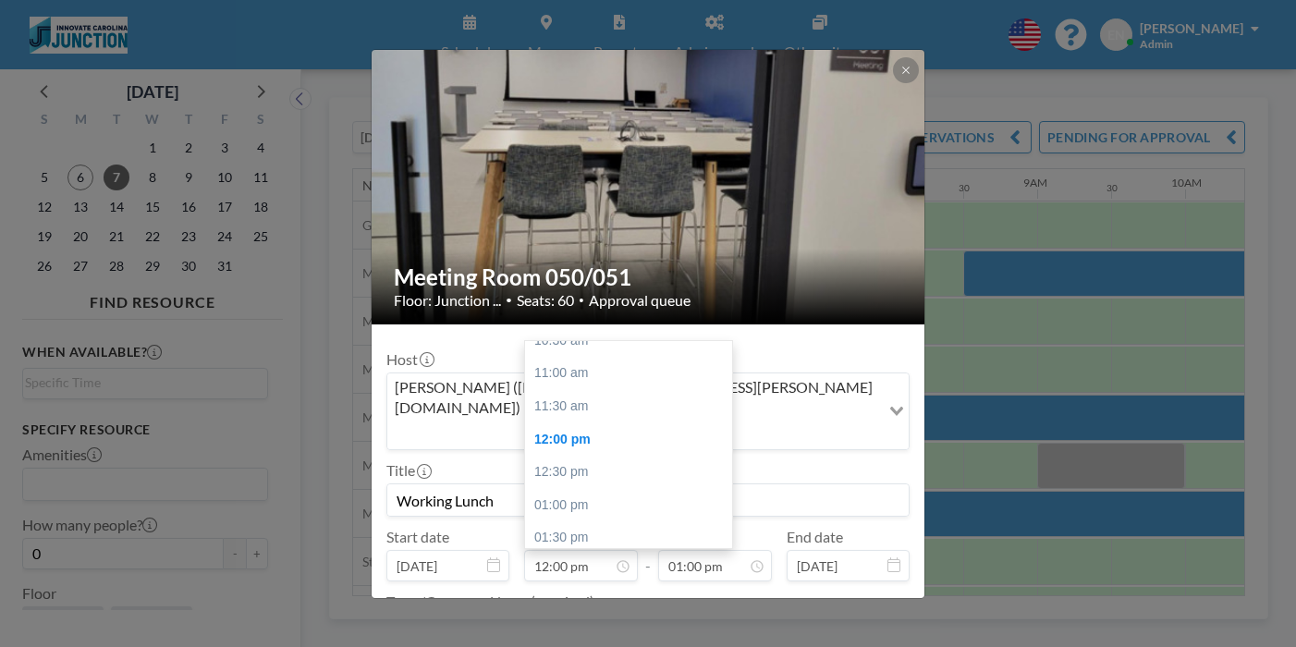
type textarea "Innovate Carolina"
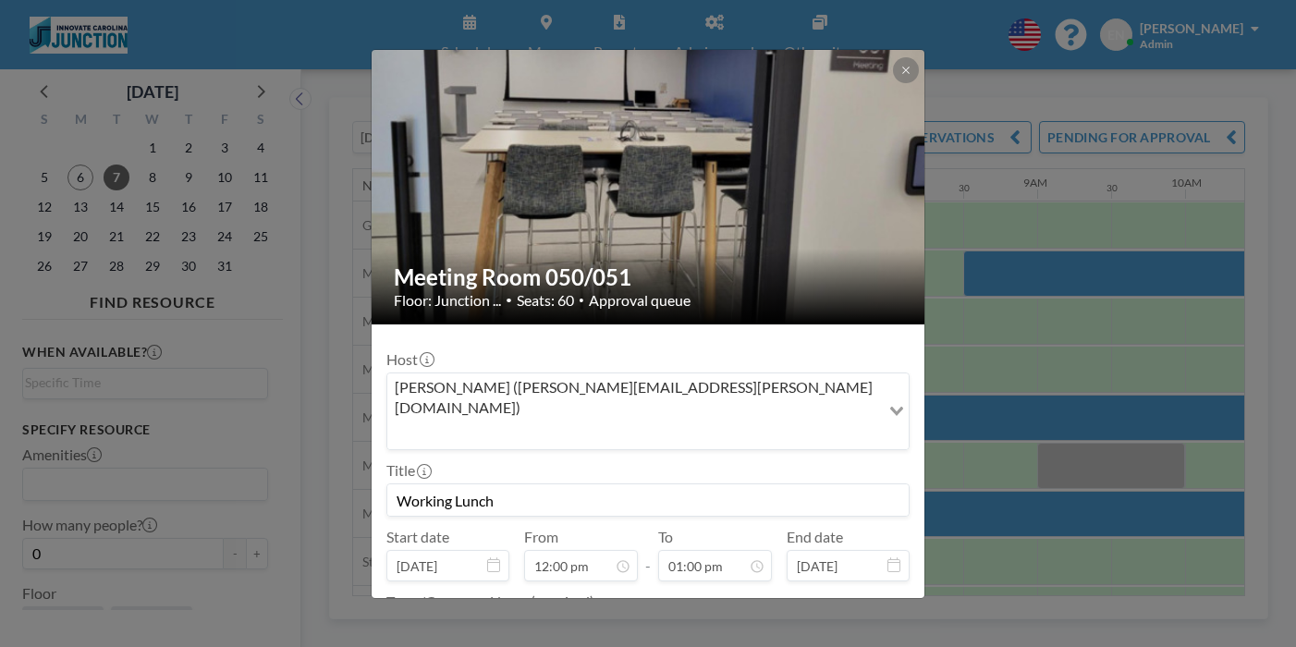
drag, startPoint x: 554, startPoint y: 375, endPoint x: 333, endPoint y: 375, distance: 220.9
click at [333, 375] on div "Meeting Room 050/051 Floor: Junction ... • Seats: 60 • Approval queue Host Emil…" at bounding box center [648, 323] width 1296 height 647
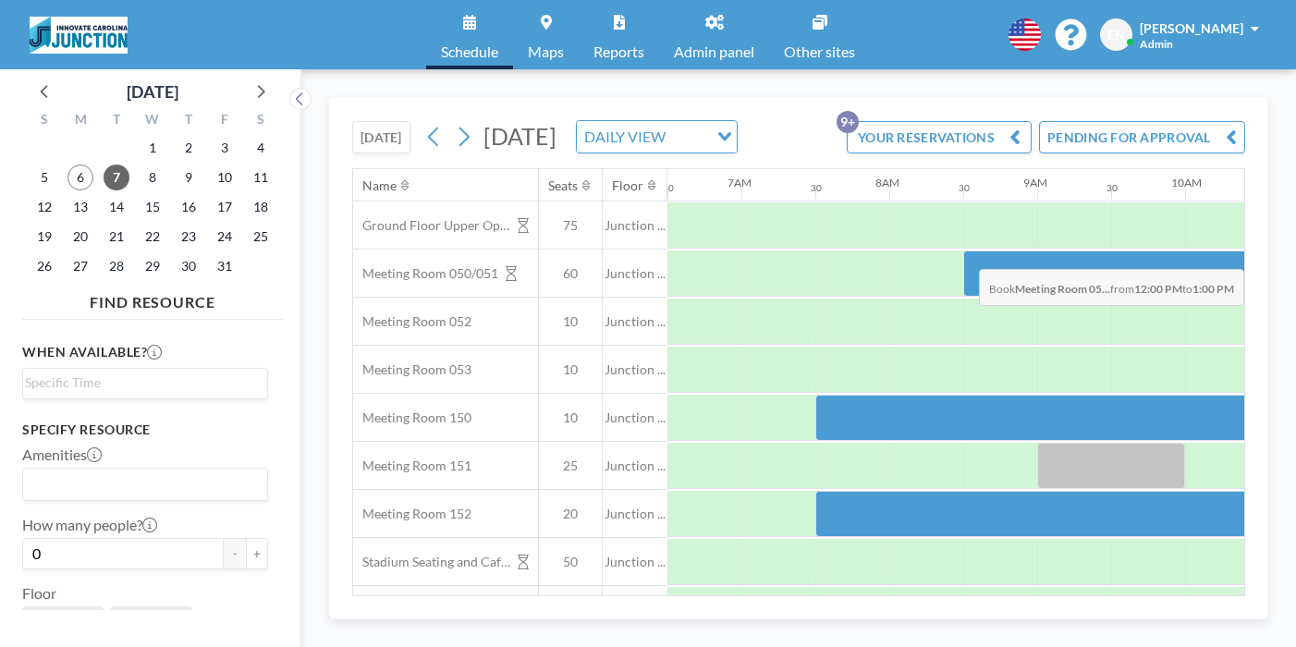
drag, startPoint x: 1031, startPoint y: 225, endPoint x: 1143, endPoint y: 226, distance: 111.8
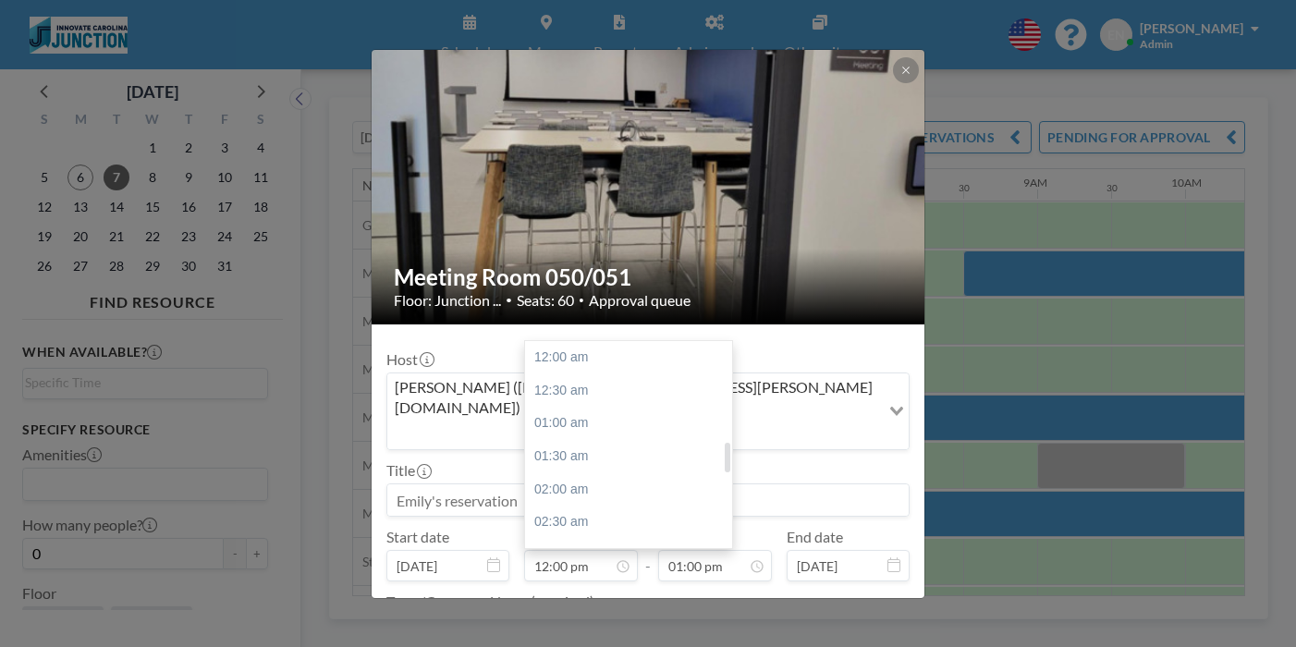
scroll to position [708, 0]
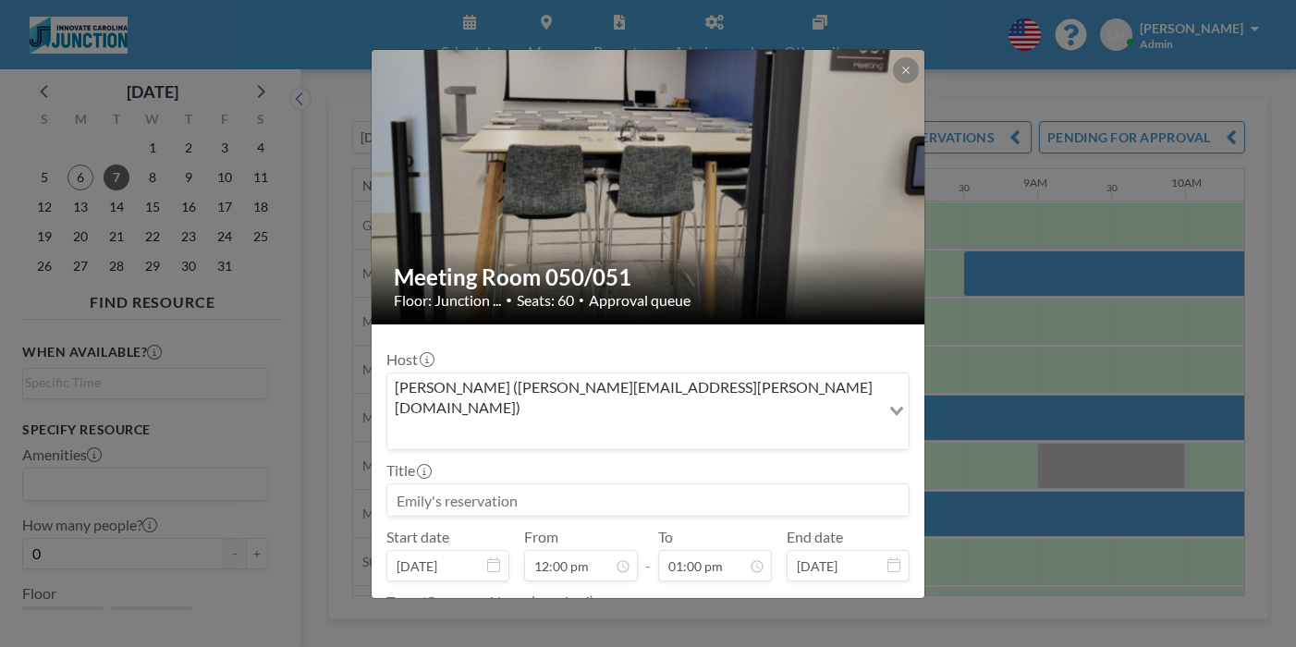
click at [466, 484] on input at bounding box center [647, 499] width 521 height 31
type input "Innovate Carolina Traning"
click at [542, 615] on textarea at bounding box center [647, 630] width 523 height 31
type textarea "Training"
drag, startPoint x: 572, startPoint y: 494, endPoint x: 390, endPoint y: 493, distance: 182.1
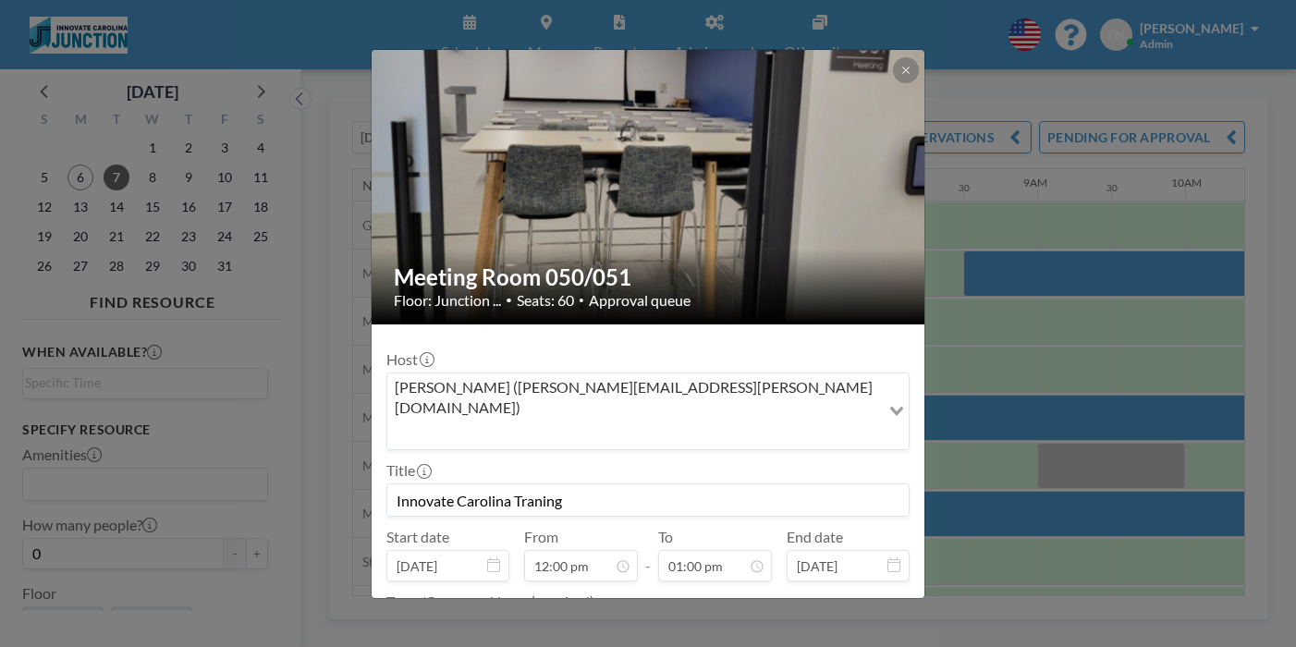
click at [390, 493] on div "Meeting Room 050/051 Floor: Junction ... • Seats: 60 • Approval queue Host Emil…" at bounding box center [648, 323] width 1296 height 647
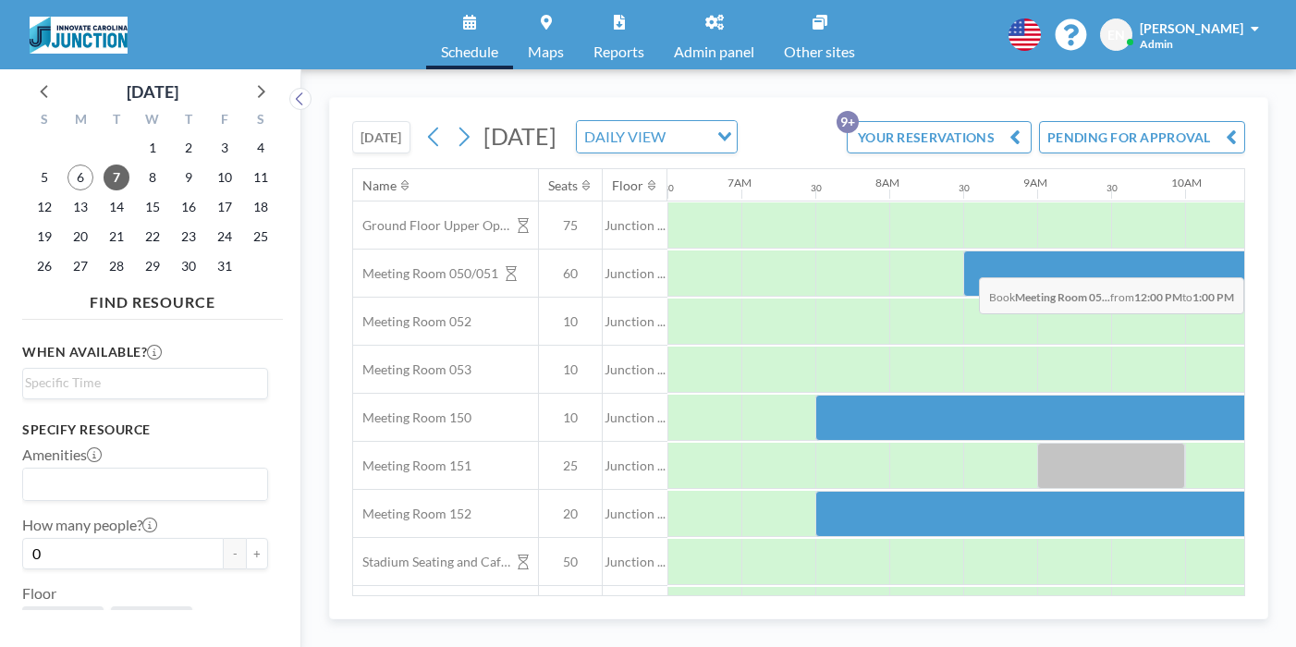
drag, startPoint x: 1037, startPoint y: 238, endPoint x: 1135, endPoint y: 234, distance: 98.0
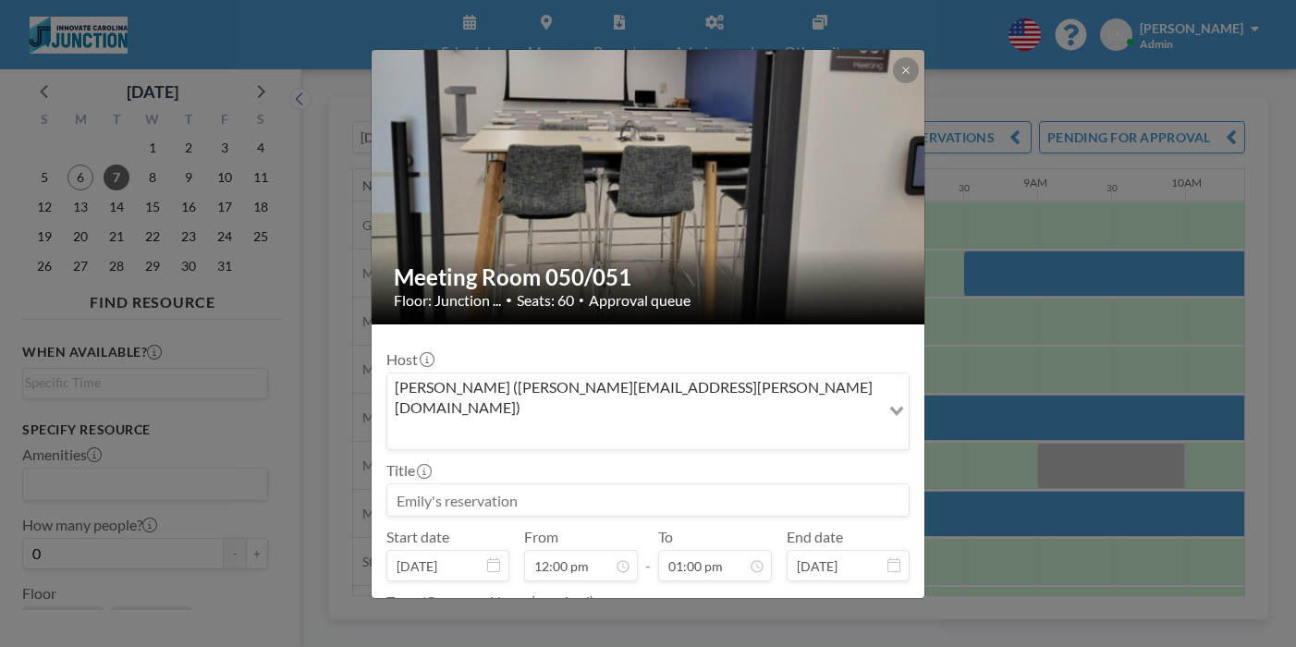
scroll to position [767, 0]
click at [569, 484] on input at bounding box center [647, 499] width 521 height 31
type input "Innovate Carolina Training"
click at [560, 615] on textarea at bounding box center [647, 630] width 523 height 31
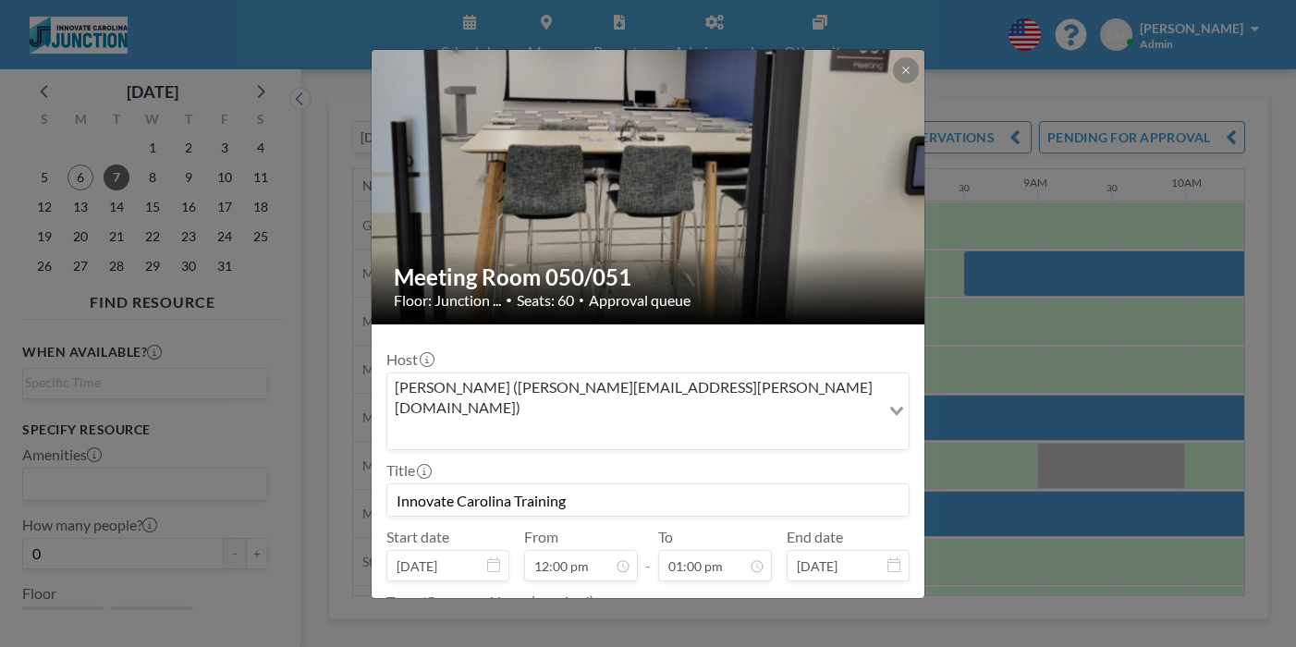
type textarea "Innovate"
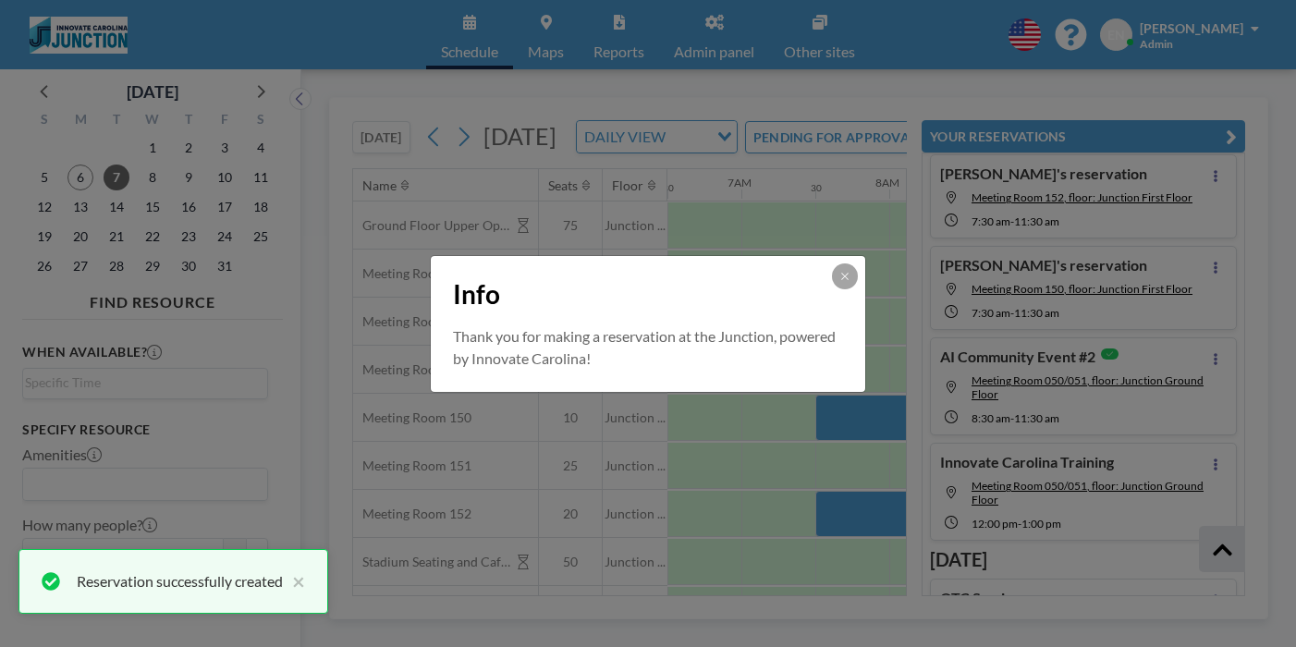
scroll to position [170, 0]
click at [900, 321] on div "Info Thank you for making a reservation at the Junction, powered by Innovate Ca…" at bounding box center [648, 323] width 1296 height 647
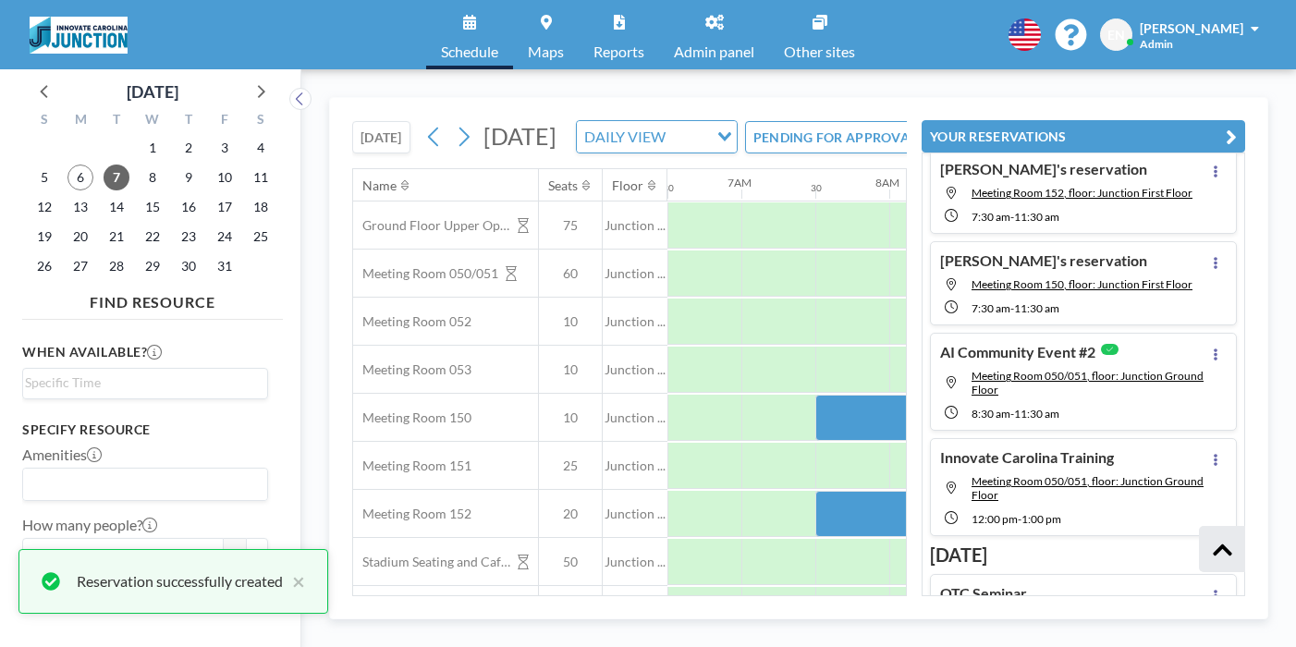
click at [1237, 126] on icon "button" at bounding box center [1231, 137] width 11 height 22
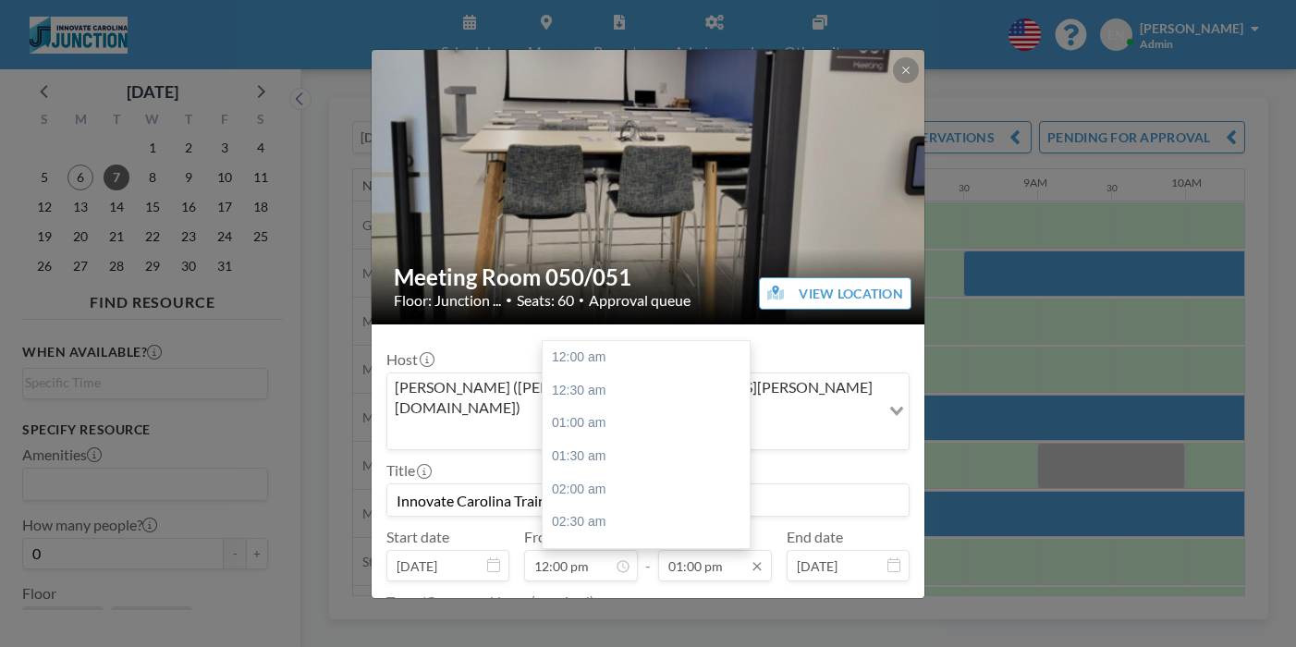
scroll to position [767, 0]
click at [714, 550] on input "01:00 pm" at bounding box center [715, 565] width 114 height 31
click at [596, 462] on div "01:30 pm" at bounding box center [646, 478] width 207 height 33
type input "01:30 pm"
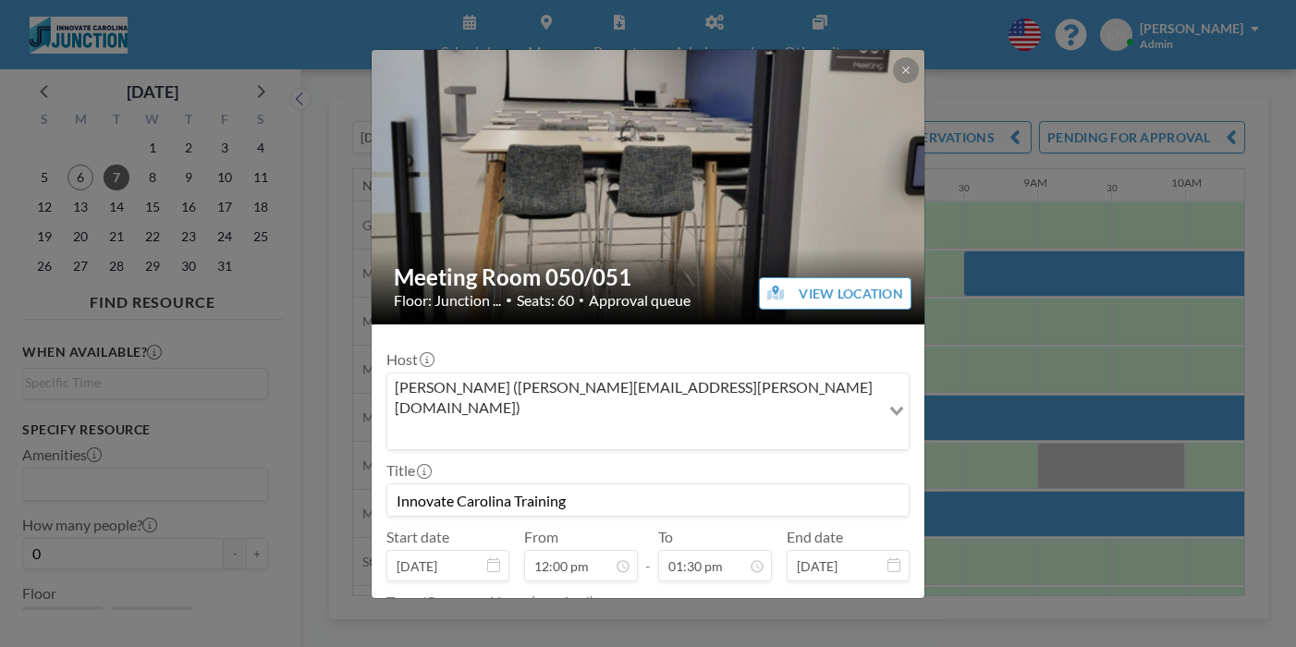
scroll to position [797, 0]
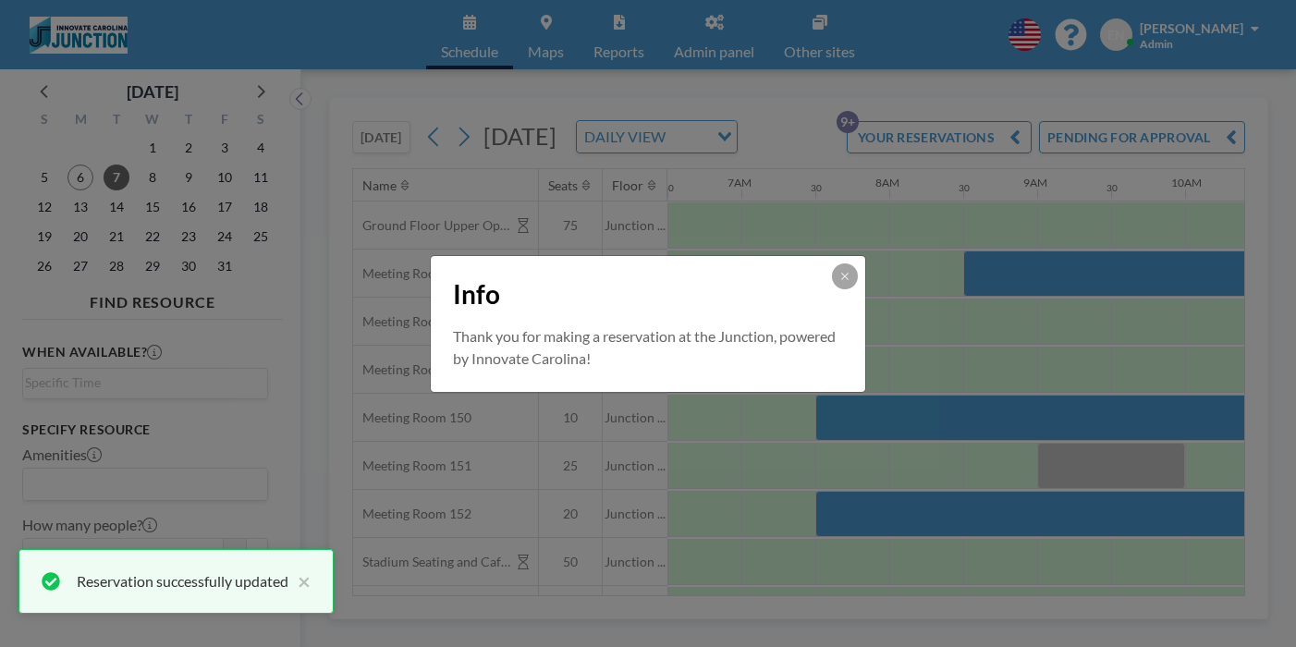
click at [1108, 284] on div "Info Thank you for making a reservation at the Junction, powered by Innovate Ca…" at bounding box center [648, 323] width 1296 height 647
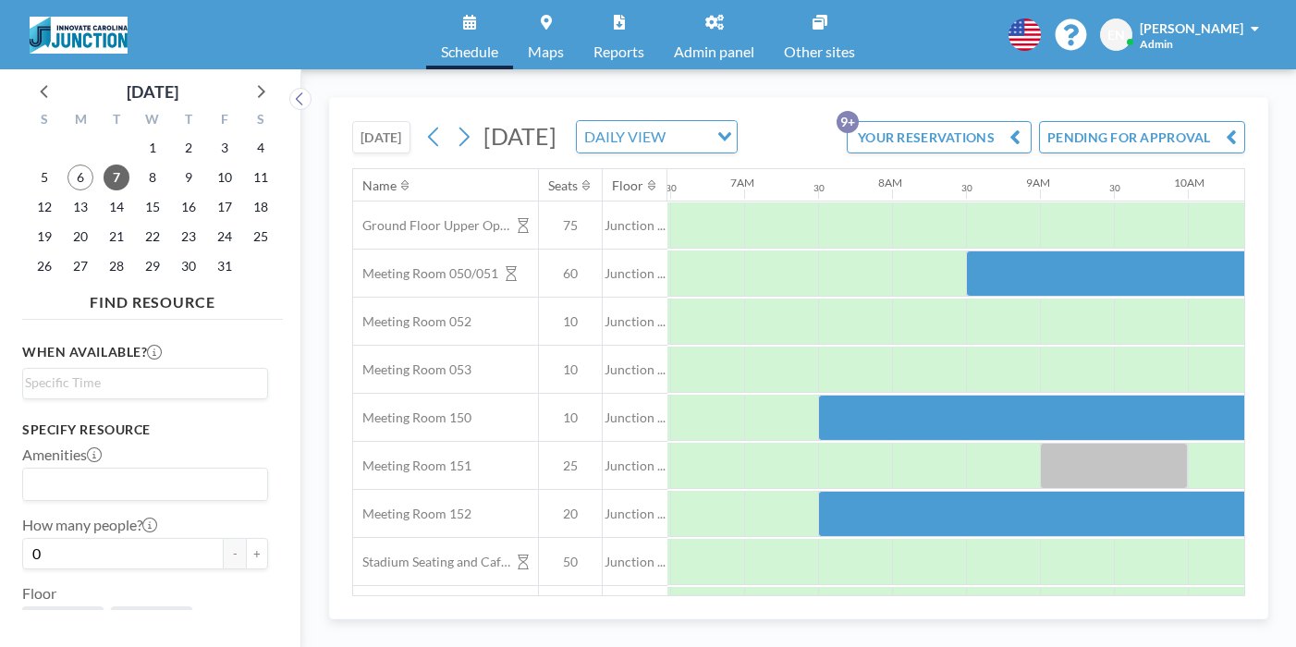
scroll to position [0, 961]
